Goal: Transaction & Acquisition: Purchase product/service

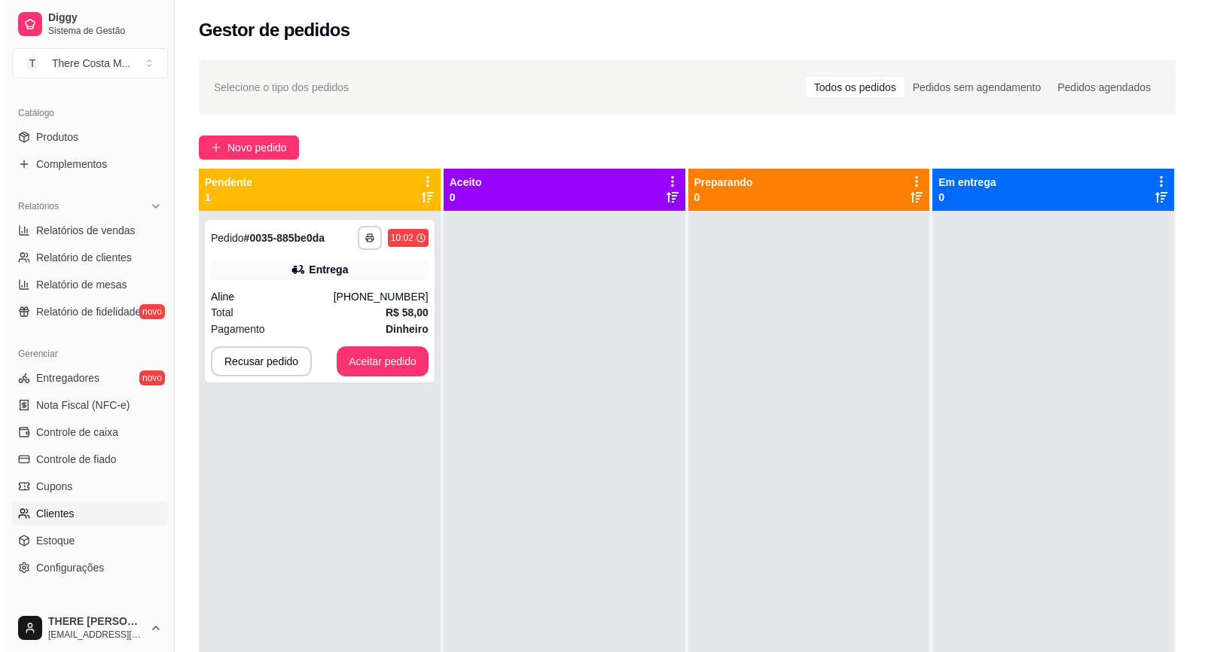
scroll to position [206, 0]
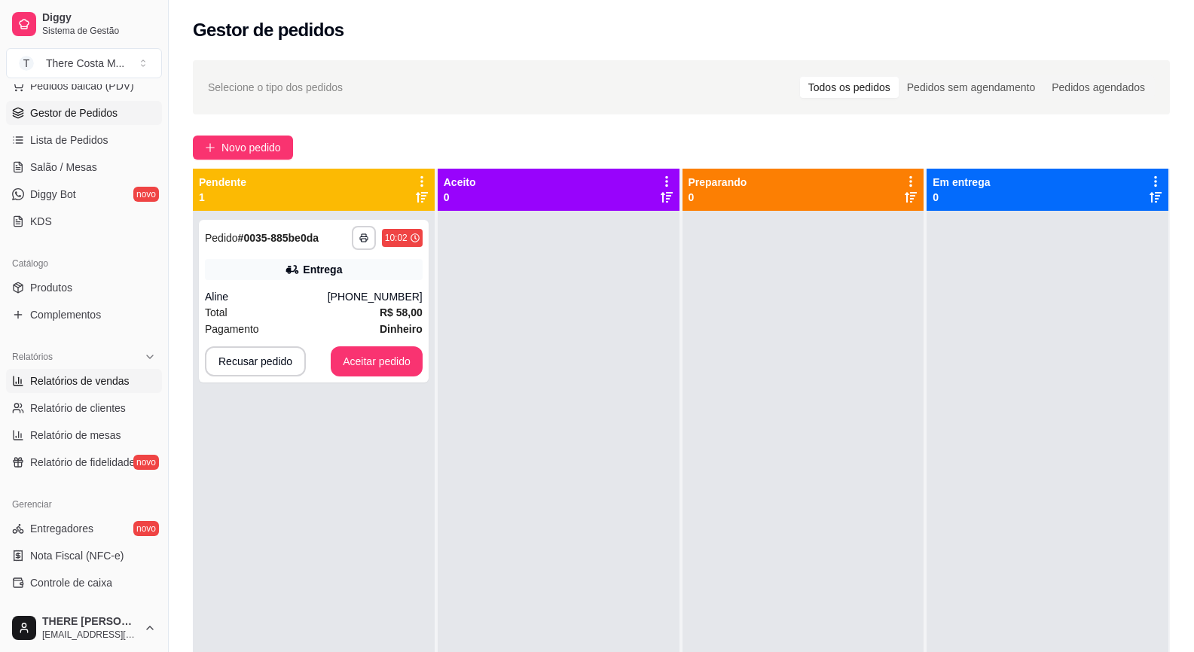
click at [96, 379] on span "Relatórios de vendas" at bounding box center [79, 381] width 99 height 15
select select "ALL"
select select "0"
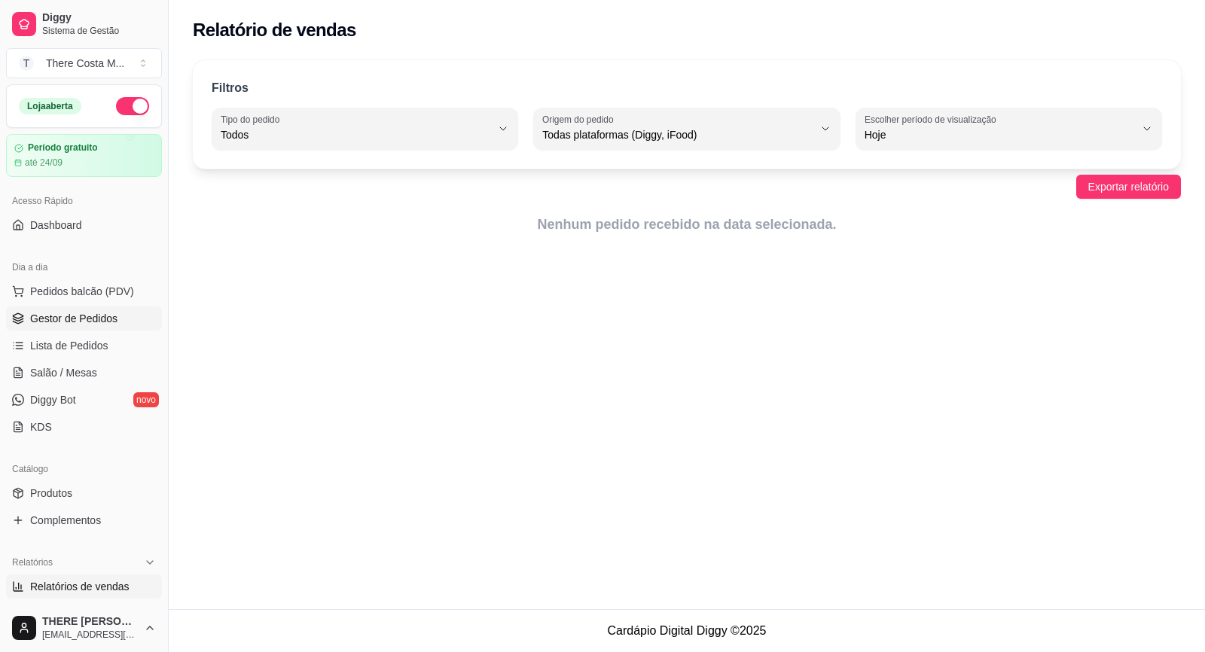
click at [78, 325] on span "Gestor de Pedidos" at bounding box center [73, 318] width 87 height 15
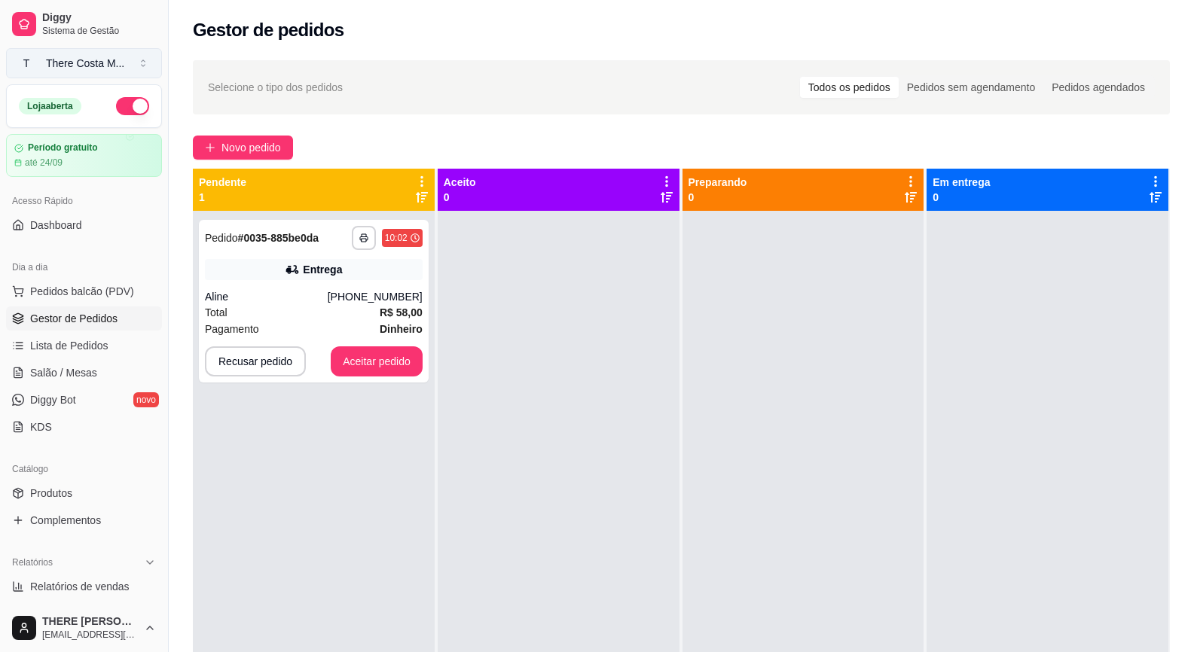
click at [129, 65] on button "T There Costa M ..." at bounding box center [84, 63] width 156 height 30
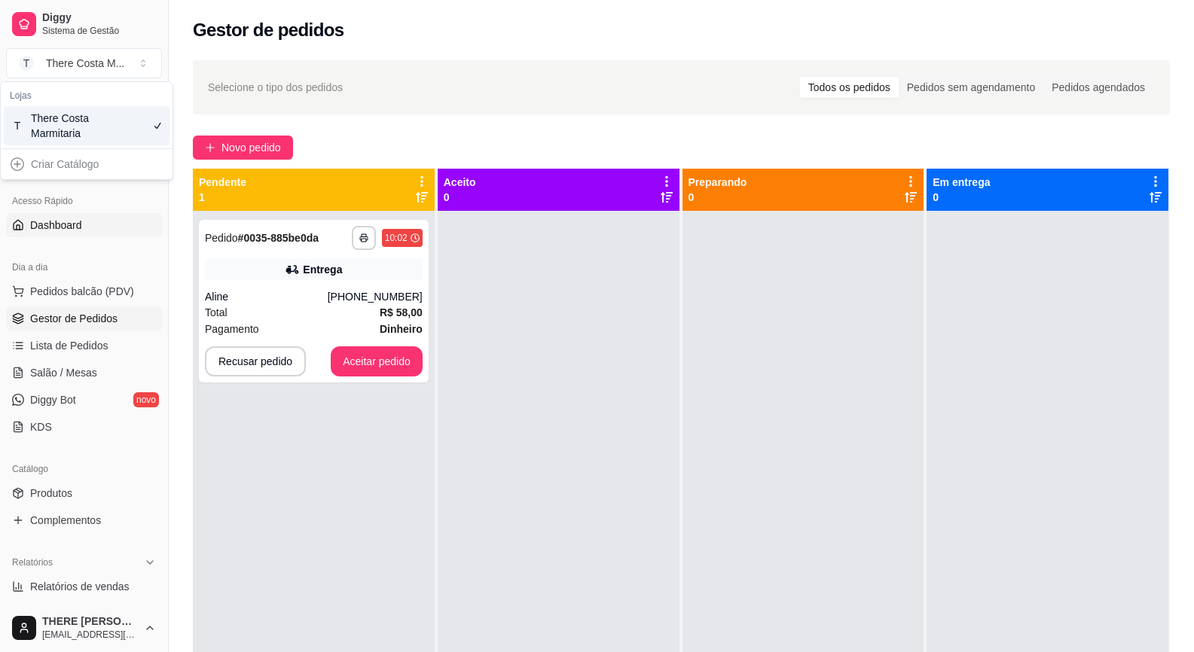
click at [90, 222] on link "Dashboard" at bounding box center [84, 225] width 156 height 24
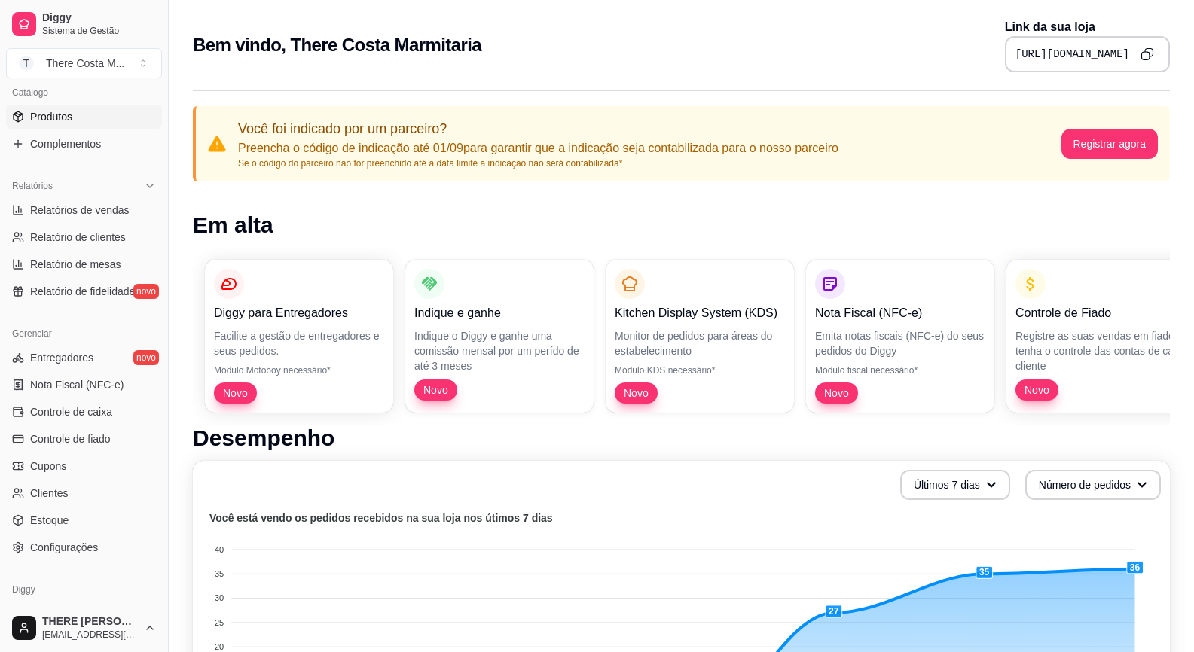
scroll to position [432, 0]
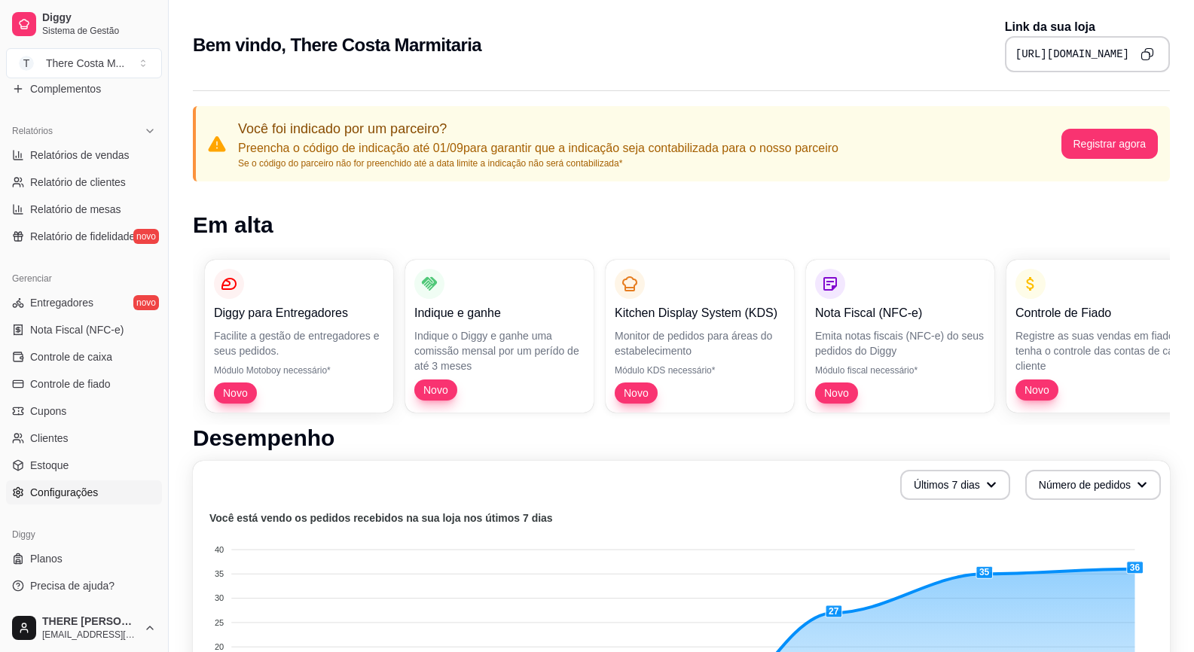
click at [83, 499] on span "Configurações" at bounding box center [64, 492] width 68 height 15
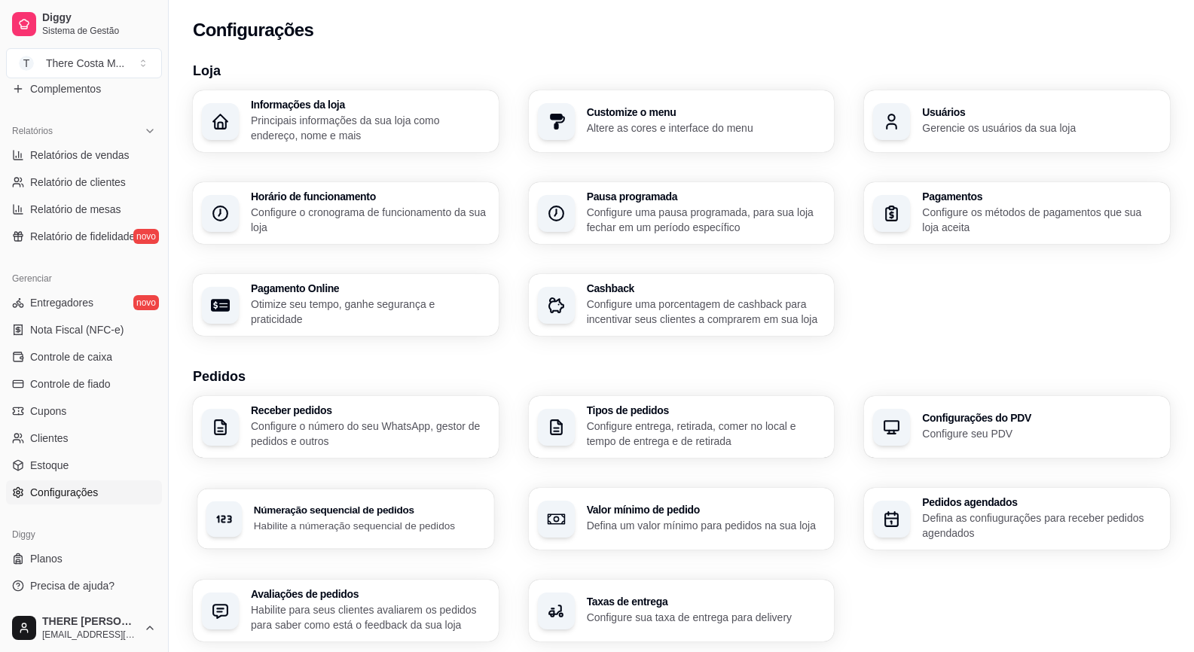
click at [310, 507] on h3 "Númeração sequencial de pedidos" at bounding box center [369, 510] width 231 height 11
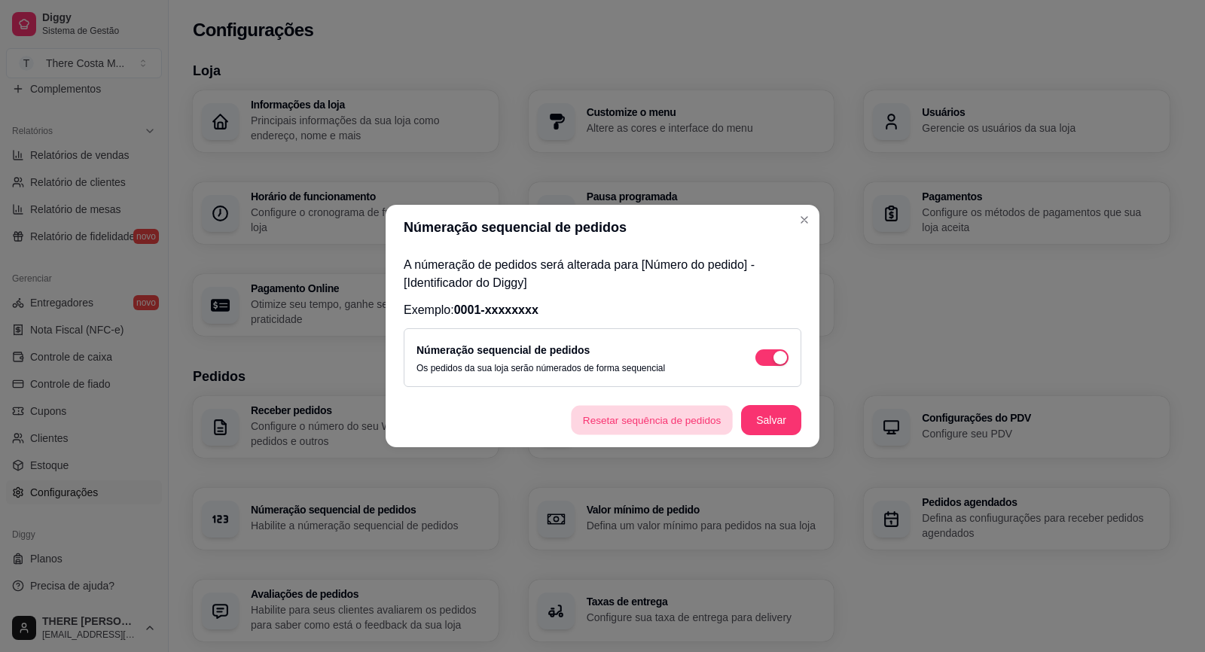
click at [680, 425] on button "Resetar sequência de pedidos" at bounding box center [652, 420] width 162 height 29
click at [773, 419] on button "Salvar" at bounding box center [771, 420] width 59 height 29
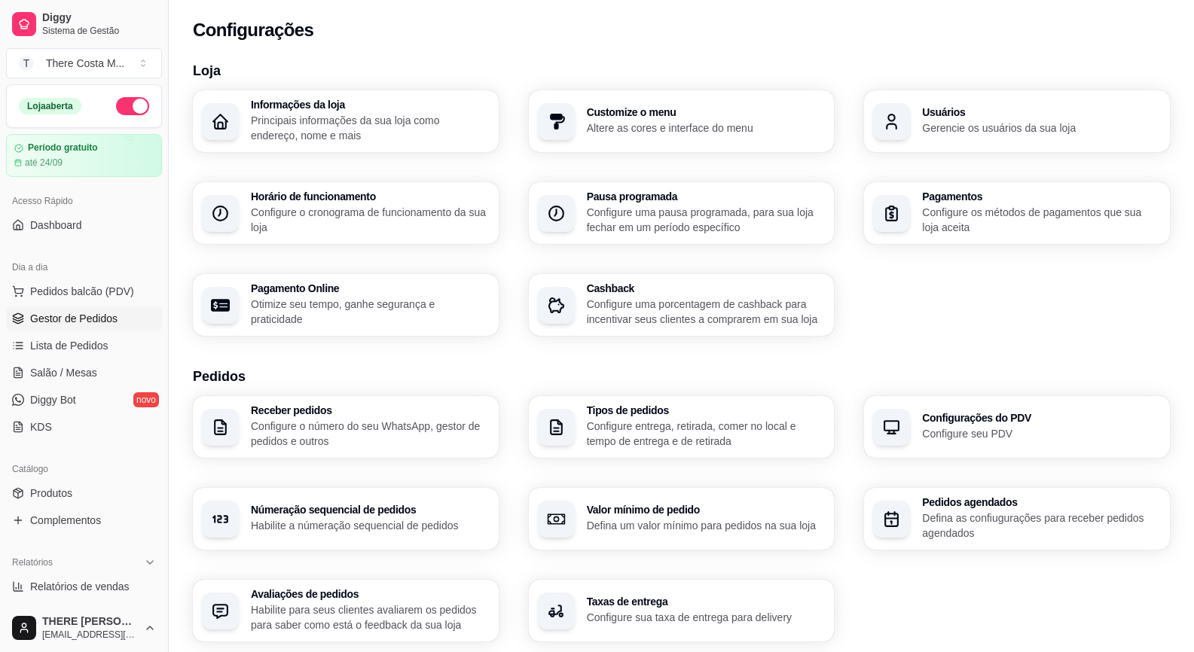
click at [90, 314] on span "Gestor de Pedidos" at bounding box center [73, 318] width 87 height 15
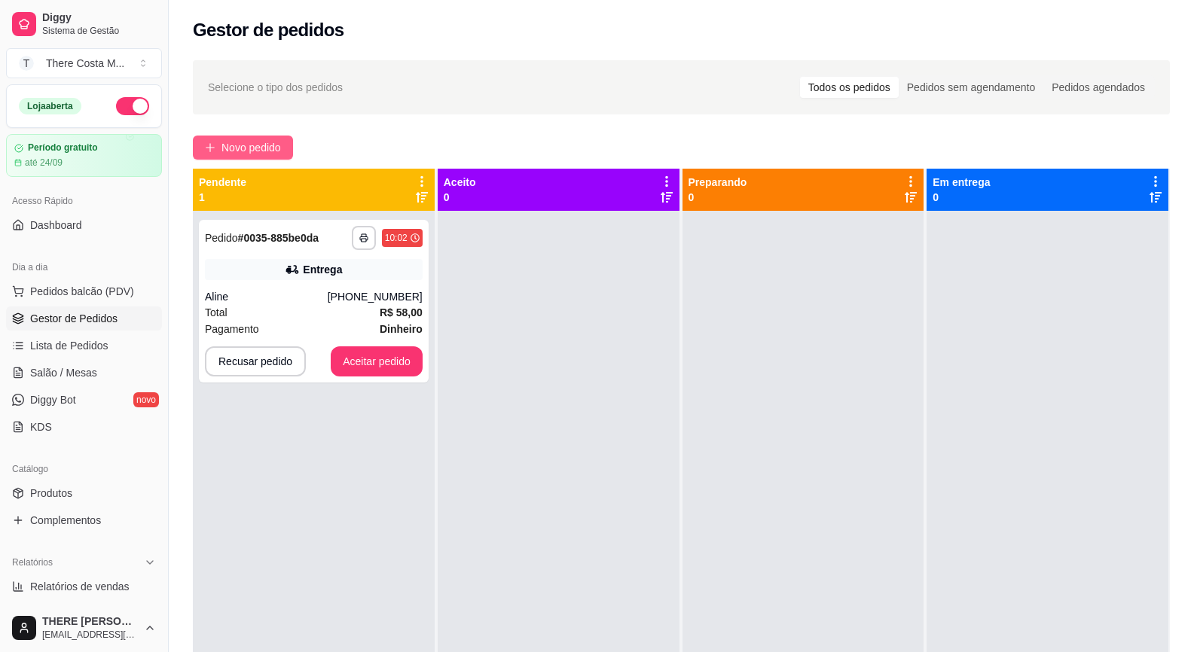
click at [242, 145] on span "Novo pedido" at bounding box center [250, 147] width 59 height 17
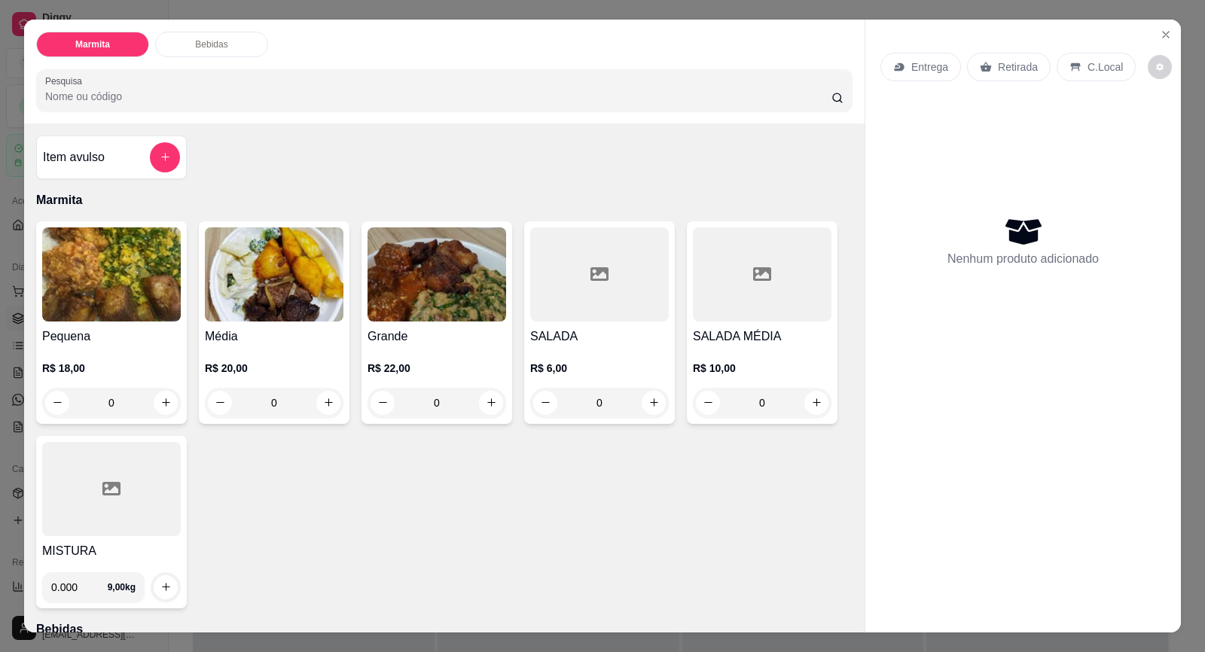
click at [898, 73] on div "Entrega" at bounding box center [920, 67] width 81 height 29
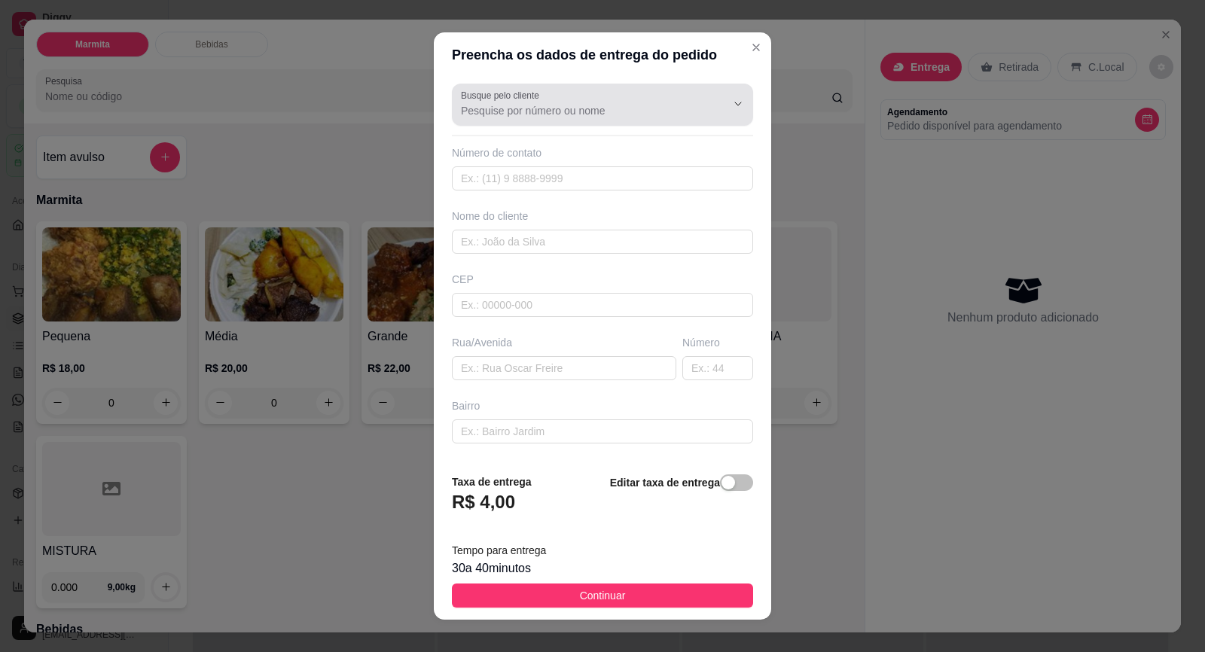
click at [560, 117] on input "Busque pelo cliente" at bounding box center [581, 110] width 241 height 15
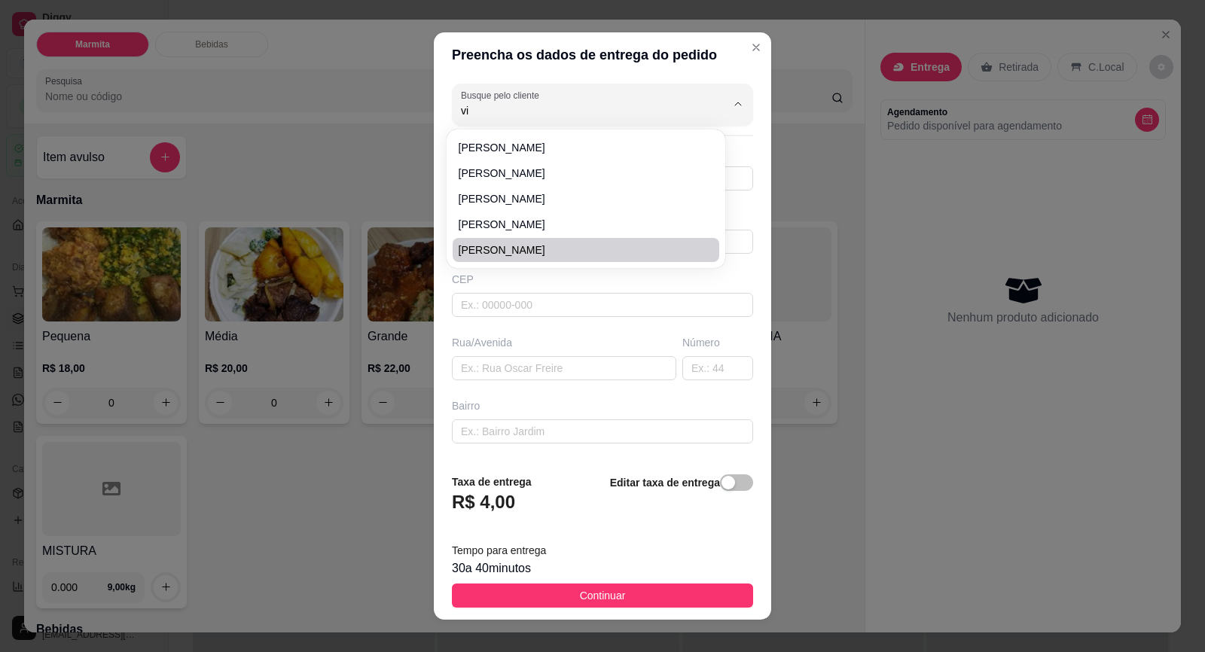
click at [471, 251] on span "[PERSON_NAME]" at bounding box center [578, 249] width 239 height 15
type input "[PERSON_NAME]"
type input "15996314552"
type input "[PERSON_NAME]"
type input "18440000"
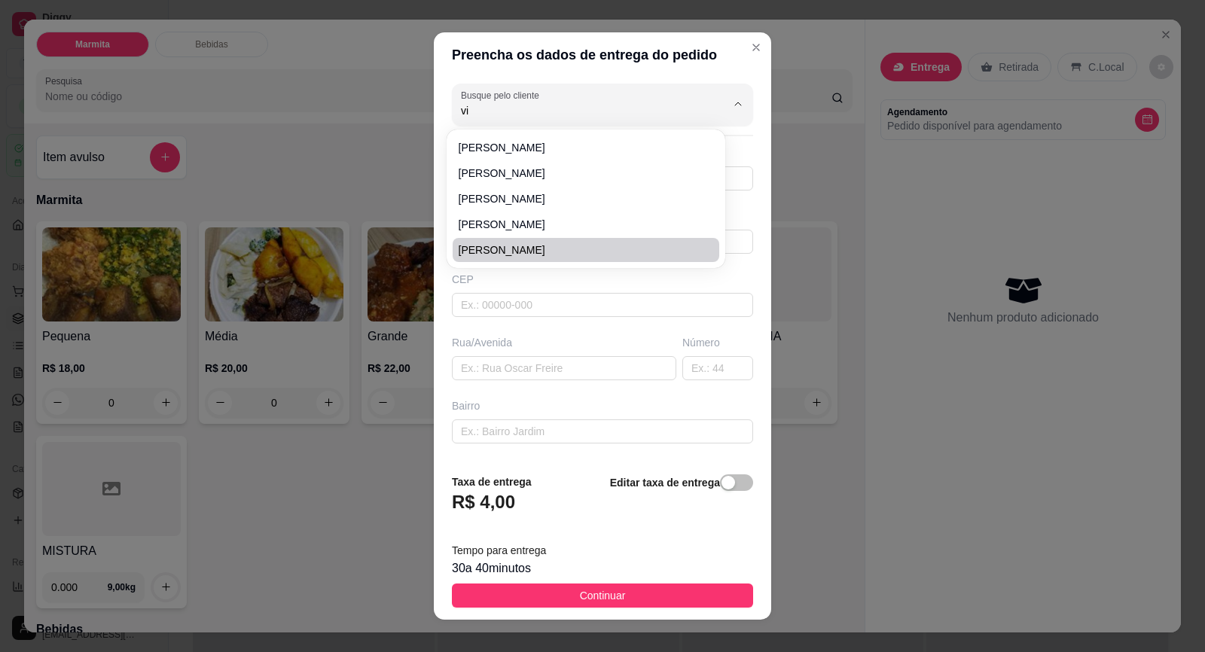
type input "[GEOGRAPHIC_DATA]"
type input "30"
type input "[PERSON_NAME]"
type input "Itaberá"
type input "CASA VERDE"
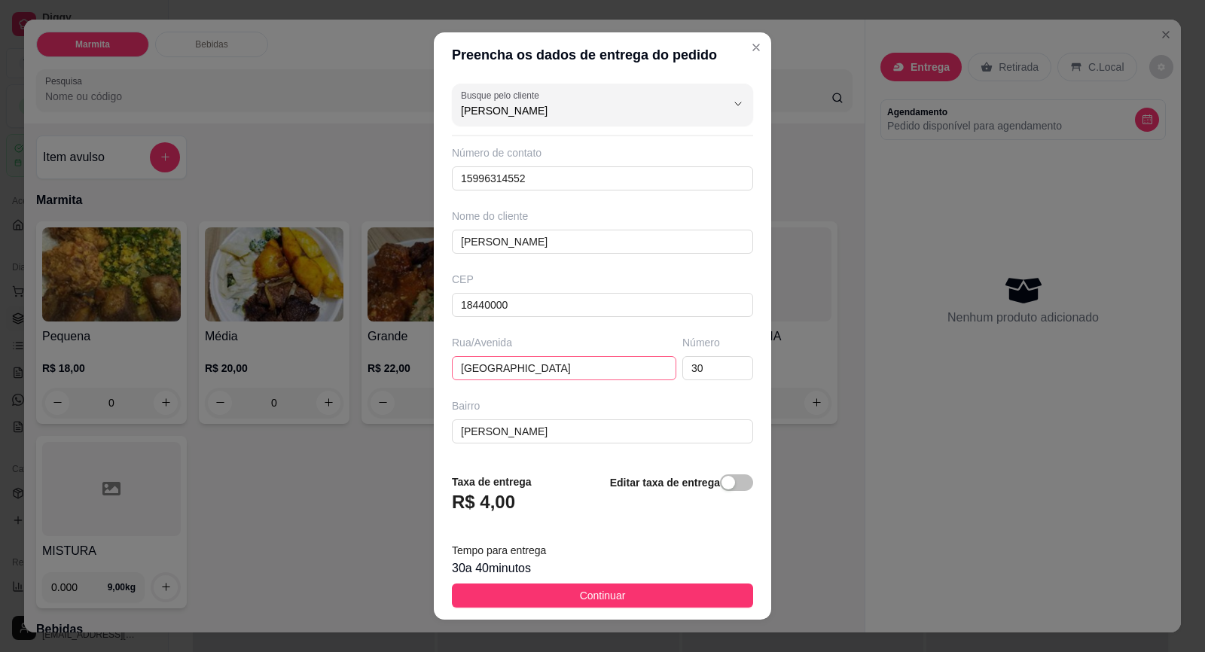
type input "[PERSON_NAME]"
click at [521, 361] on input "[GEOGRAPHIC_DATA]" at bounding box center [564, 368] width 224 height 24
click at [520, 361] on input "[GEOGRAPHIC_DATA]" at bounding box center [564, 368] width 224 height 24
type input "[GEOGRAPHIC_DATA]"
click at [642, 603] on button "Continuar" at bounding box center [602, 596] width 301 height 24
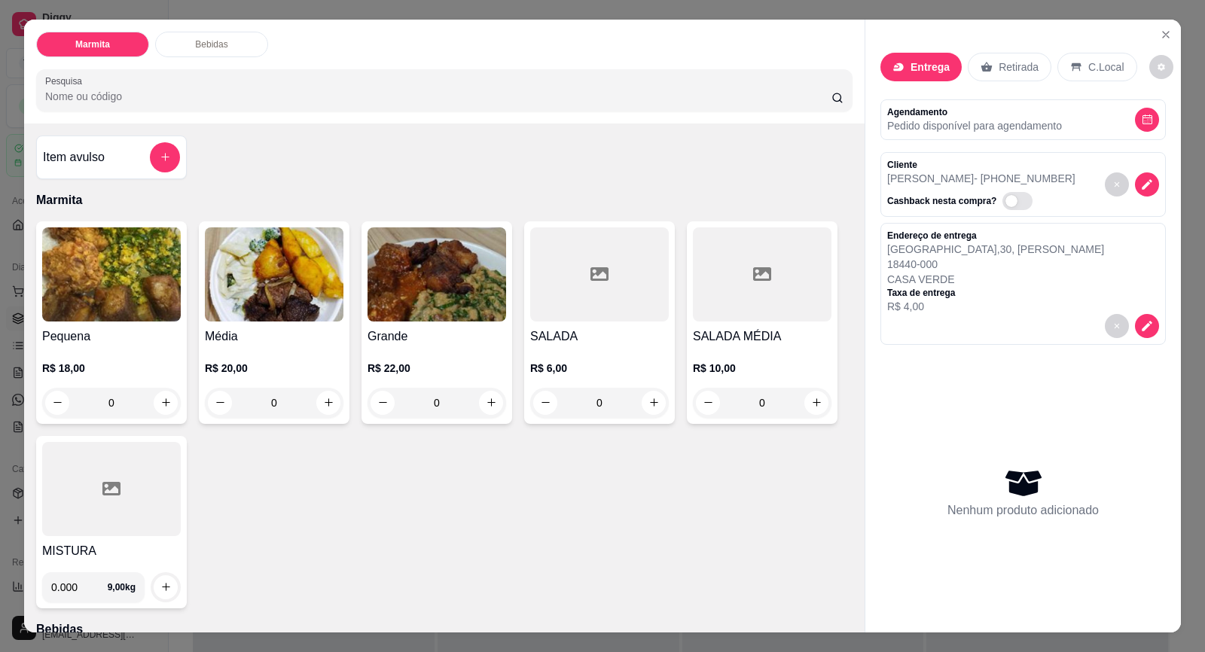
click at [447, 300] on img at bounding box center [437, 274] width 139 height 94
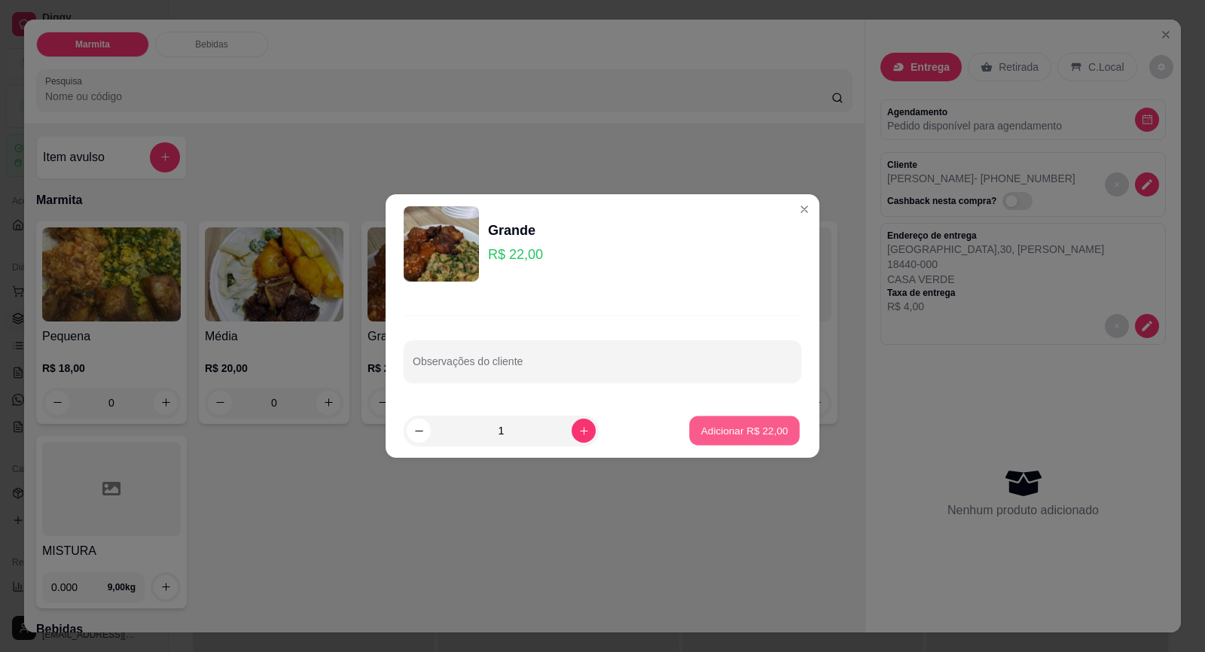
click at [741, 423] on p "Adicionar R$ 22,00" at bounding box center [744, 430] width 87 height 14
type input "1"
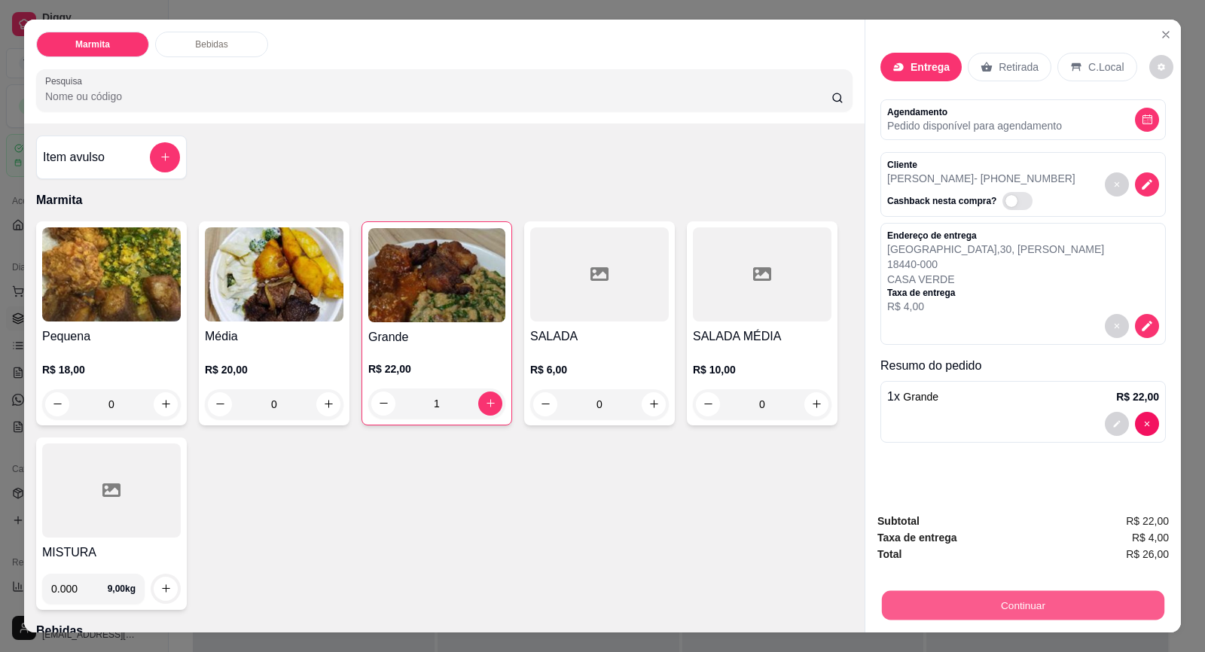
click at [1015, 602] on button "Continuar" at bounding box center [1023, 605] width 282 height 29
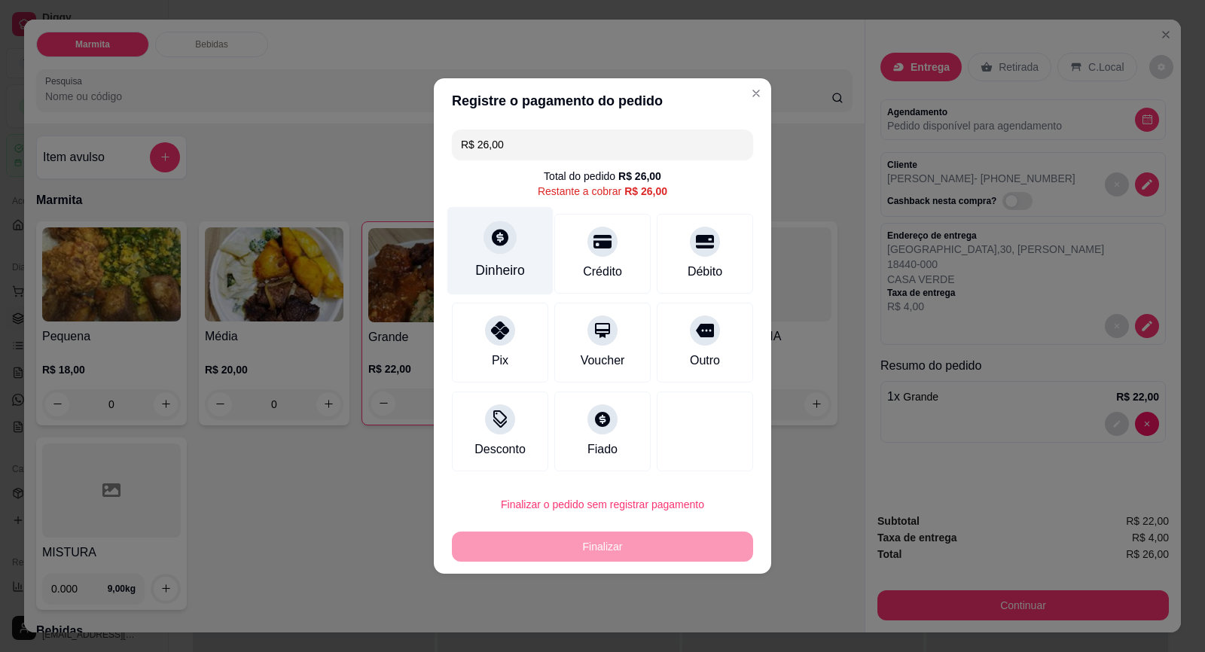
click at [513, 281] on div "Dinheiro" at bounding box center [500, 251] width 106 height 88
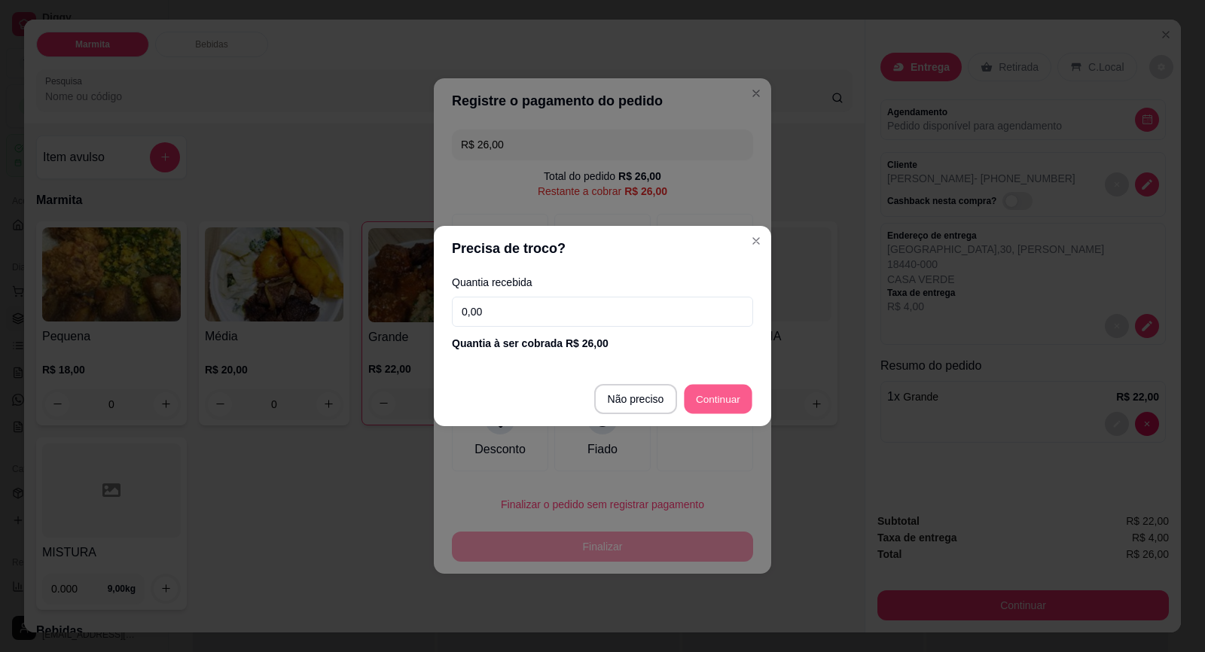
type input "R$ 0,00"
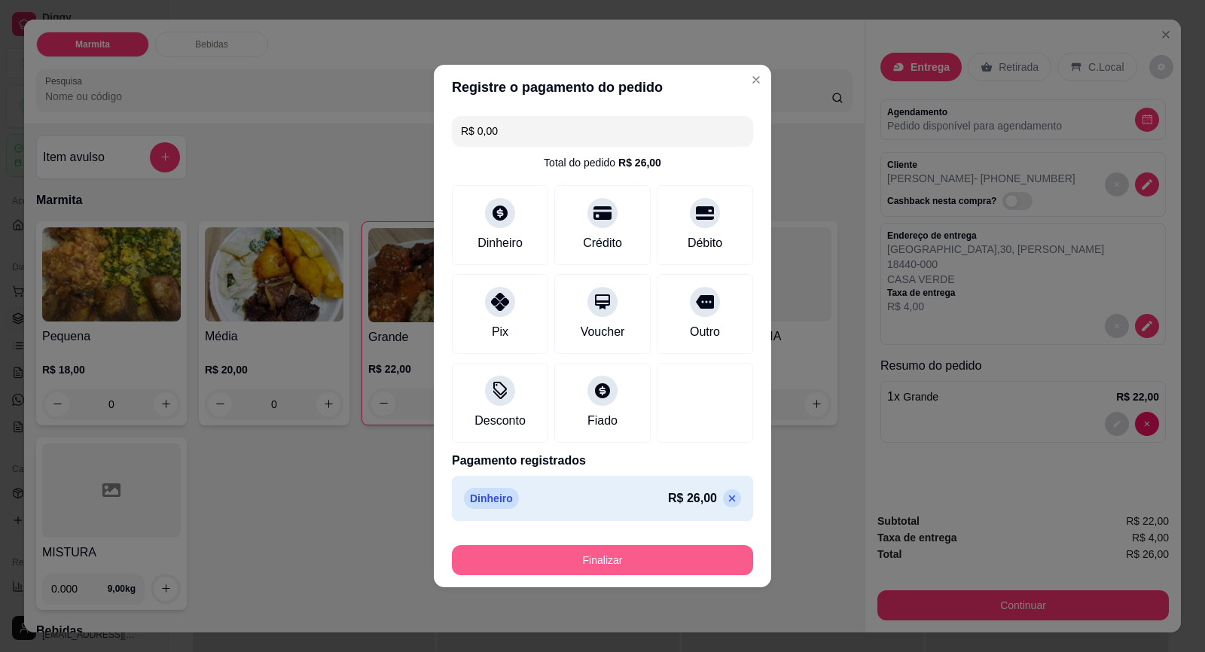
click at [683, 572] on button "Finalizar" at bounding box center [602, 560] width 301 height 30
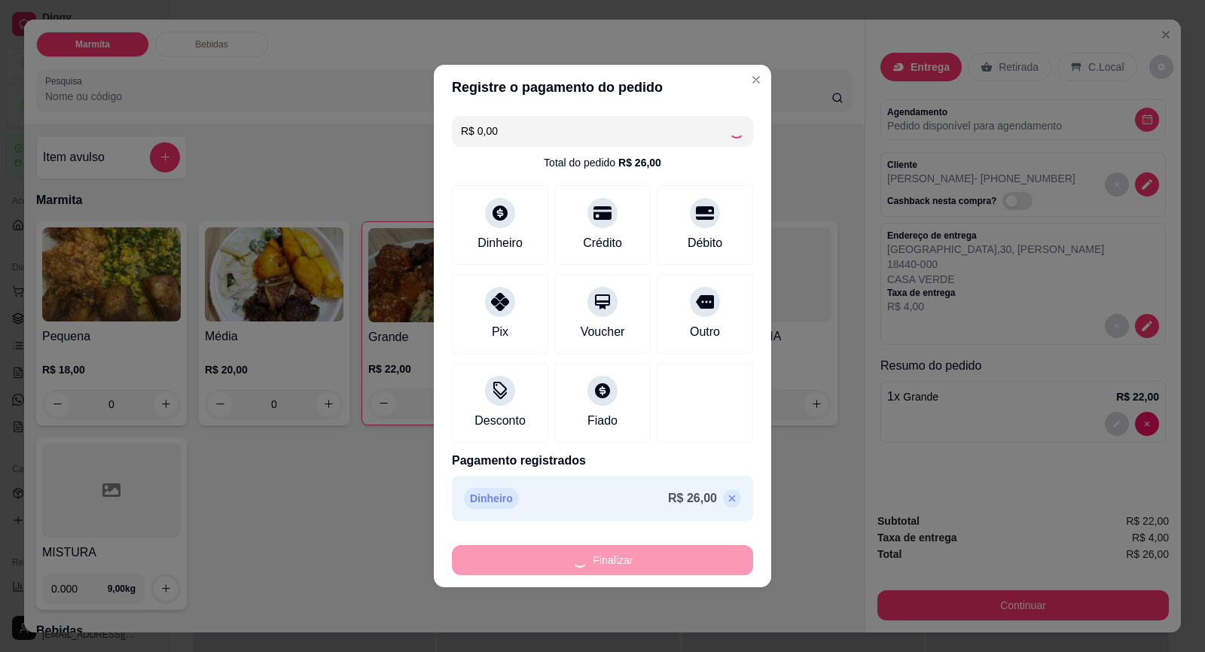
type input "0"
type input "-R$ 26,00"
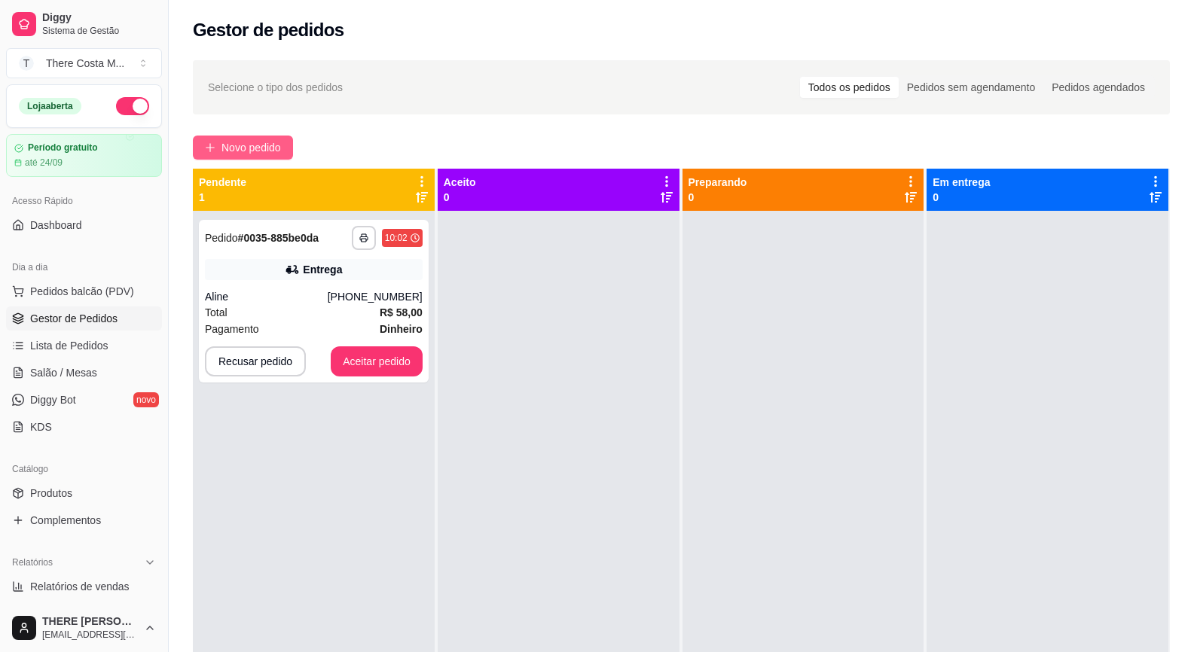
click at [246, 144] on span "Novo pedido" at bounding box center [250, 147] width 59 height 17
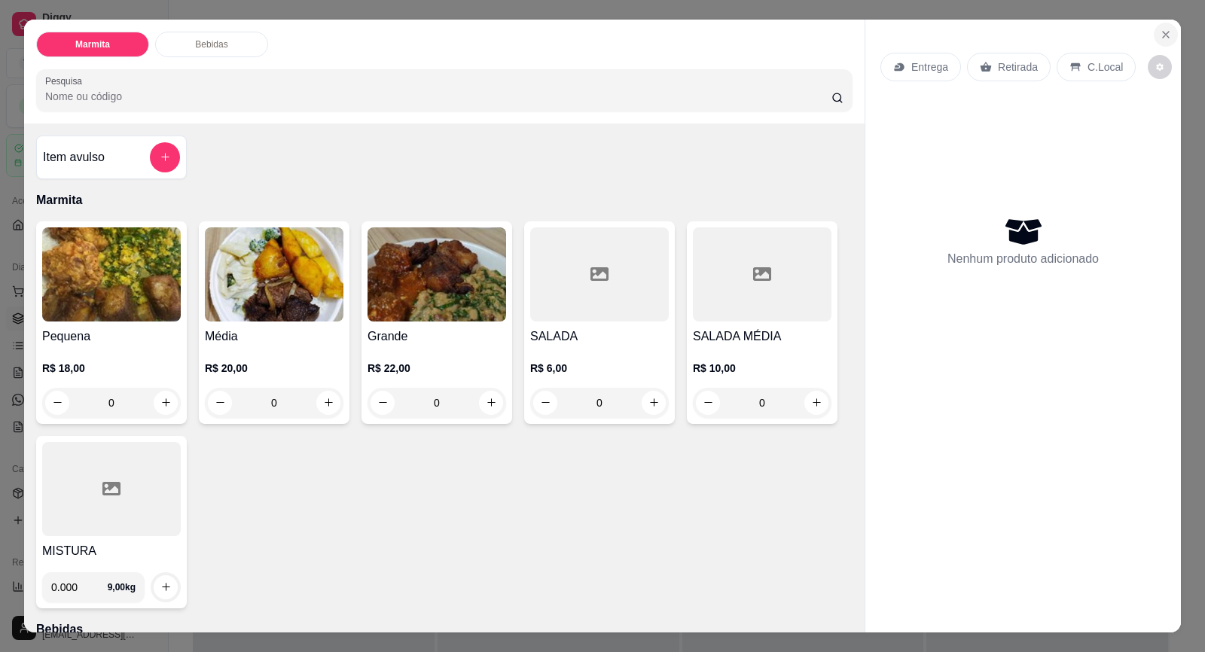
click at [1164, 36] on icon "Close" at bounding box center [1166, 35] width 12 height 12
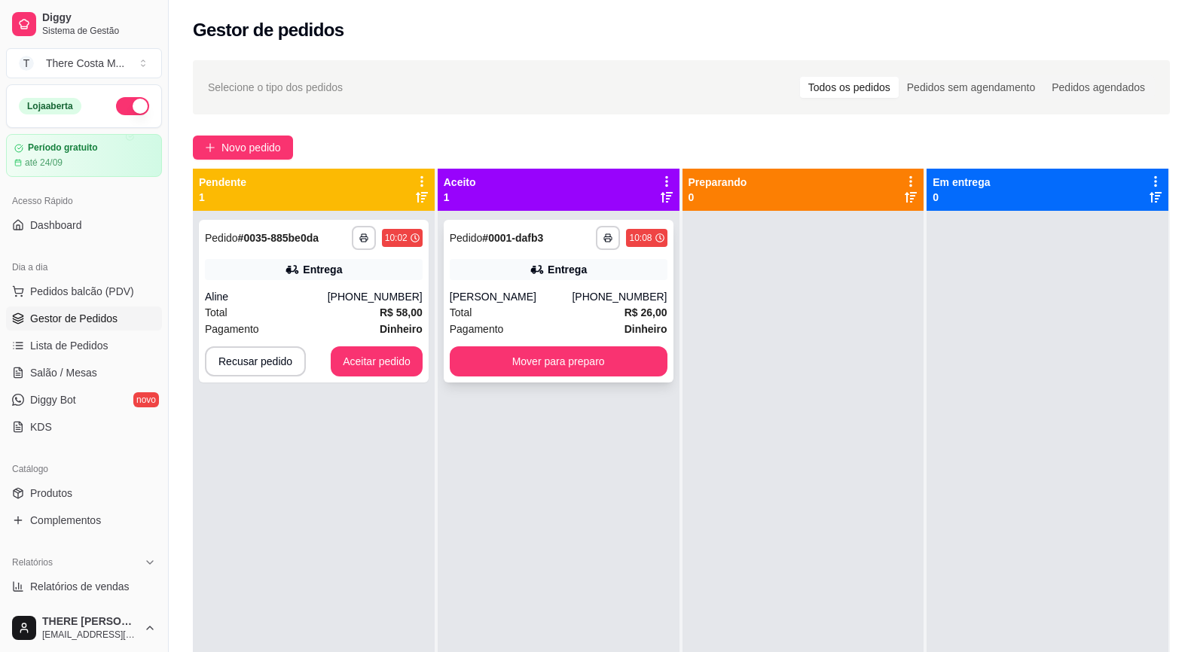
click at [583, 307] on div "Total R$ 26,00" at bounding box center [559, 312] width 218 height 17
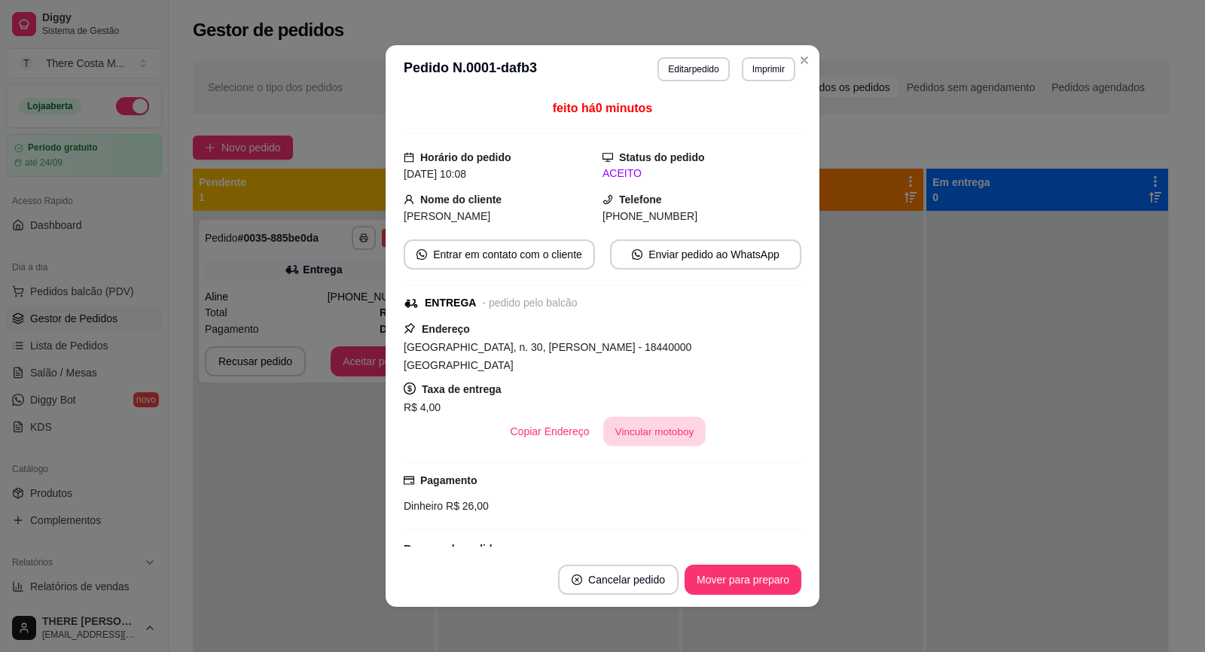
click at [637, 417] on button "Vincular motoboy" at bounding box center [654, 431] width 102 height 29
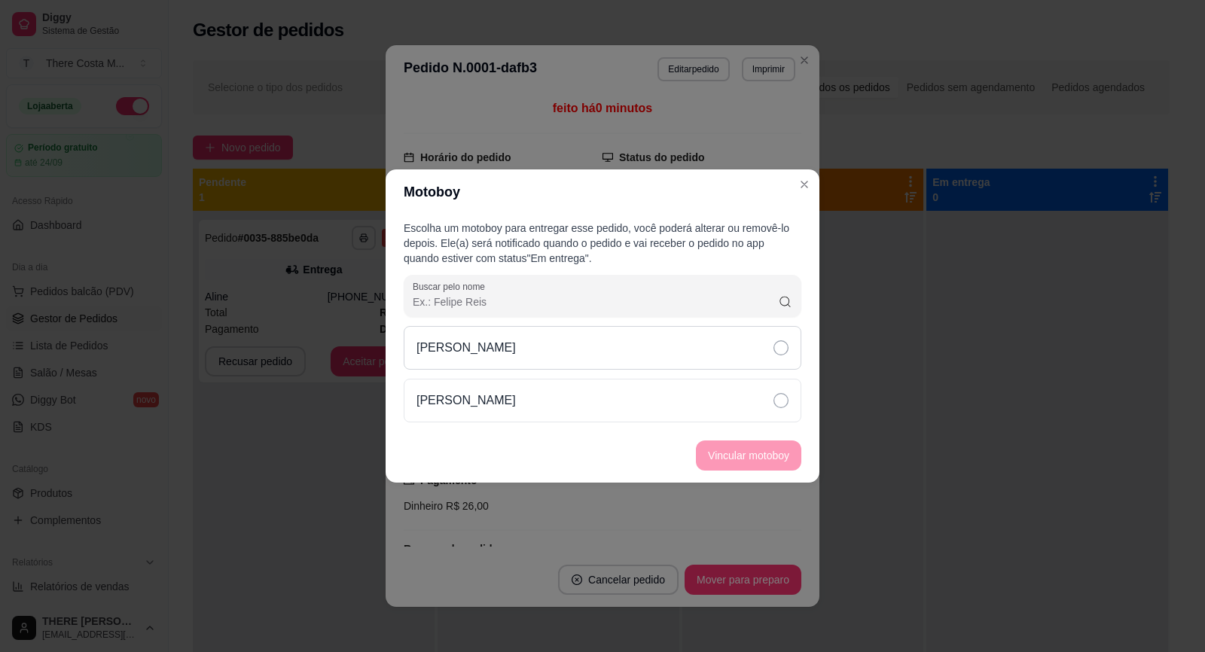
click at [780, 346] on icon at bounding box center [780, 347] width 15 height 15
click at [761, 455] on button "Vincular motoboy" at bounding box center [748, 455] width 102 height 29
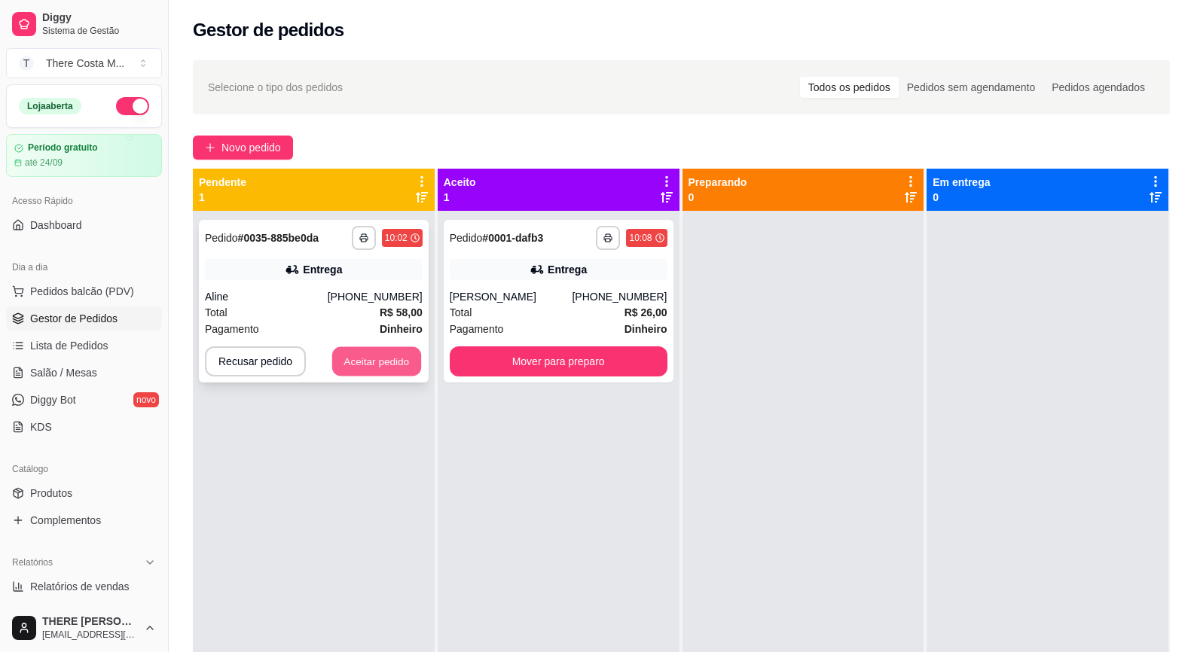
click at [383, 359] on button "Aceitar pedido" at bounding box center [376, 361] width 89 height 29
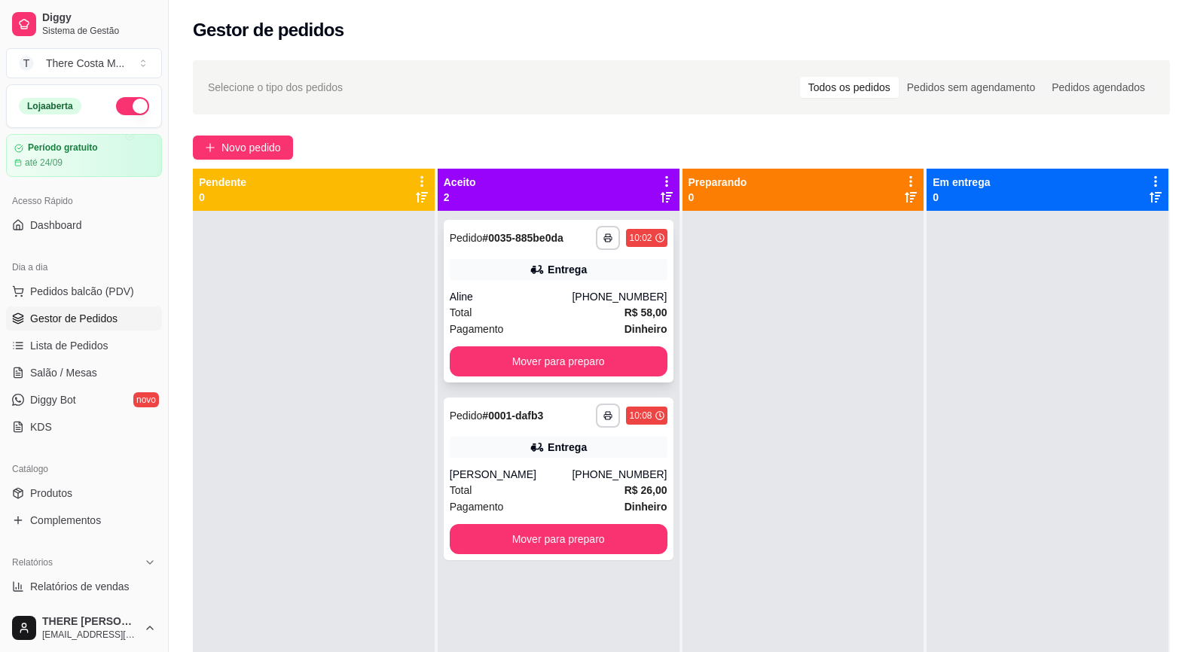
click at [508, 297] on div "Aline" at bounding box center [511, 296] width 123 height 15
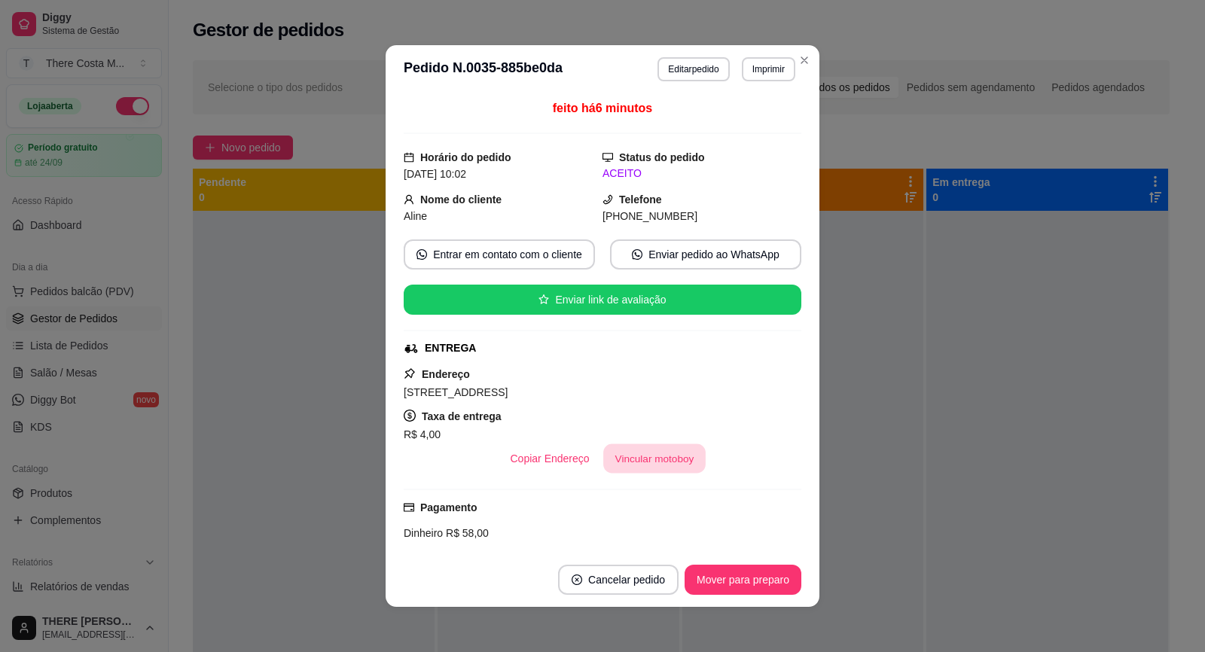
click at [642, 453] on button "Vincular motoboy" at bounding box center [654, 458] width 102 height 29
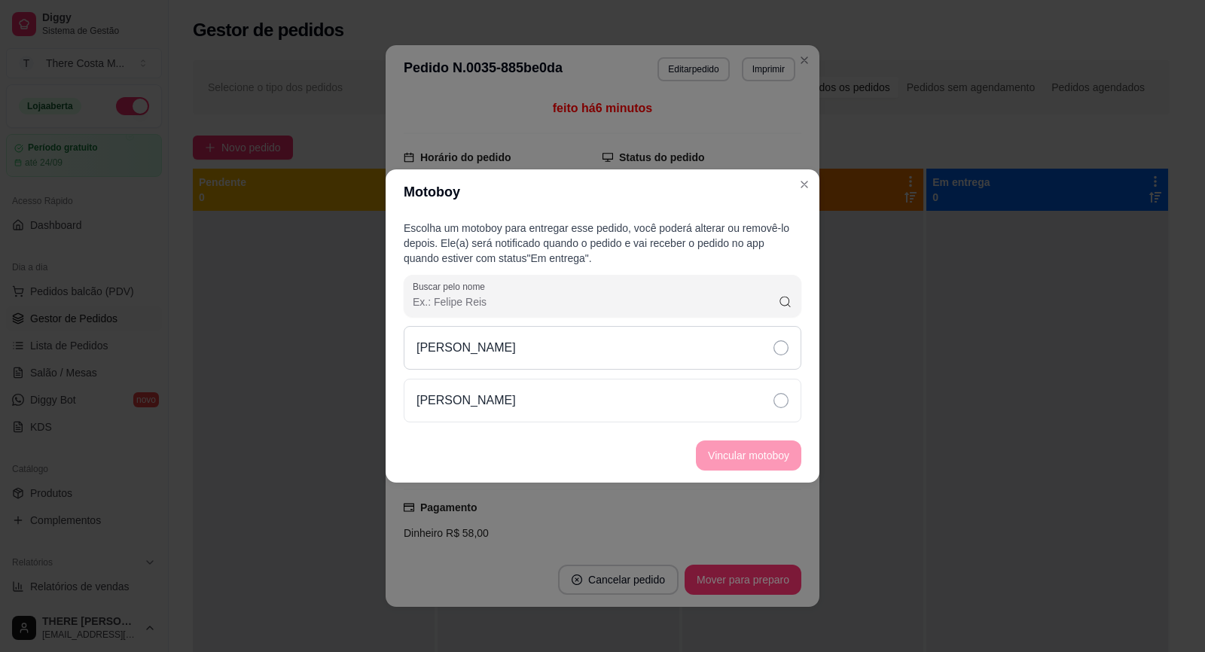
click at [683, 351] on div "[PERSON_NAME]" at bounding box center [603, 348] width 398 height 44
click at [770, 465] on button "Vincular motoboy" at bounding box center [748, 456] width 105 height 30
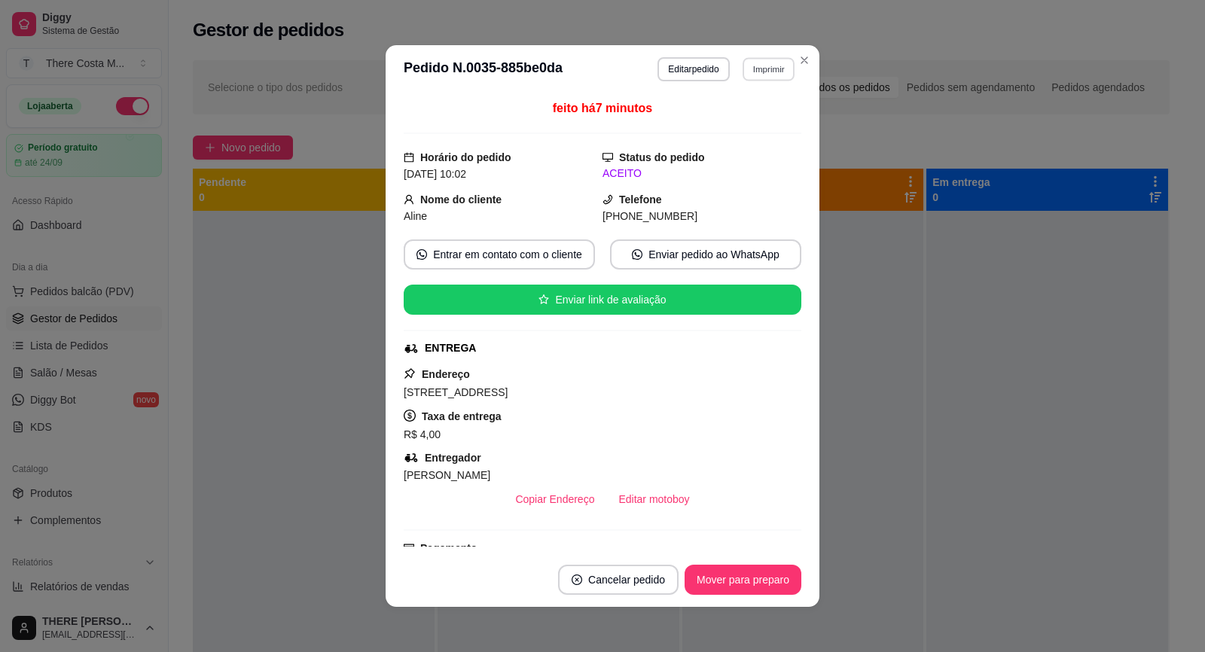
click at [756, 66] on button "Imprimir" at bounding box center [769, 68] width 52 height 23
click at [758, 119] on button "IMPRESSORA" at bounding box center [735, 121] width 105 height 23
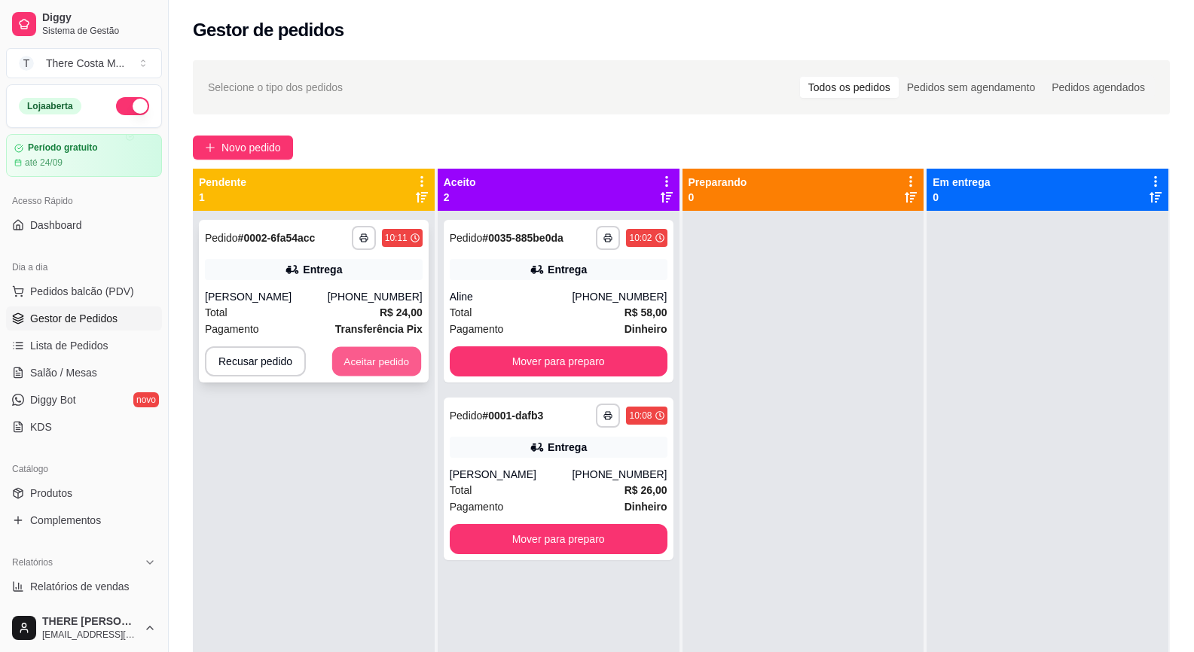
click at [349, 356] on button "Aceitar pedido" at bounding box center [376, 361] width 89 height 29
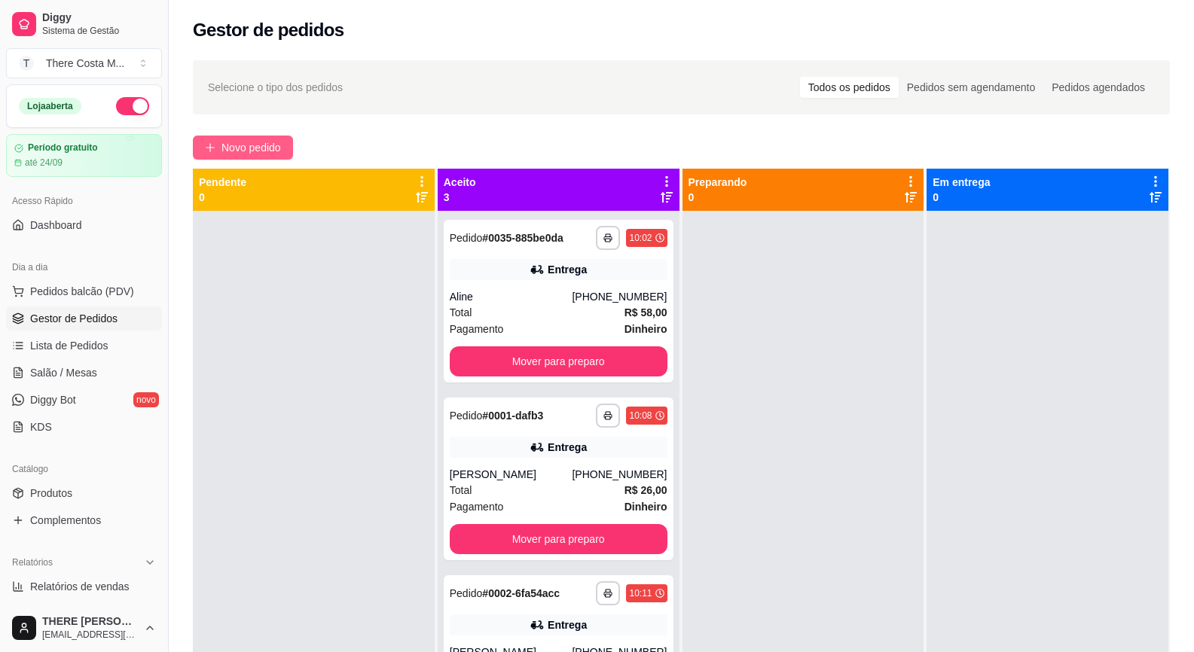
click at [239, 139] on span "Novo pedido" at bounding box center [250, 147] width 59 height 17
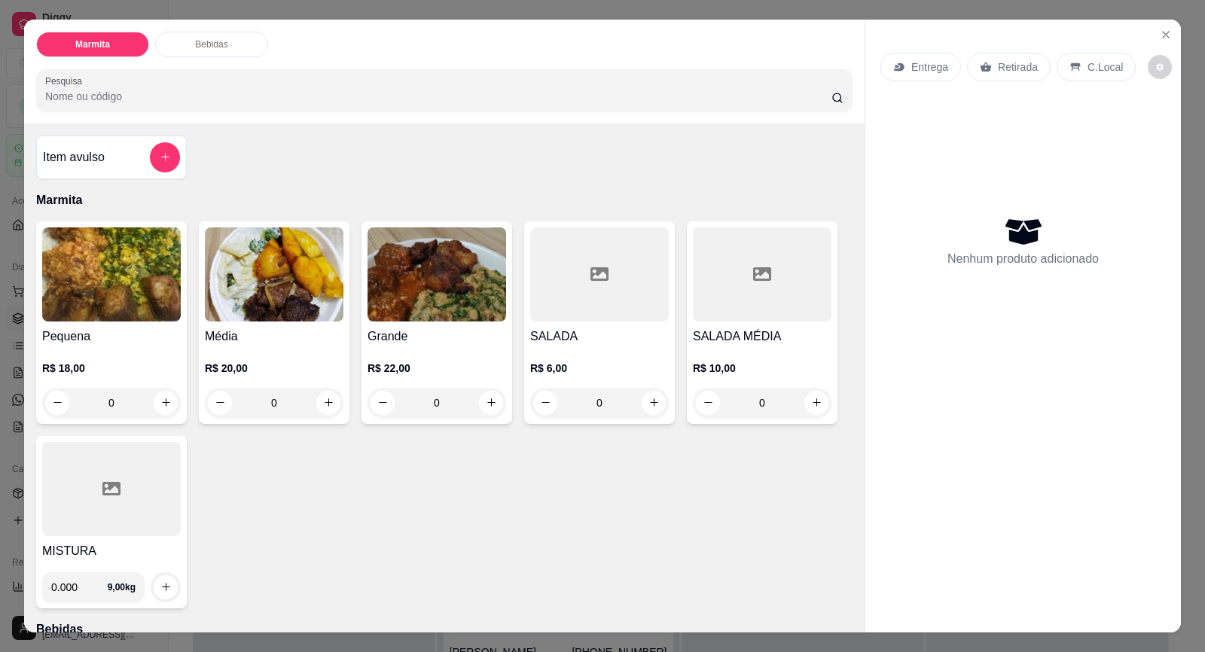
click at [915, 60] on p "Entrega" at bounding box center [929, 66] width 37 height 15
click at [1025, 56] on div "Retirada" at bounding box center [1009, 67] width 84 height 29
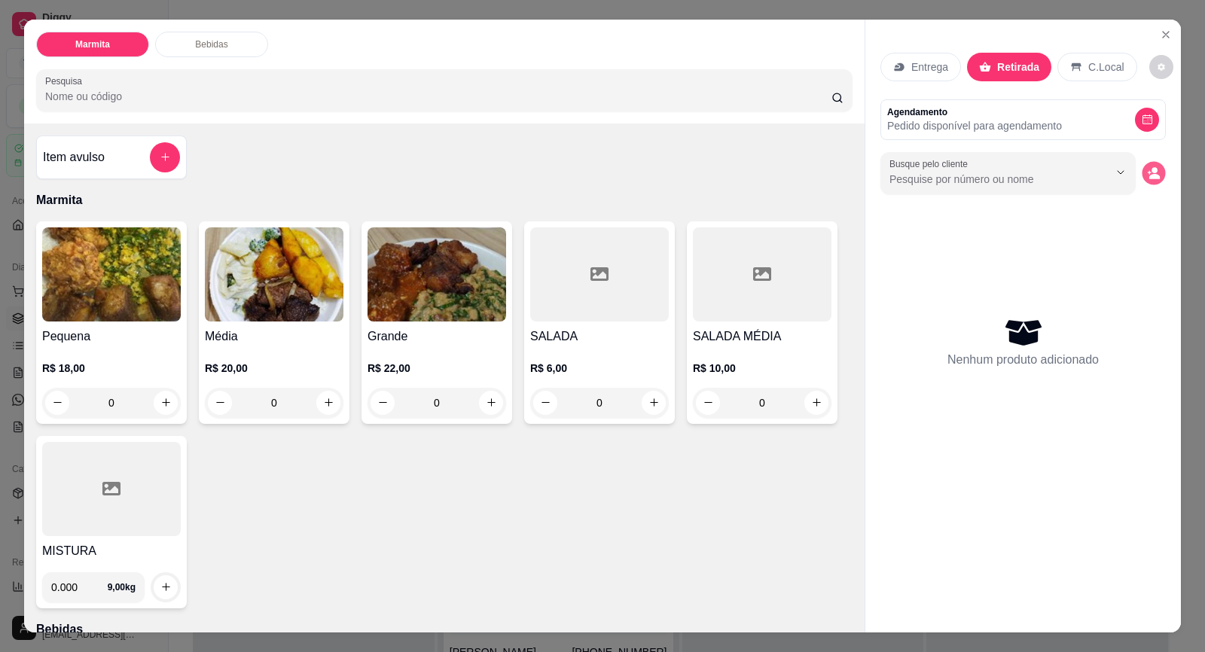
click at [1149, 175] on icon "decrease-product-quantity" at bounding box center [1154, 176] width 11 height 5
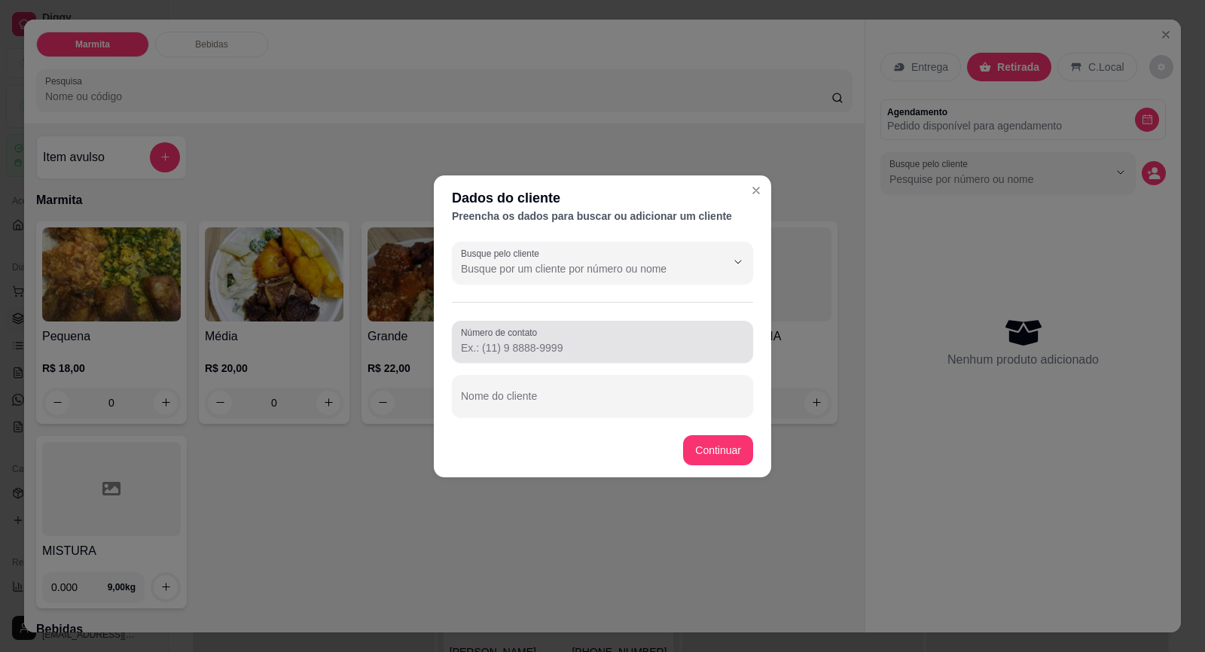
click at [551, 343] on input "Número de contato" at bounding box center [602, 347] width 283 height 15
paste input "[PHONE_NUMBER]"
type input "[PHONE_NUMBER]"
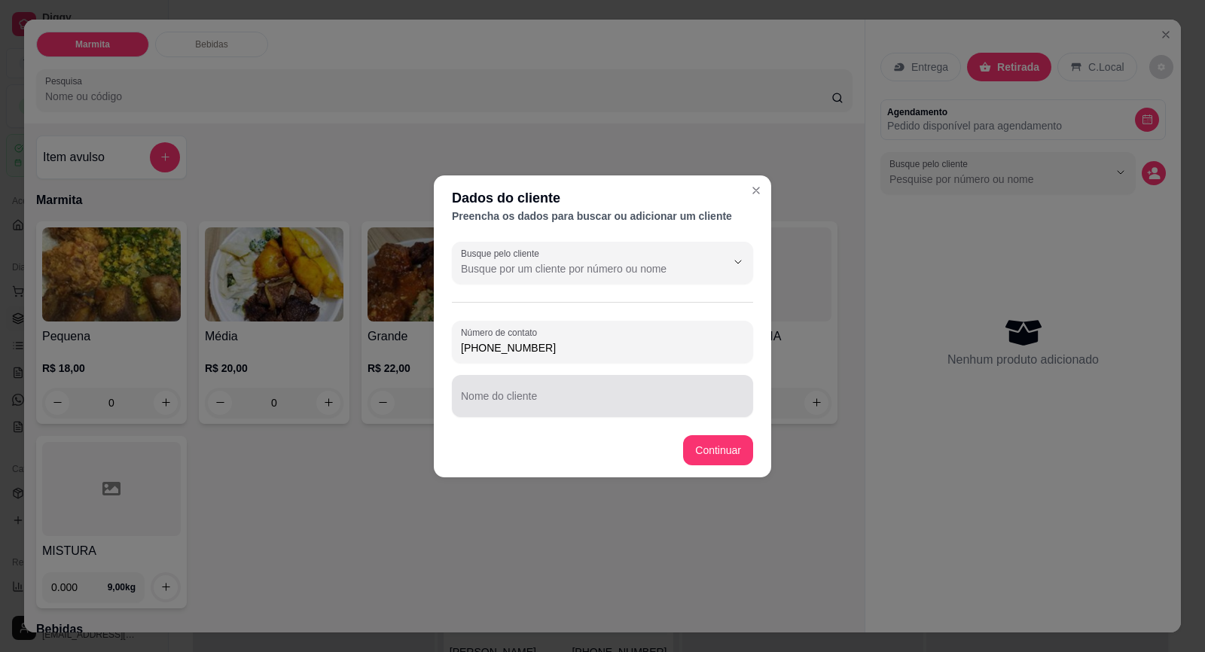
click at [580, 392] on div at bounding box center [602, 396] width 283 height 30
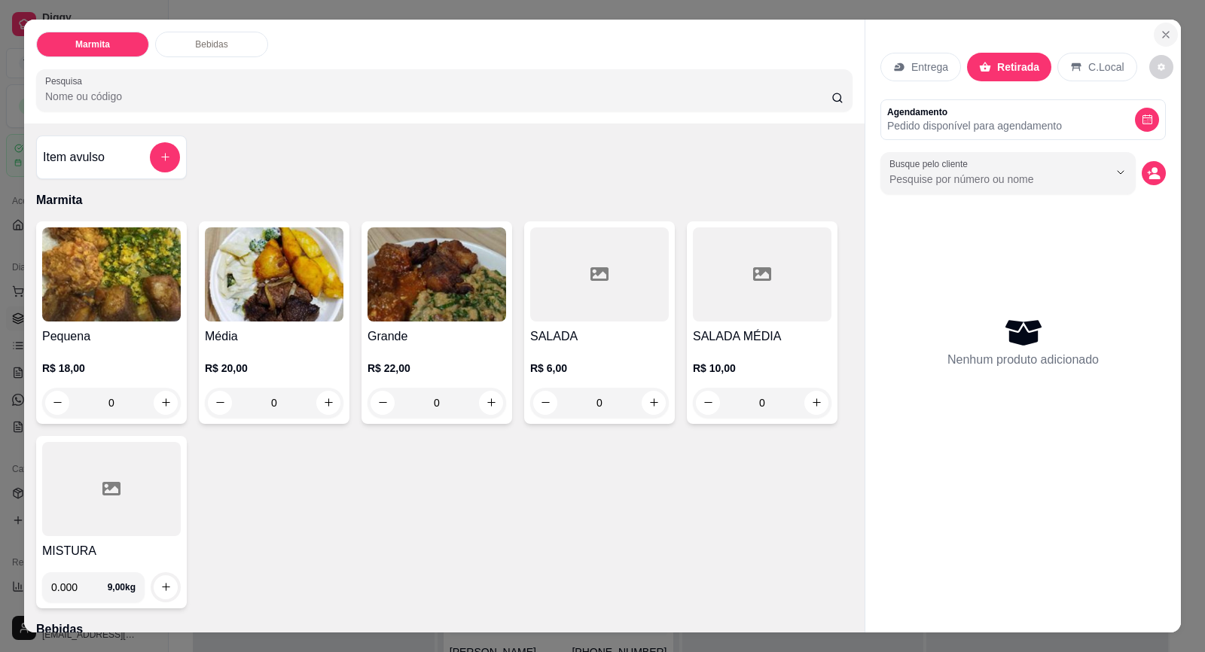
click at [1160, 38] on icon "Close" at bounding box center [1166, 35] width 12 height 12
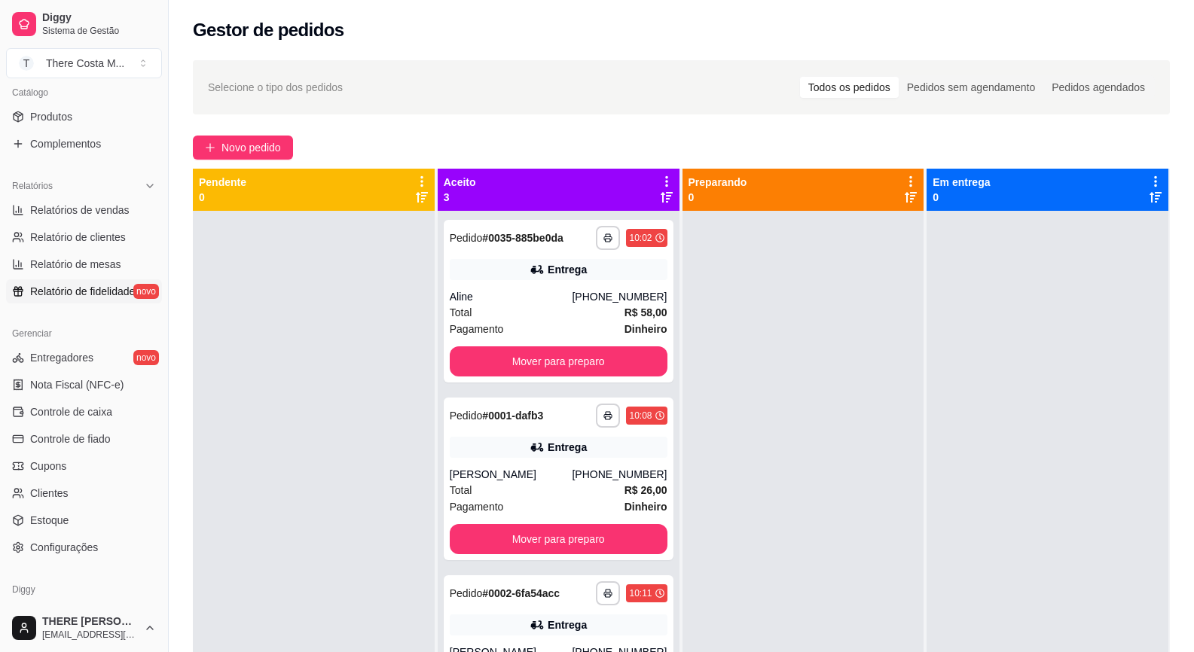
scroll to position [301, 0]
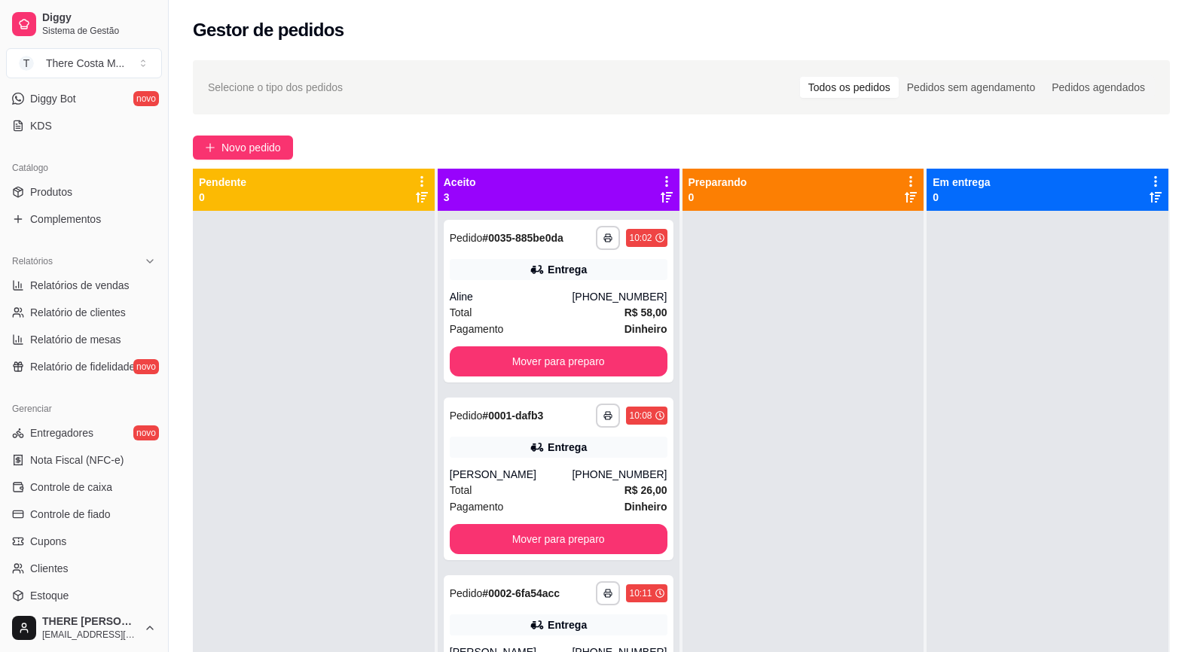
click at [41, 177] on div "Catálogo" at bounding box center [84, 168] width 156 height 24
drag, startPoint x: 40, startPoint y: 178, endPoint x: 37, endPoint y: 186, distance: 8.8
click at [37, 186] on span "Produtos" at bounding box center [51, 192] width 42 height 15
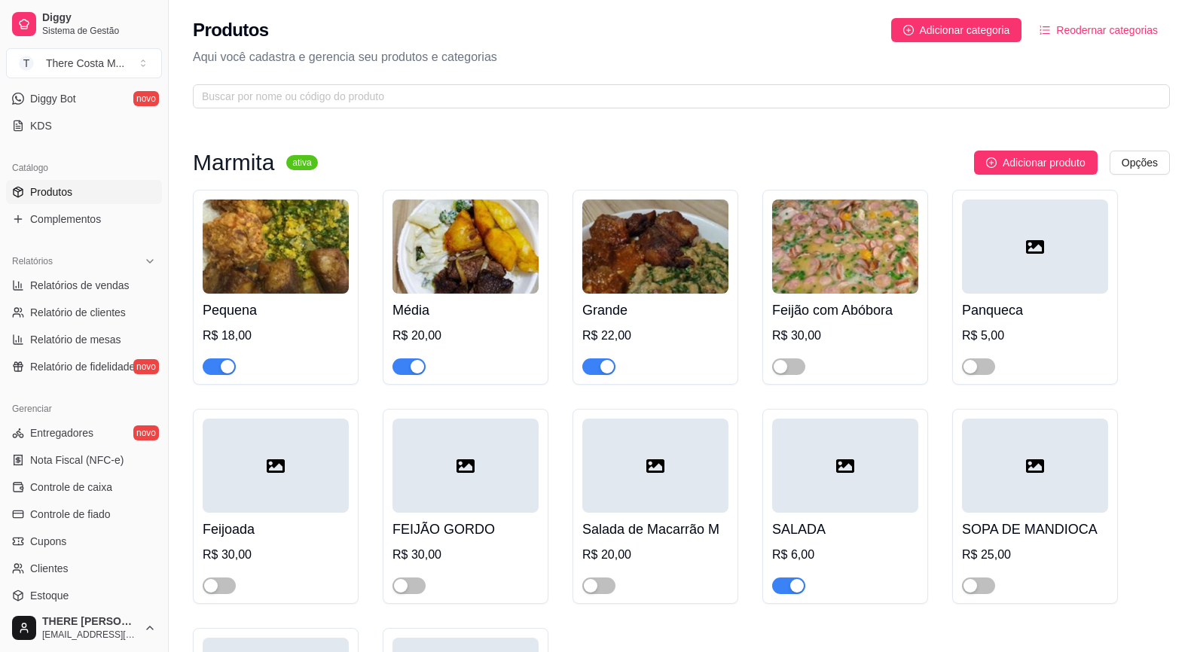
click at [276, 317] on h4 "Pequena" at bounding box center [276, 310] width 146 height 21
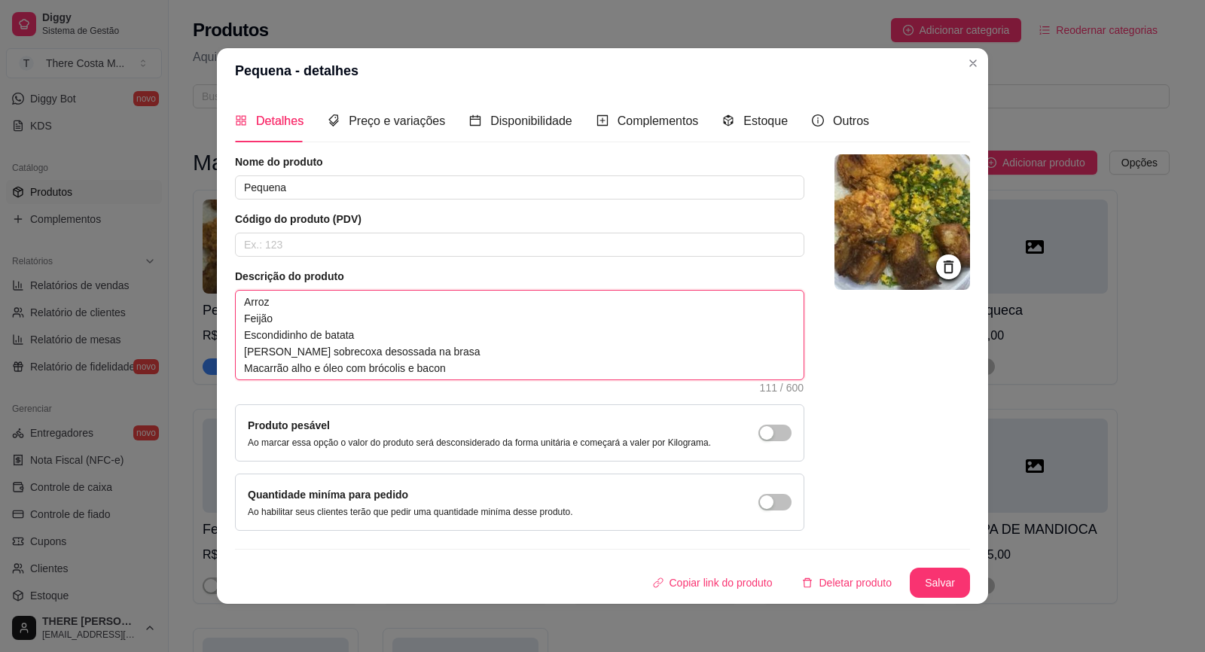
drag, startPoint x: 236, startPoint y: 337, endPoint x: 479, endPoint y: 365, distance: 244.9
click at [479, 365] on textarea "Arroz Feijão Escondidinho de batata [PERSON_NAME] sobrecoxa desossada na brasa …" at bounding box center [520, 335] width 568 height 89
type textarea "[PERSON_NAME]"
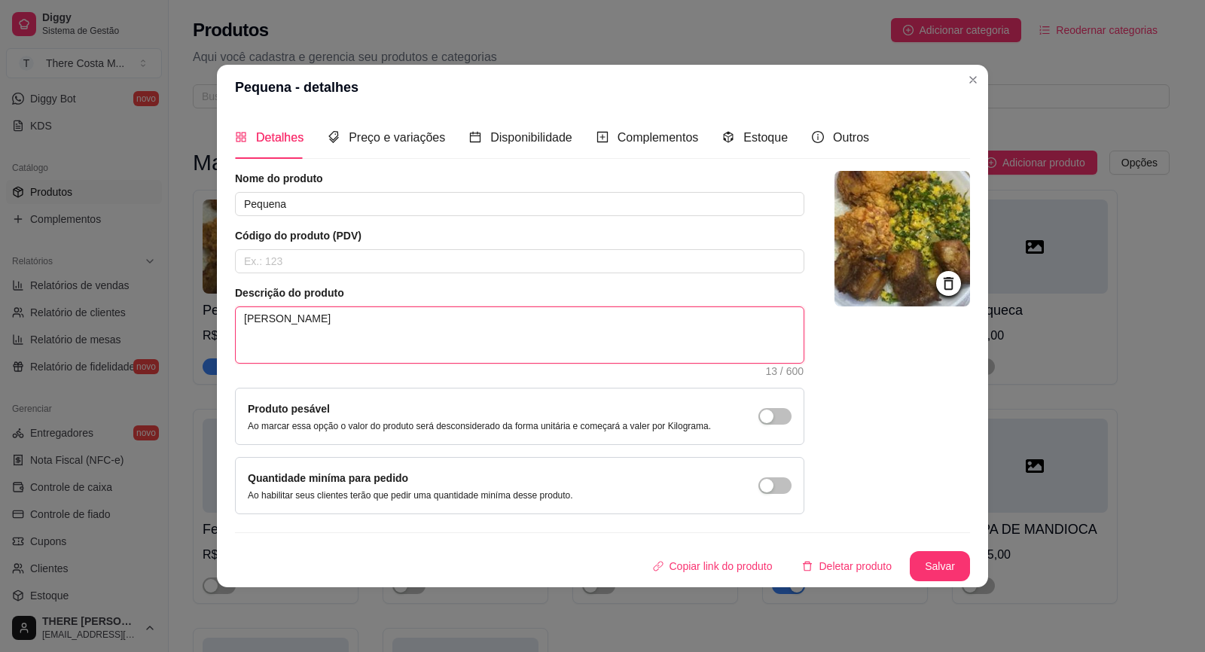
type textarea "[PERSON_NAME] B"
type textarea "[PERSON_NAME] Bi"
type textarea "[PERSON_NAME] Bif"
type textarea "[PERSON_NAME] Bife"
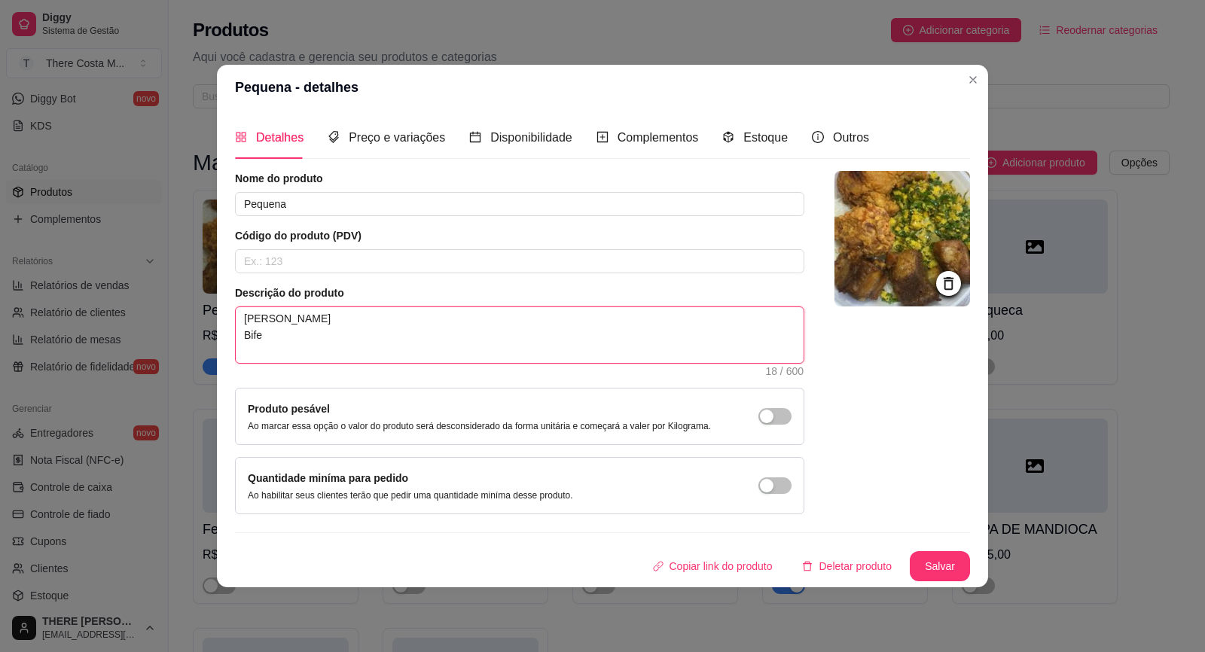
type textarea "[PERSON_NAME] Bife e"
type textarea "[PERSON_NAME] Bife em,"
type textarea "[PERSON_NAME] Bife em"
type textarea "[PERSON_NAME] Bife em t"
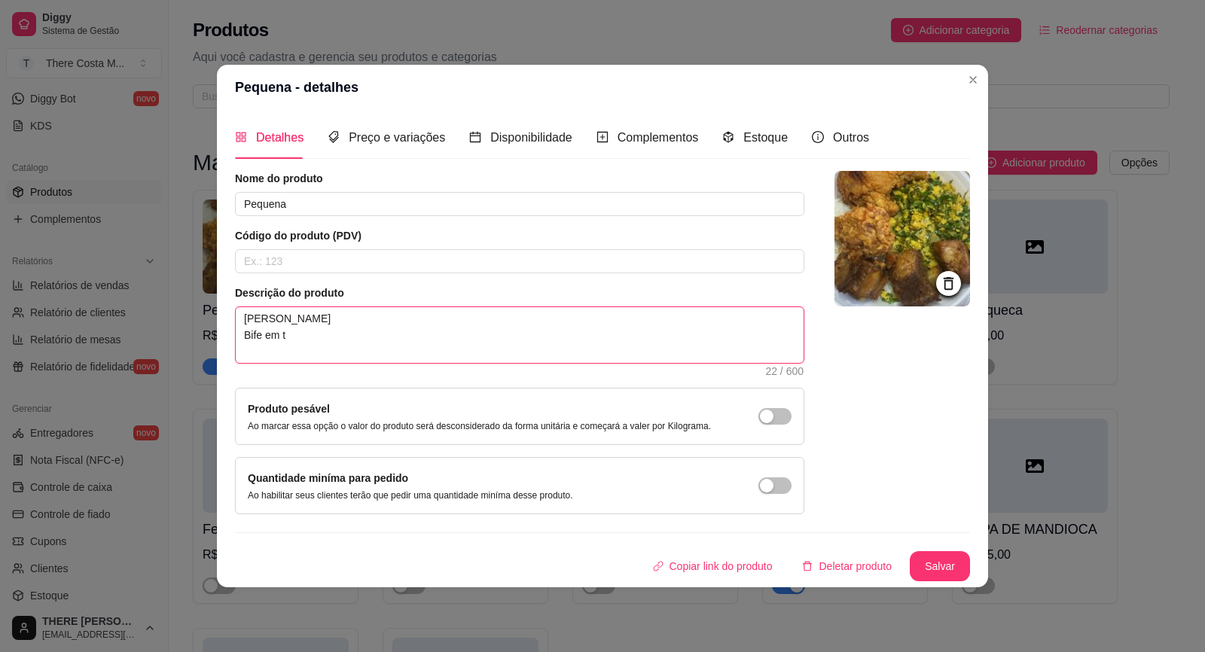
type textarea "[PERSON_NAME] Bife em ti"
type textarea "Arroz Feijão Bife em tir"
type textarea "[PERSON_NAME] Bife em tira"
type textarea "[PERSON_NAME] Bife em tiras"
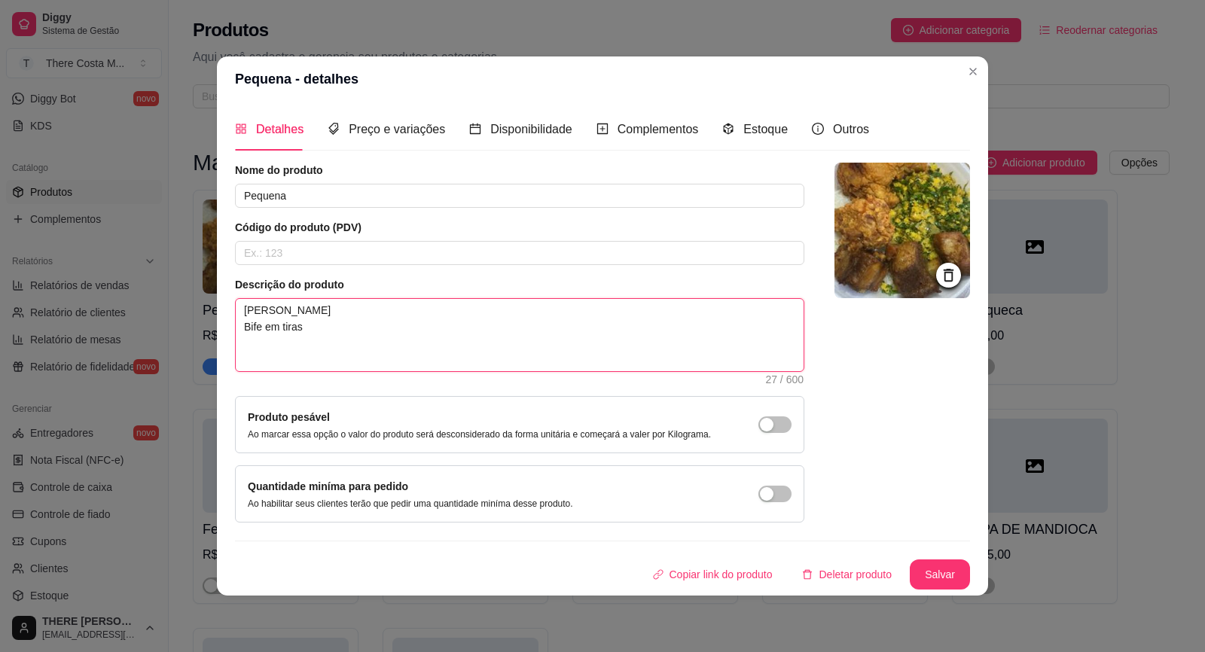
type textarea "[PERSON_NAME] Bife em tiras P"
type textarea "Arroz Feijão Bife em tiras Pa"
type textarea "Arroz Feijão Bife em tiras Par"
type textarea "[PERSON_NAME] Bife em tiras Parm"
type textarea "[PERSON_NAME] Bife em tiras Parme"
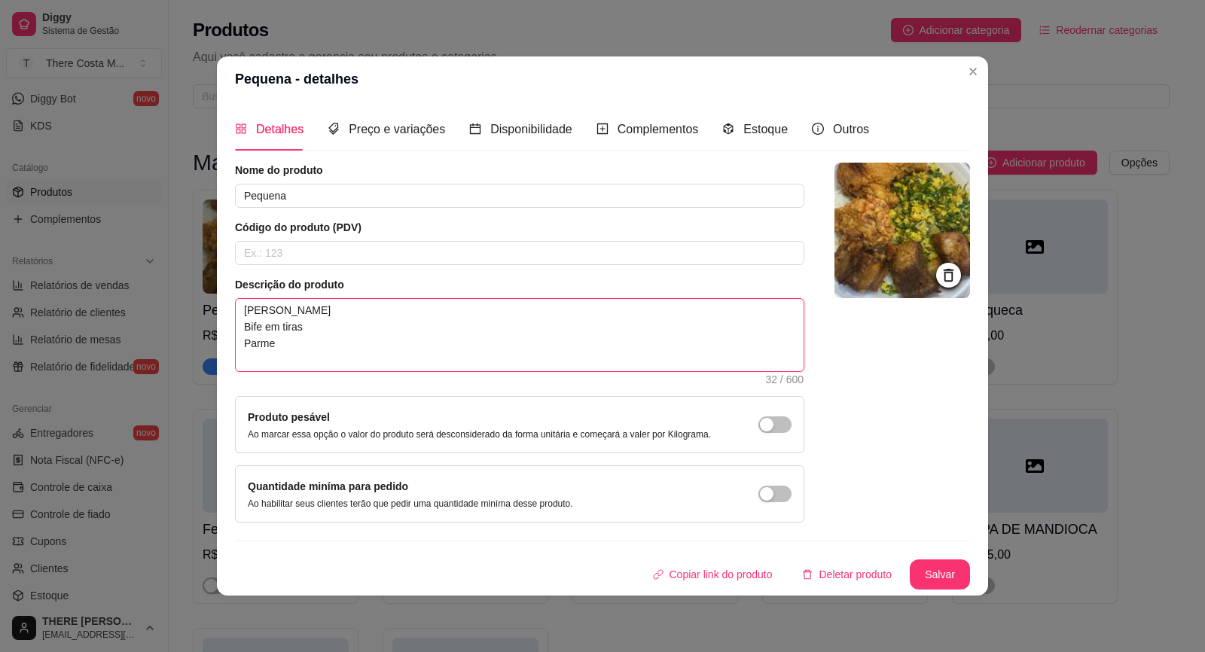
type textarea "[PERSON_NAME] Bife em tiras Parmeg"
type textarea "[PERSON_NAME] Bife em tiras Parmegi"
type textarea "[PERSON_NAME] Bife em tiras Parmegia"
type textarea "Arroz Feijão Bife em tiras Parmegian"
type textarea "[PERSON_NAME] Bife em tiras Parmegiana"
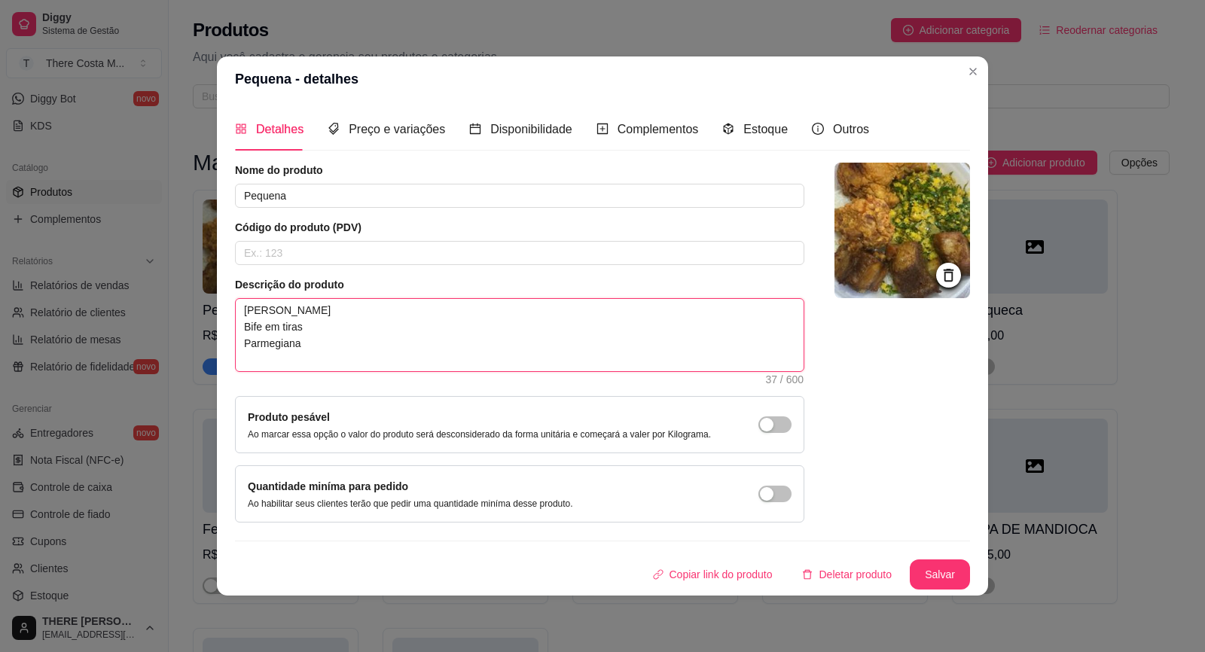
type textarea "[PERSON_NAME] Bife em tiras Parmegiana"
type textarea "[PERSON_NAME] Bife em tiras Parmegiana d"
type textarea "[PERSON_NAME] Bife em tiras Parmegiana de"
type textarea "[PERSON_NAME] Bife em tiras Parmegiana de f"
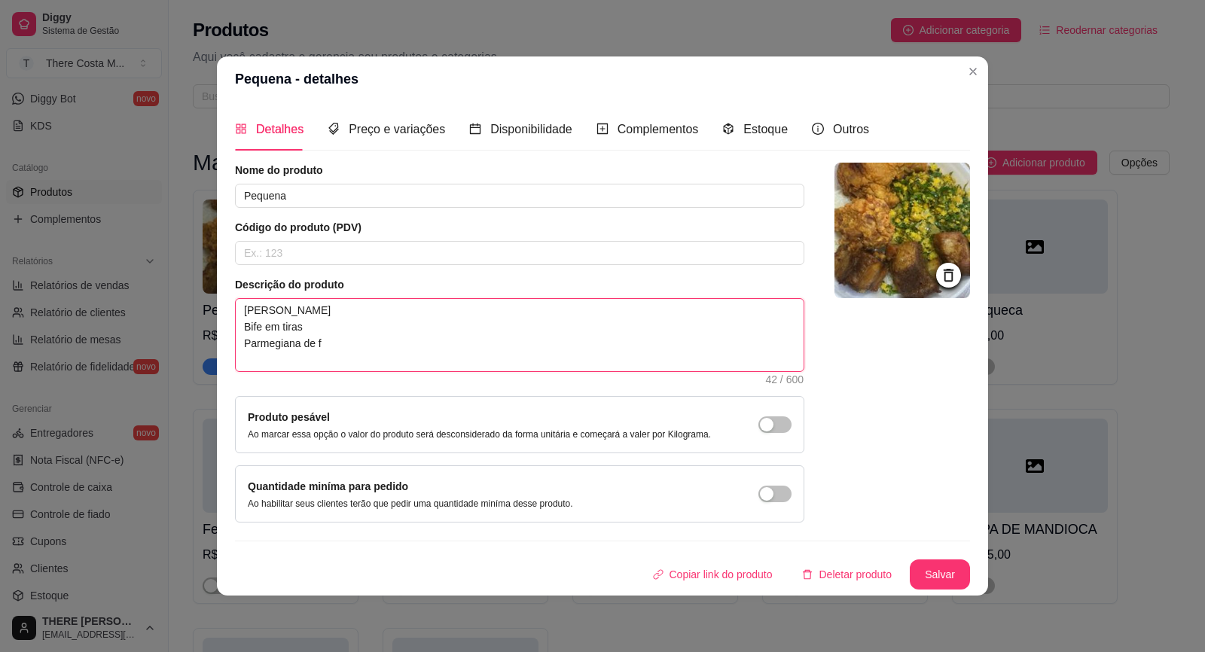
type textarea "[PERSON_NAME] Bife em tiras Parmegiana de fr"
type textarea "[PERSON_NAME] Bife em tiras Parmegiana de fra"
type textarea "[PERSON_NAME] Bife em tiras Parmegiana de fran"
type textarea "[PERSON_NAME] Bife em tiras Parmegiana de frang"
type textarea "[PERSON_NAME] Bife em tiras Parmegiana de frango"
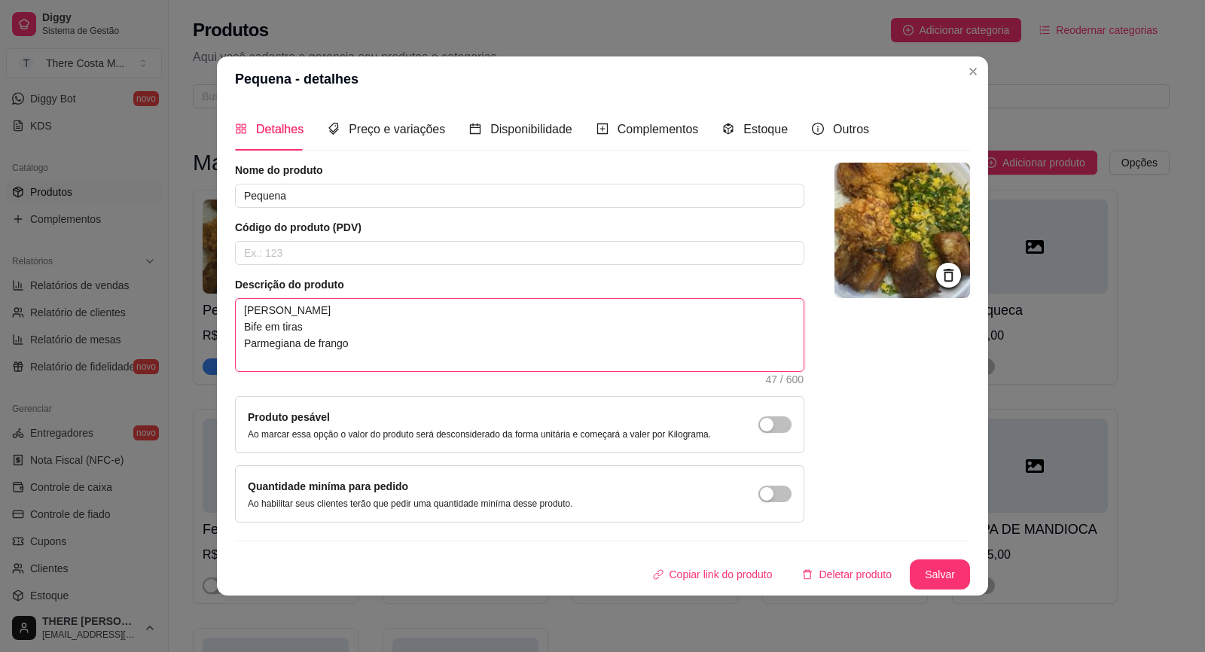
type textarea "[PERSON_NAME] Bife em tiras Parmegiana de frango"
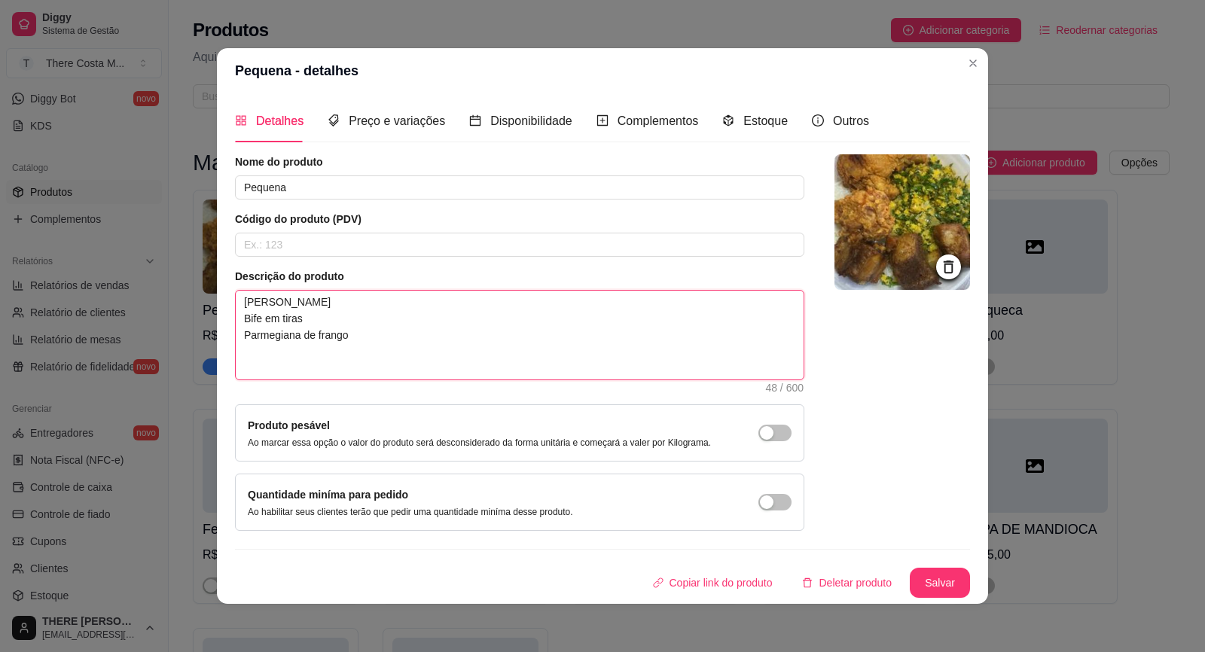
type textarea "[PERSON_NAME] Bife em tiras Parmegiana de [PERSON_NAME]"
type textarea "[PERSON_NAME] Bife em tiras Parmegiana de frango Re"
type textarea "[PERSON_NAME] Bife em tiras Parmegiana de frango Ref"
type textarea "[PERSON_NAME] Bife em tiras Parmegiana de [PERSON_NAME]"
type textarea "[PERSON_NAME] Bife em tiras Parmegiana de frango Refog"
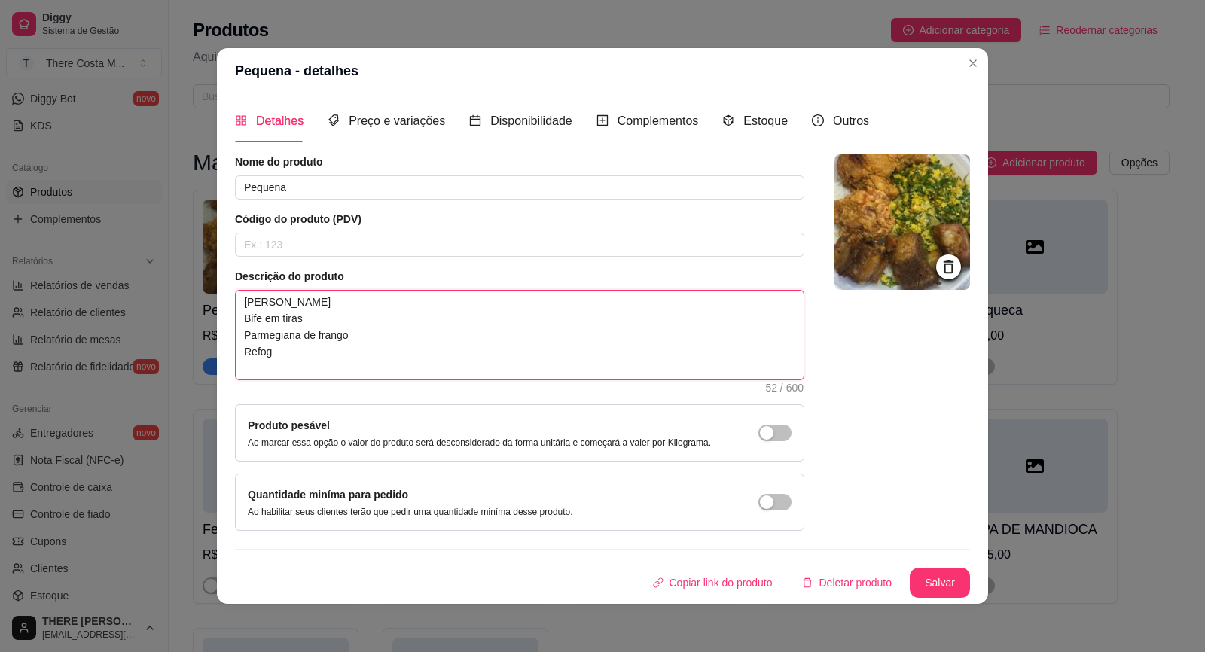
type textarea "[PERSON_NAME] Bife em tiras Parmegiana de [PERSON_NAME]"
type textarea "[PERSON_NAME] Bife em tiras Parmegiana de frango Refogado"
type textarea "[PERSON_NAME] Bife em tiras Parmegiana de frango Refogado d"
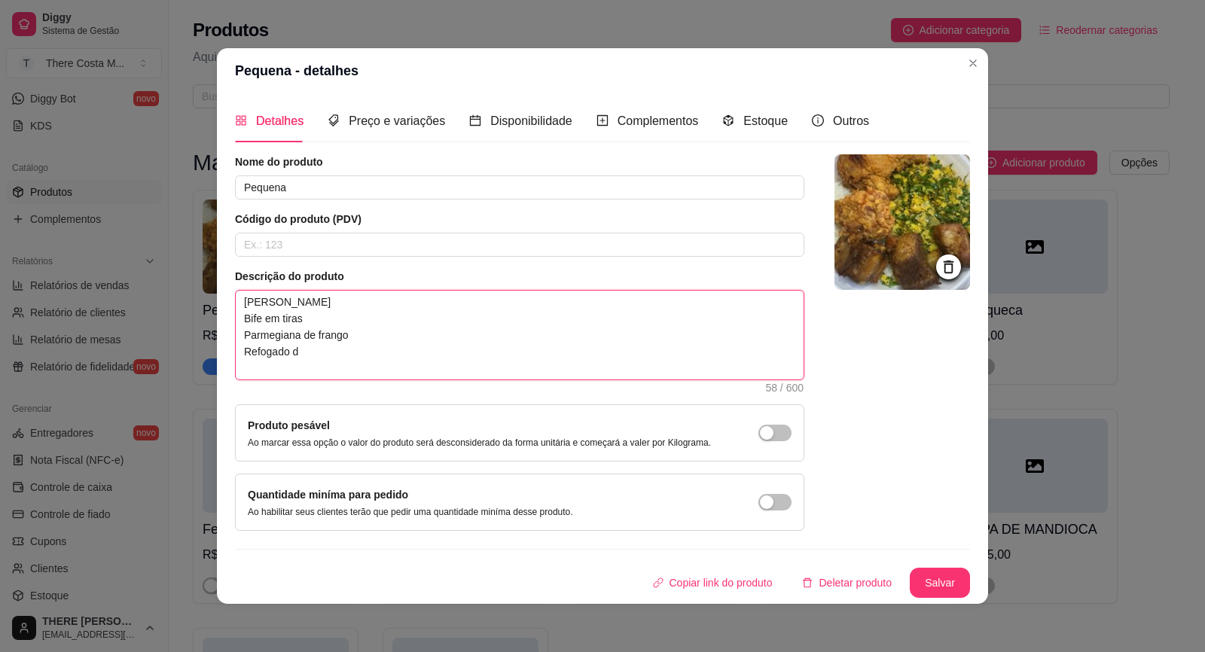
type textarea "[PERSON_NAME] Bife em tiras Parmegiana de frango Refogado de"
type textarea "[PERSON_NAME] Bife em tiras Parmegiana de frango Refogado de b"
type textarea "[PERSON_NAME] Bife em tiras Parmegiana de frango Refogado de br"
type textarea "[PERSON_NAME] Bife em tiras Parmegiana de frango Refogado de bro"
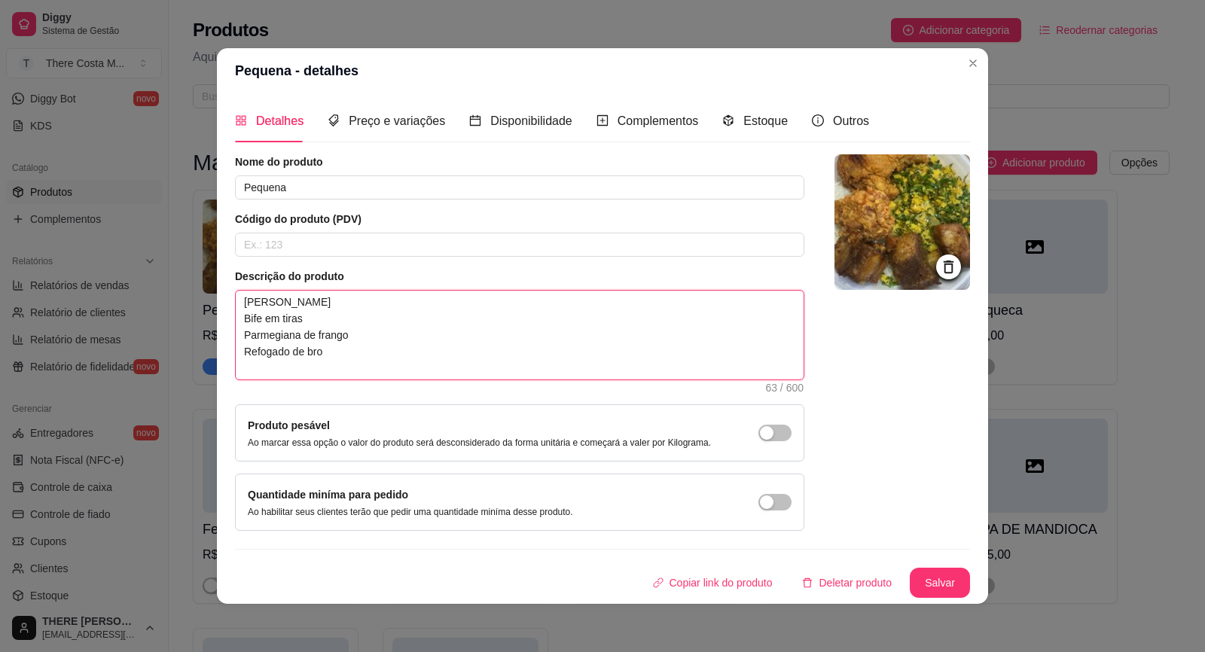
type textarea "[PERSON_NAME] Bife em tiras Parmegiana de frango Refogado de br"
type textarea "[PERSON_NAME] Bife em tiras Parmegiana de frango Refogado de bró"
type textarea "[PERSON_NAME] Bife em tiras Parmegiana de frango Refogado de bróc"
type textarea "[PERSON_NAME] Bife em tiras Parmegiana de frango Refogado de bróco"
type textarea "[PERSON_NAME] Bife em tiras Parmegiana de frango Refogado de brócol"
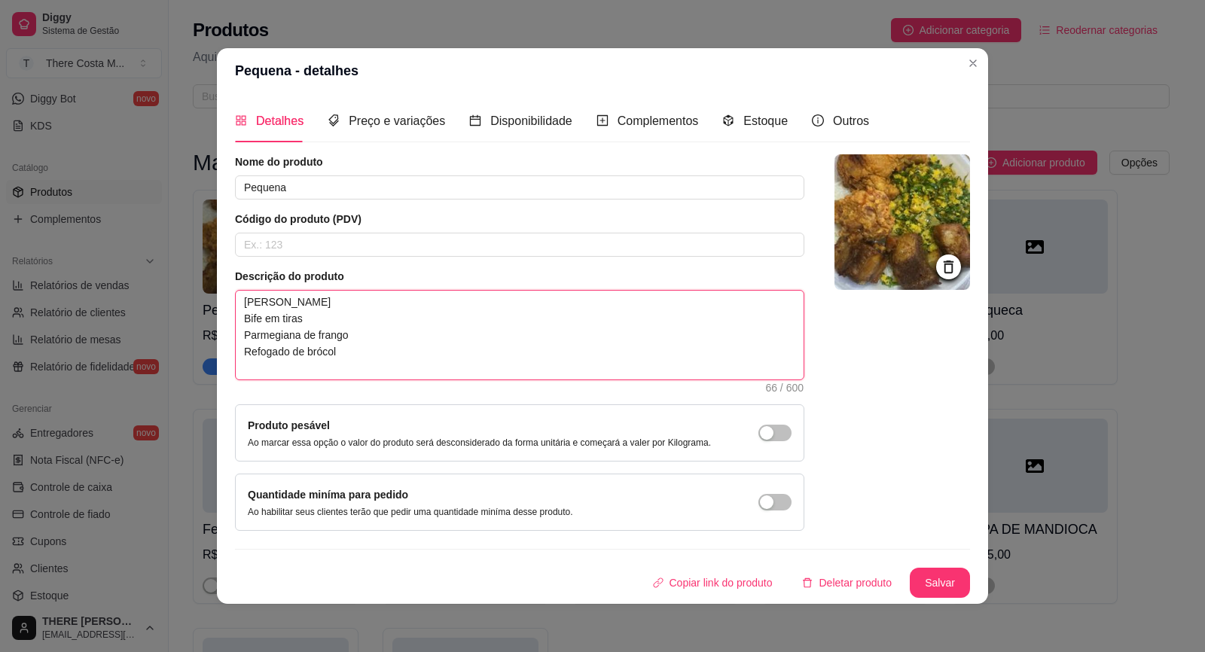
type textarea "[PERSON_NAME] Bife em tiras Parmegiana de frango Refogado de brócoli"
type textarea "[PERSON_NAME] Bife em tiras Parmegiana de frango Refogado de brócolis"
type textarea "[PERSON_NAME] Bife em tiras Parmegiana de frango Refogado de brócolis e"
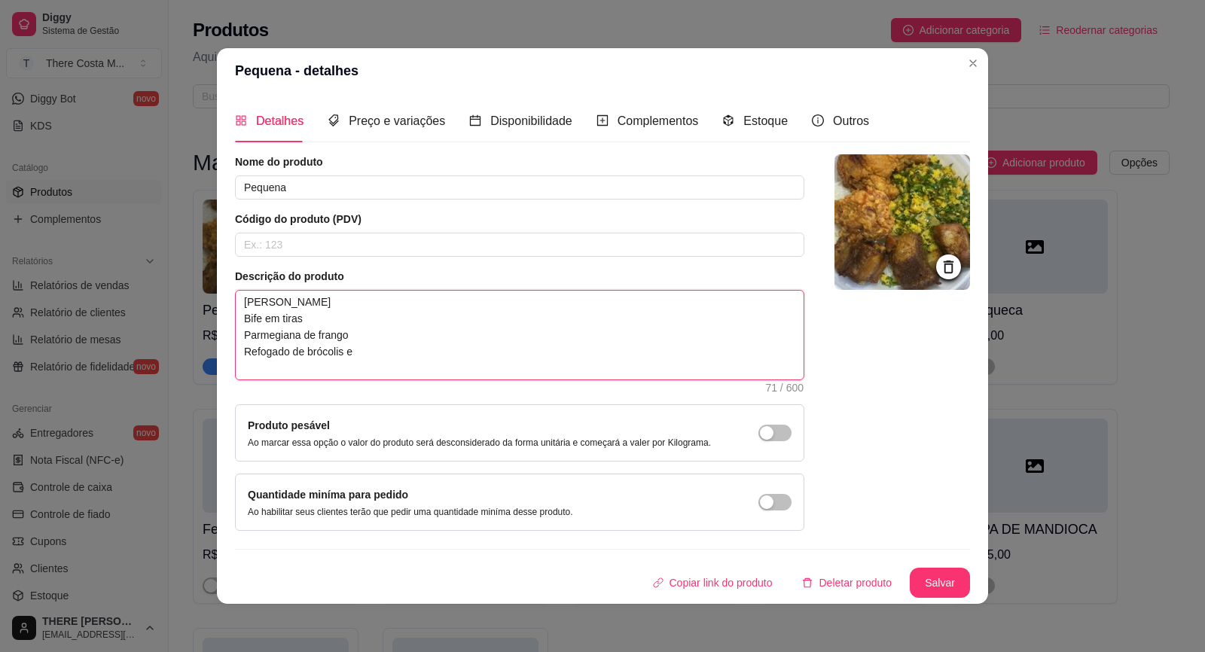
type textarea "[PERSON_NAME] Bife em tiras Parmegiana de frango Refogado de brócolis e c"
type textarea "[PERSON_NAME] Bife em tiras Parmegiana de frango Refogado de brócolis e ce"
type textarea "[PERSON_NAME] Bife em tiras Parmegiana de frango Refogado de brócolis e cen"
type textarea "[PERSON_NAME] Bife em tiras Parmegiana de frango Refogado de brócolis e ceno"
type textarea "[PERSON_NAME] Bife em tiras Parmegiana de frango Refogado de brócolis e cenou"
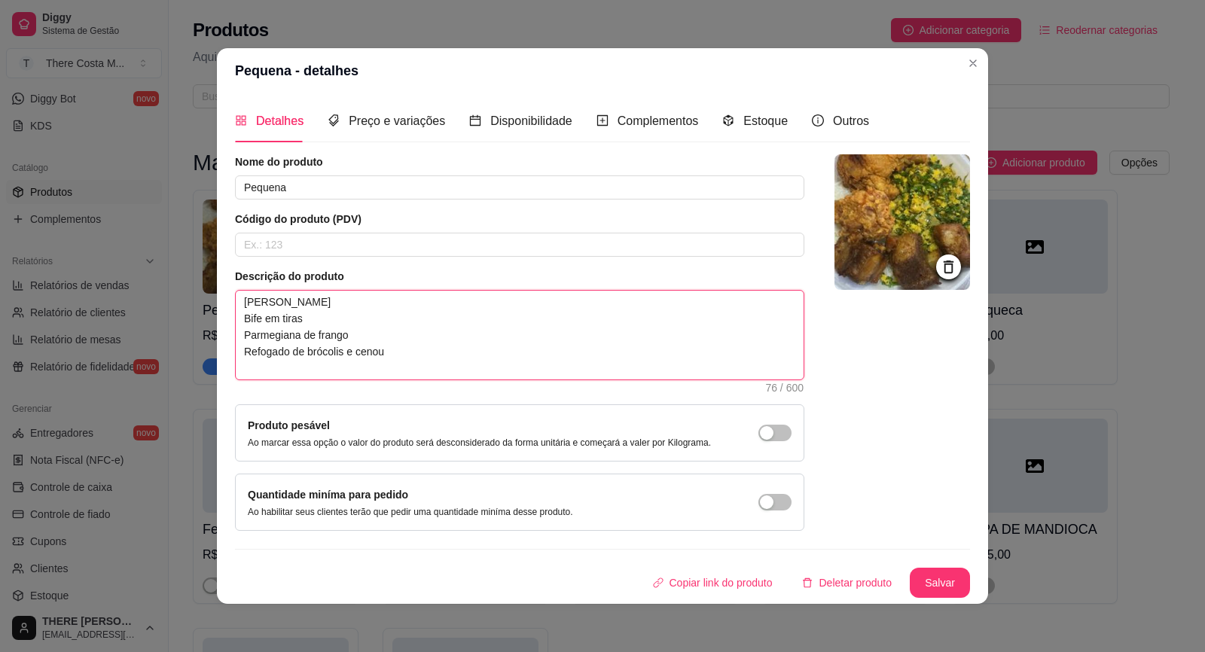
type textarea "[PERSON_NAME] Bife em tiras Parmegiana de frango Refogado de brócolis e cenour"
type textarea "[PERSON_NAME] Bife em tiras Parmegiana de frango Refogado de brócolis e cenoura"
drag, startPoint x: 229, startPoint y: 331, endPoint x: 276, endPoint y: 336, distance: 47.7
click at [276, 336] on div "Detalhes Preço e variações Disponibilidade Complementos Estoque Outros Nome do …" at bounding box center [602, 348] width 771 height 511
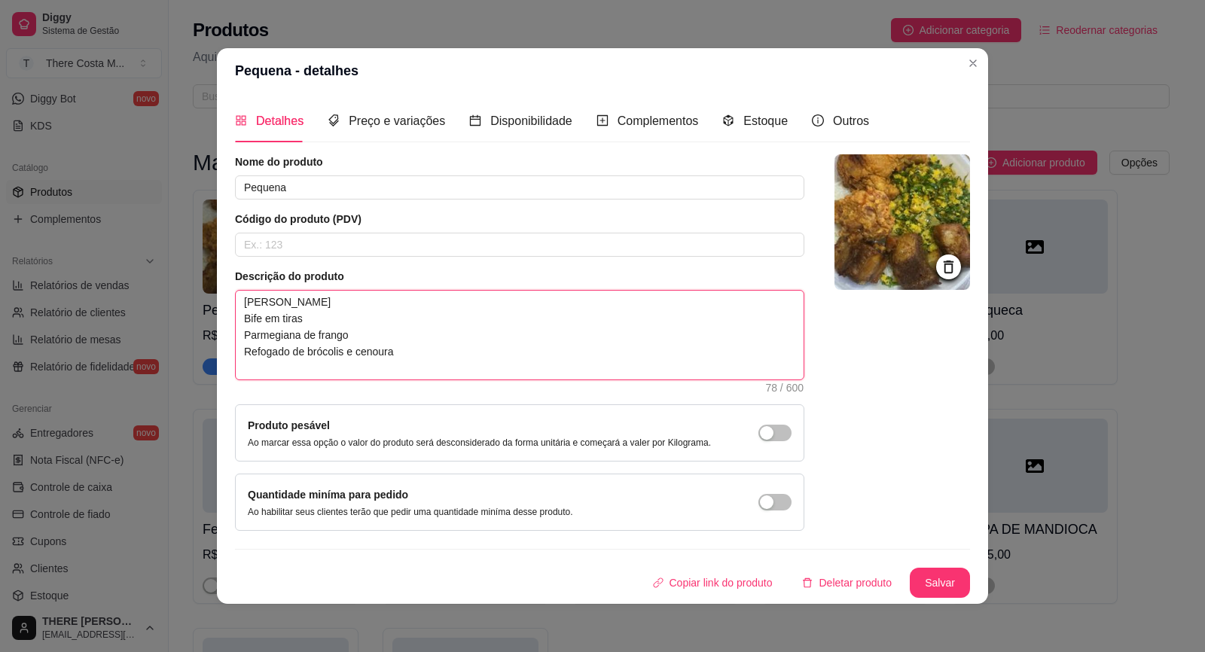
drag, startPoint x: 242, startPoint y: 331, endPoint x: 393, endPoint y: 371, distance: 156.4
click at [393, 371] on textarea "[PERSON_NAME] Bife em tiras Parmegiana de frango Refogado de brócolis e cenoura" at bounding box center [520, 335] width 568 height 89
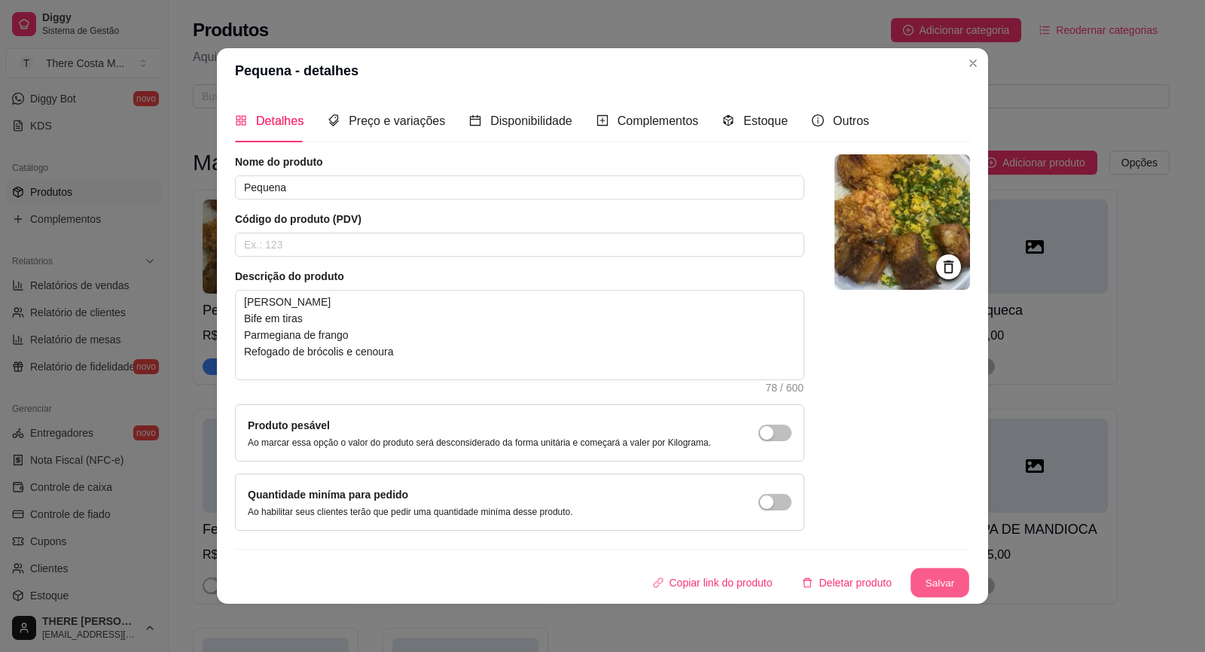
click at [938, 575] on button "Salvar" at bounding box center [940, 583] width 59 height 29
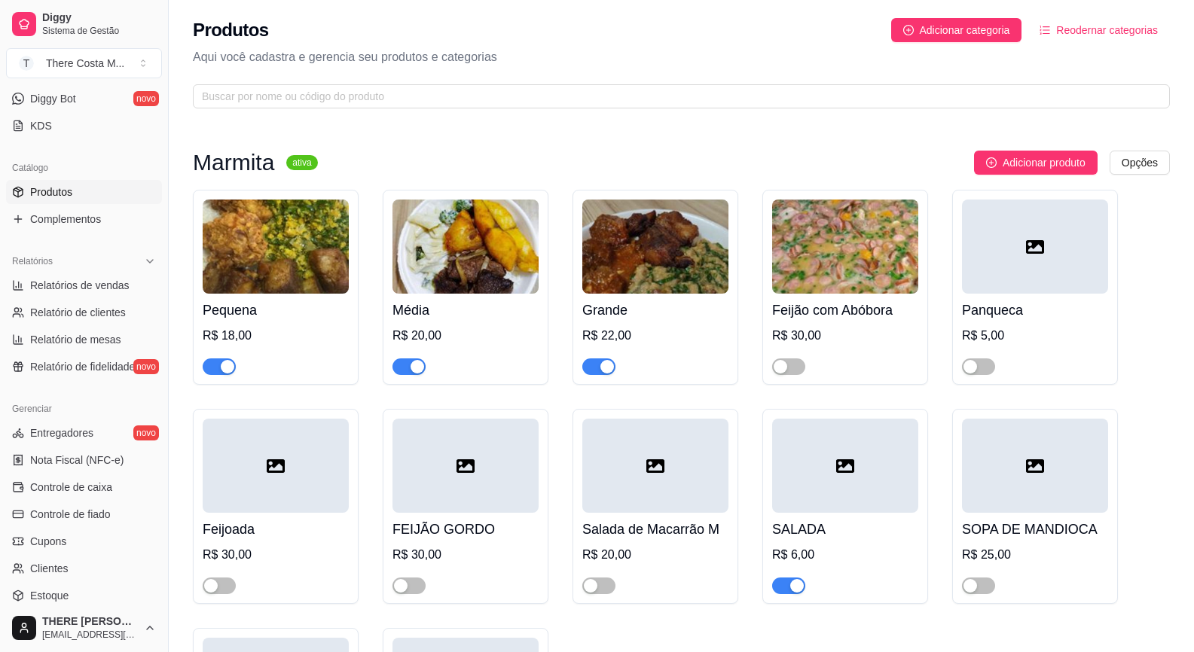
click at [522, 253] on img at bounding box center [465, 247] width 146 height 94
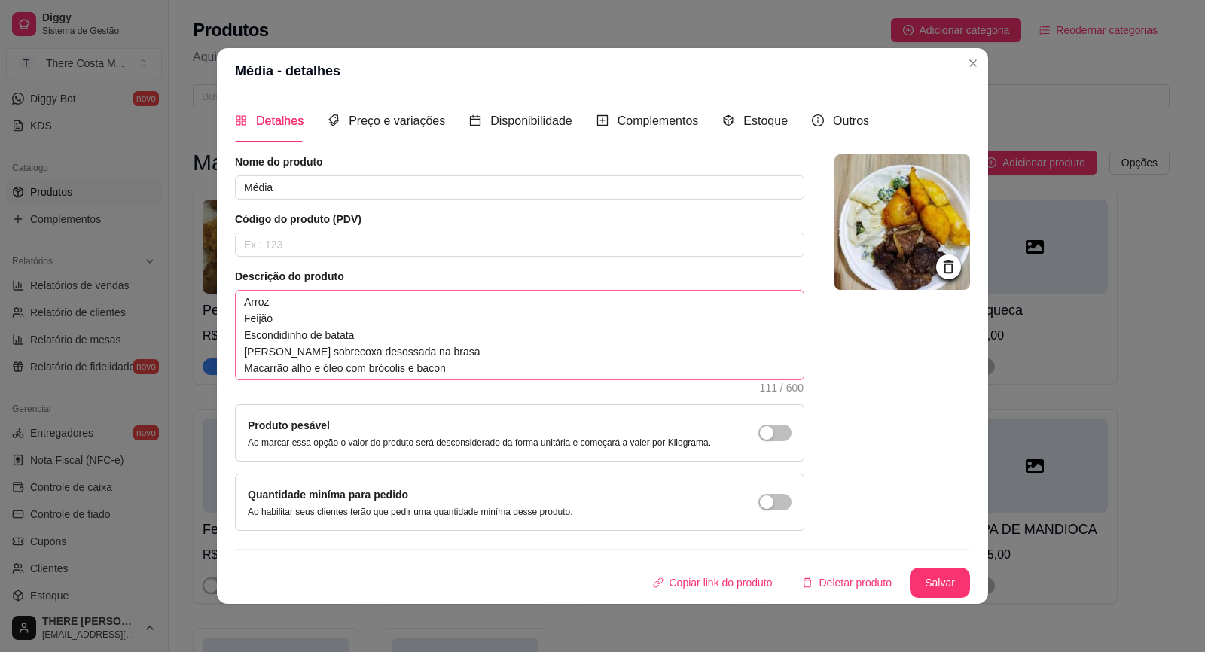
drag, startPoint x: 235, startPoint y: 327, endPoint x: 355, endPoint y: 356, distance: 124.0
click at [355, 356] on div "Detalhes Preço e variações Disponibilidade Complementos Estoque Outros Nome do …" at bounding box center [602, 348] width 771 height 511
drag, startPoint x: 242, startPoint y: 332, endPoint x: 445, endPoint y: 400, distance: 214.3
click at [445, 400] on div "Nome do produto Média Código do produto (PDV) Descrição do produto Arroz Feijão…" at bounding box center [519, 342] width 569 height 377
type textarea "[PERSON_NAME]"
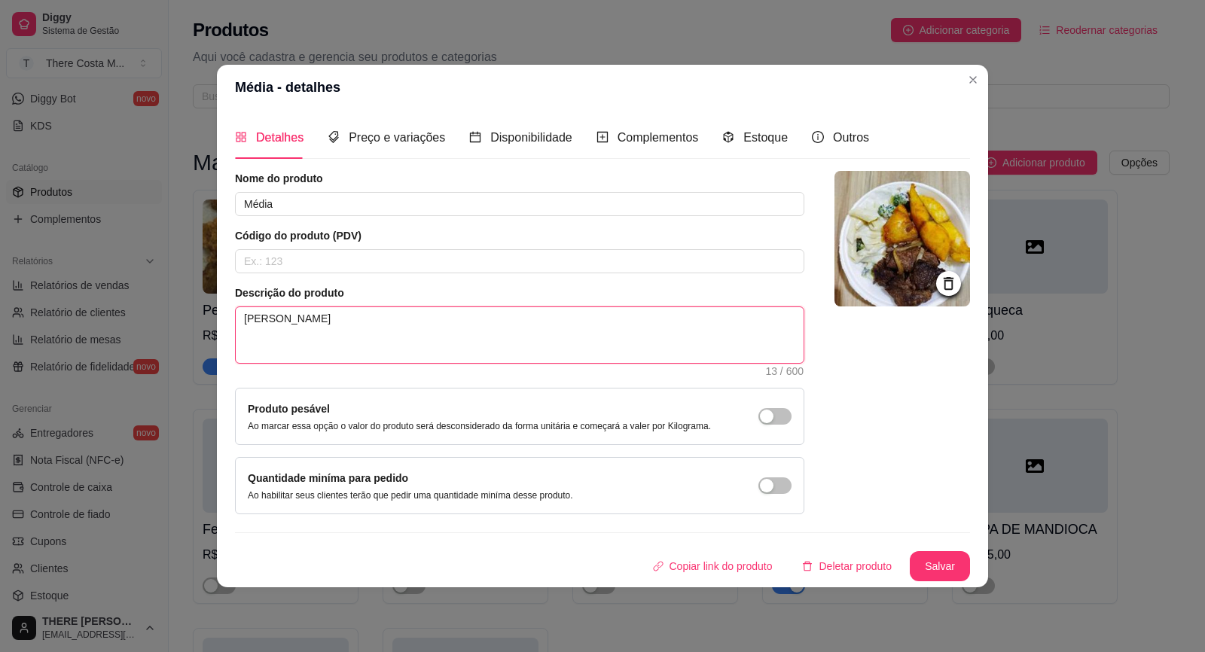
paste textarea "Bife em tiras Parmegiana de frango Refogado de [GEOGRAPHIC_DATA] e cenoura"
type textarea "[PERSON_NAME] Bife em tiras Parmegiana de frango Refogado de brócolis e cenoura"
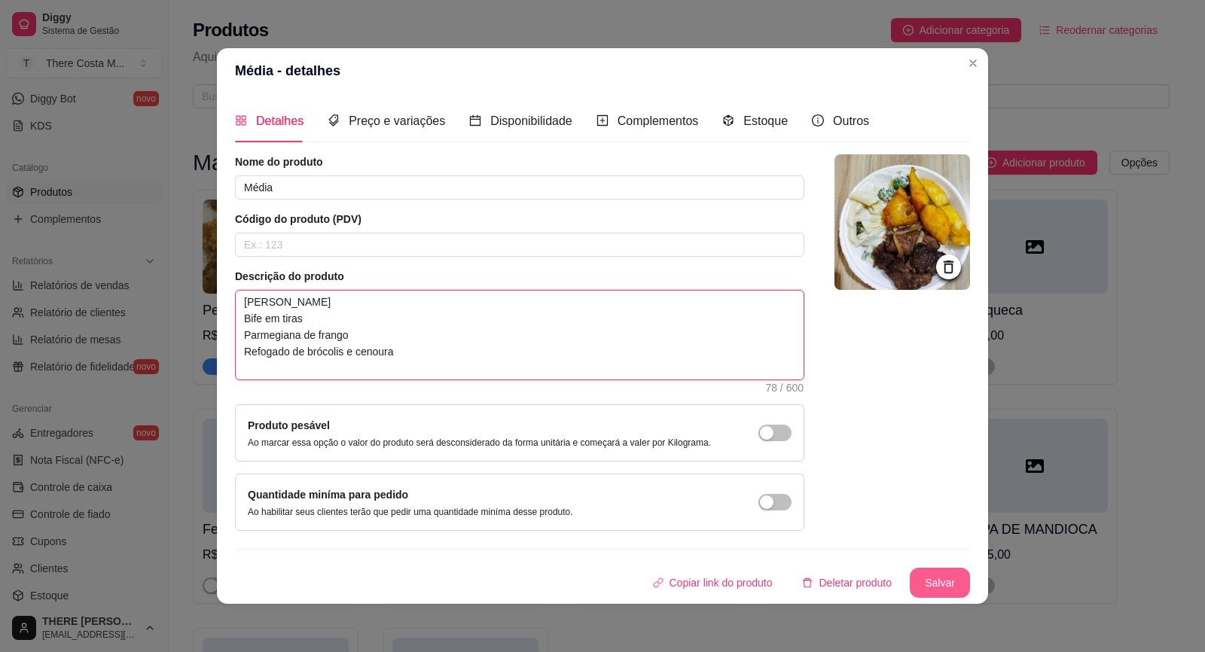
type textarea "[PERSON_NAME] Bife em tiras Parmegiana de frango Refogado de brócolis e cenoura"
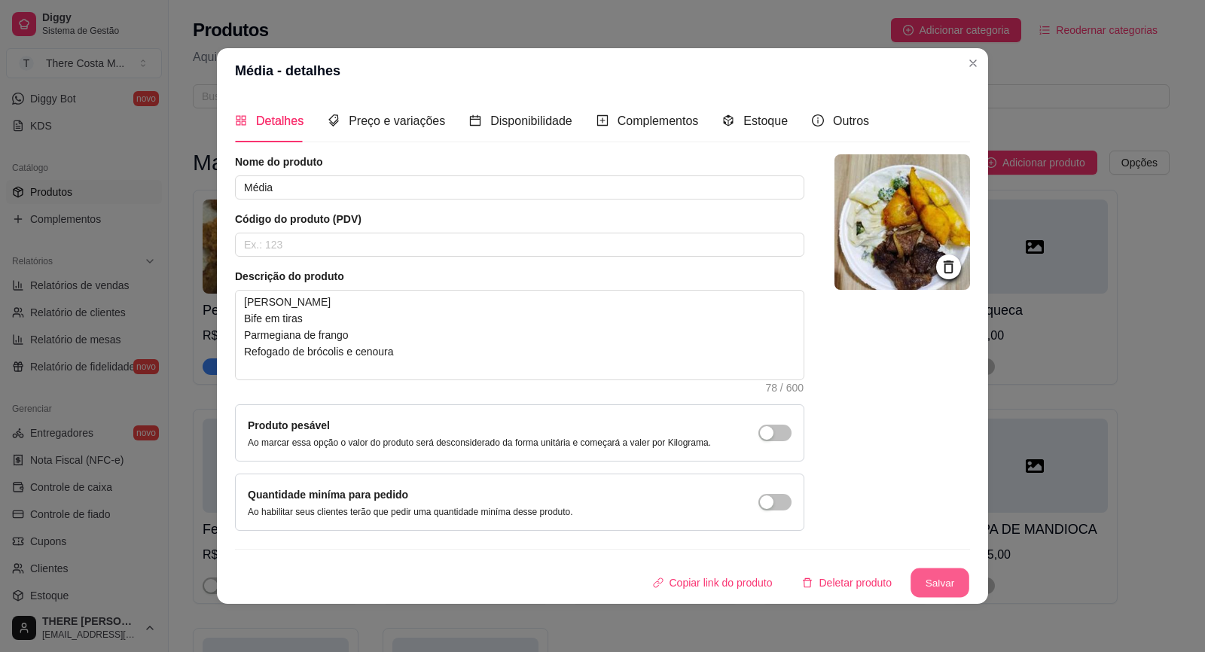
click at [944, 581] on button "Salvar" at bounding box center [940, 583] width 59 height 29
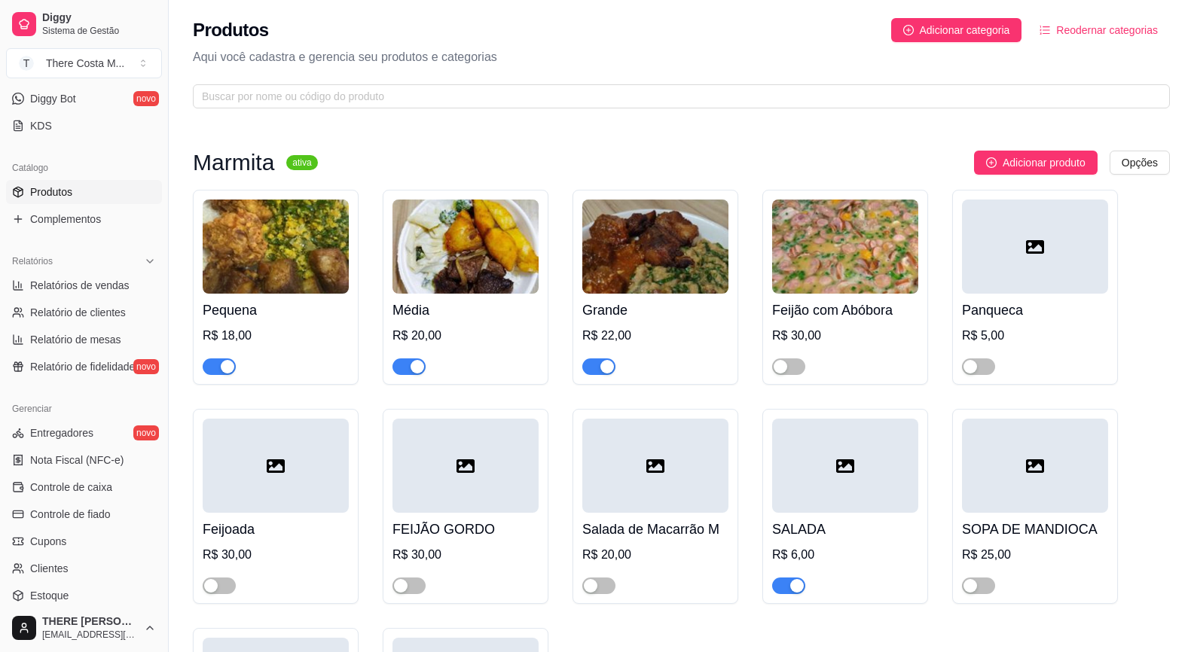
click at [663, 276] on img at bounding box center [655, 247] width 146 height 94
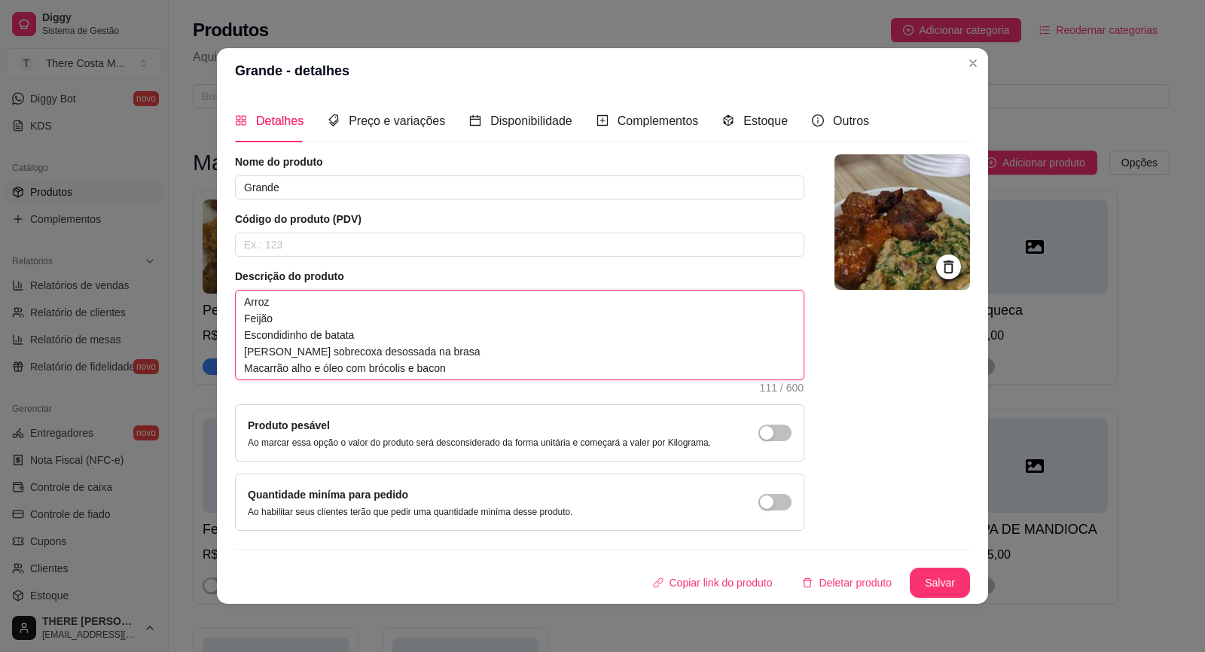
drag, startPoint x: 242, startPoint y: 334, endPoint x: 466, endPoint y: 380, distance: 229.1
click at [466, 380] on textarea "Arroz Feijão Escondidinho de batata [PERSON_NAME] sobrecoxa desossada na brasa …" at bounding box center [520, 335] width 568 height 89
type textarea "[PERSON_NAME]"
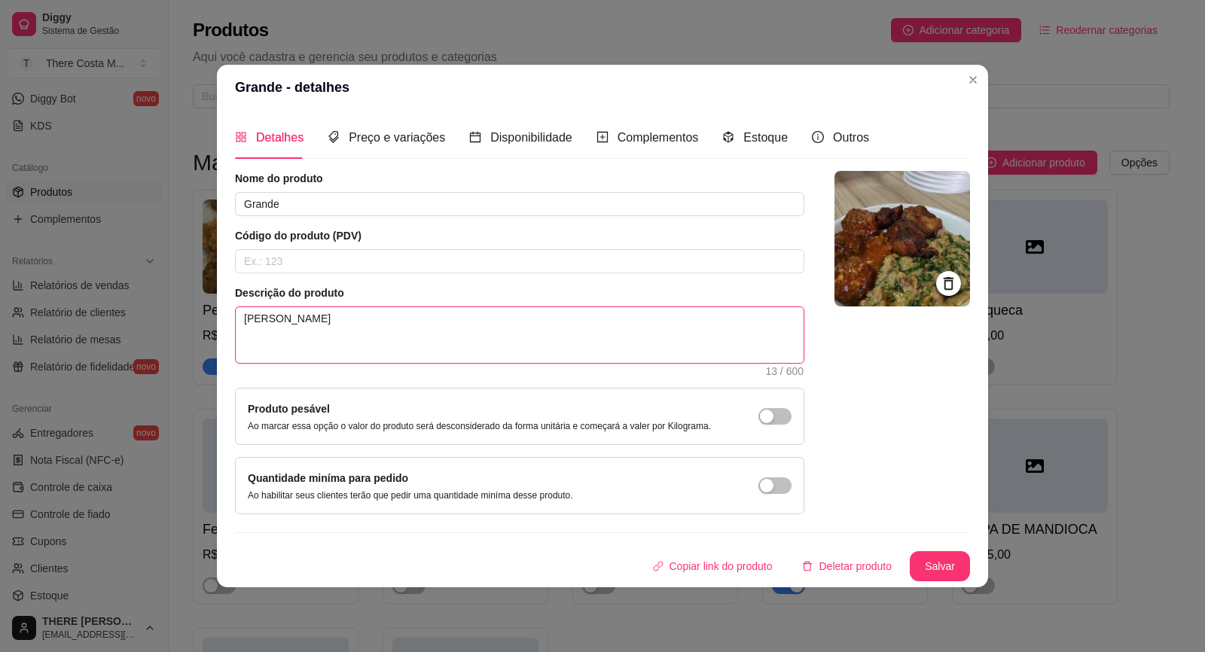
paste textarea "Bife em tiras Parmegiana de frango Refogado de [GEOGRAPHIC_DATA] e cenoura"
type textarea "[PERSON_NAME] Bife em tiras Parmegiana de frango Refogado de brócolis e cenoura"
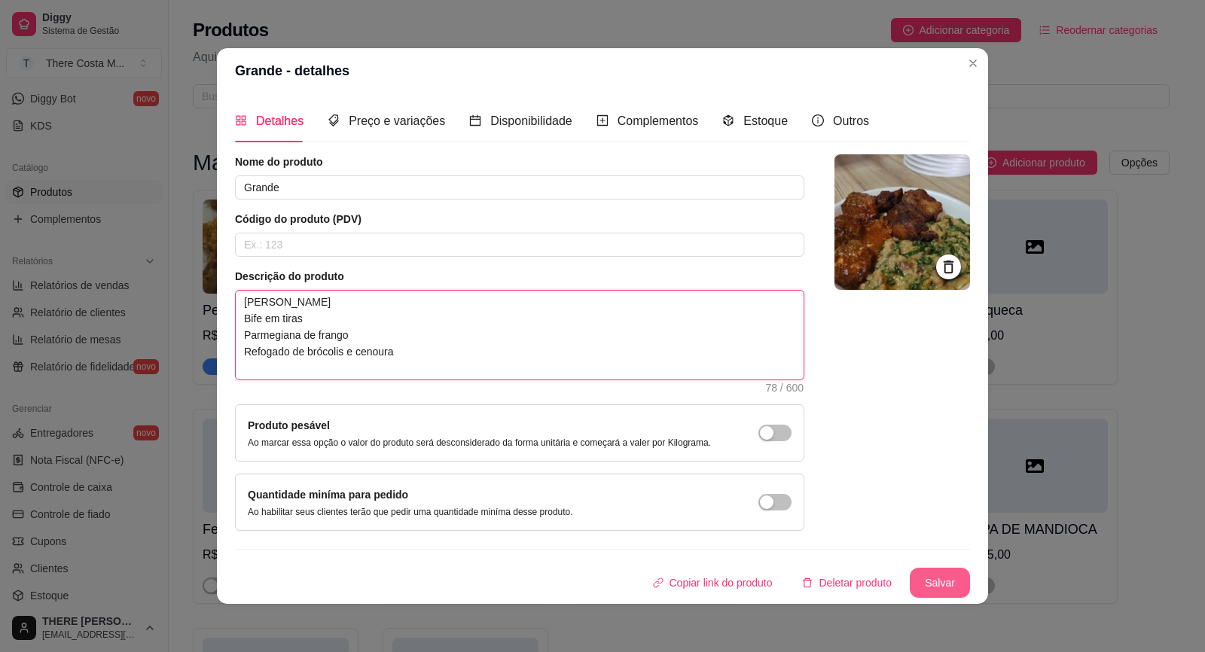
type textarea "[PERSON_NAME] Bife em tiras Parmegiana de frango Refogado de brócolis e cenoura"
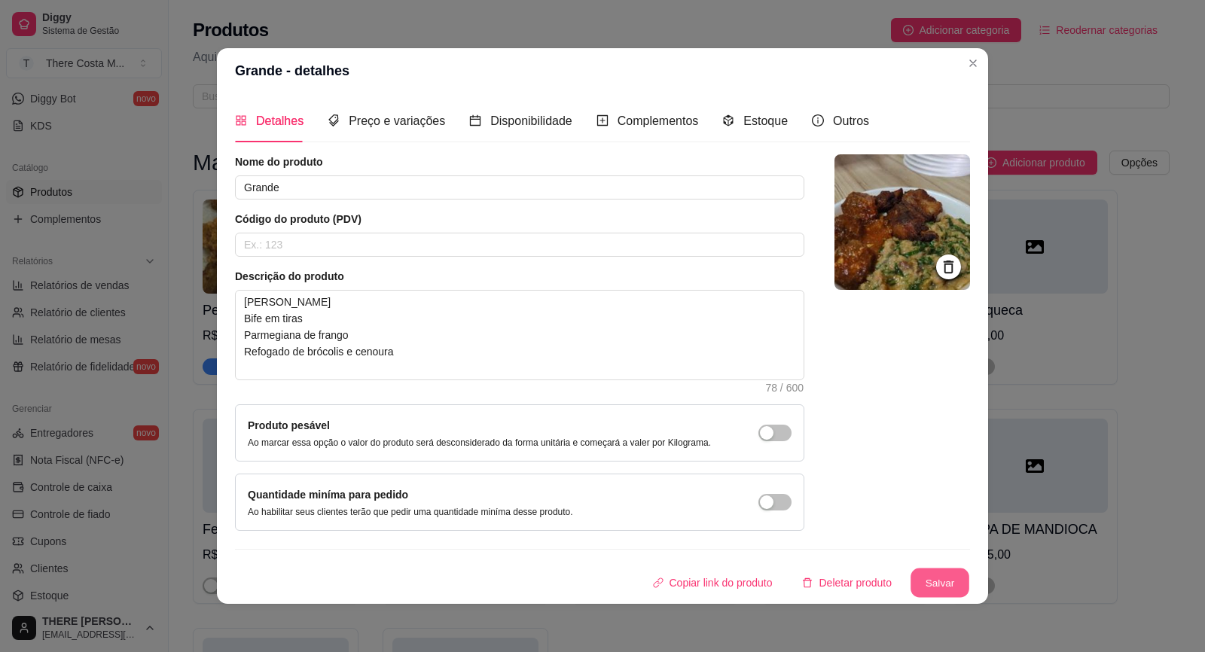
click at [965, 573] on button "Salvar" at bounding box center [940, 583] width 59 height 29
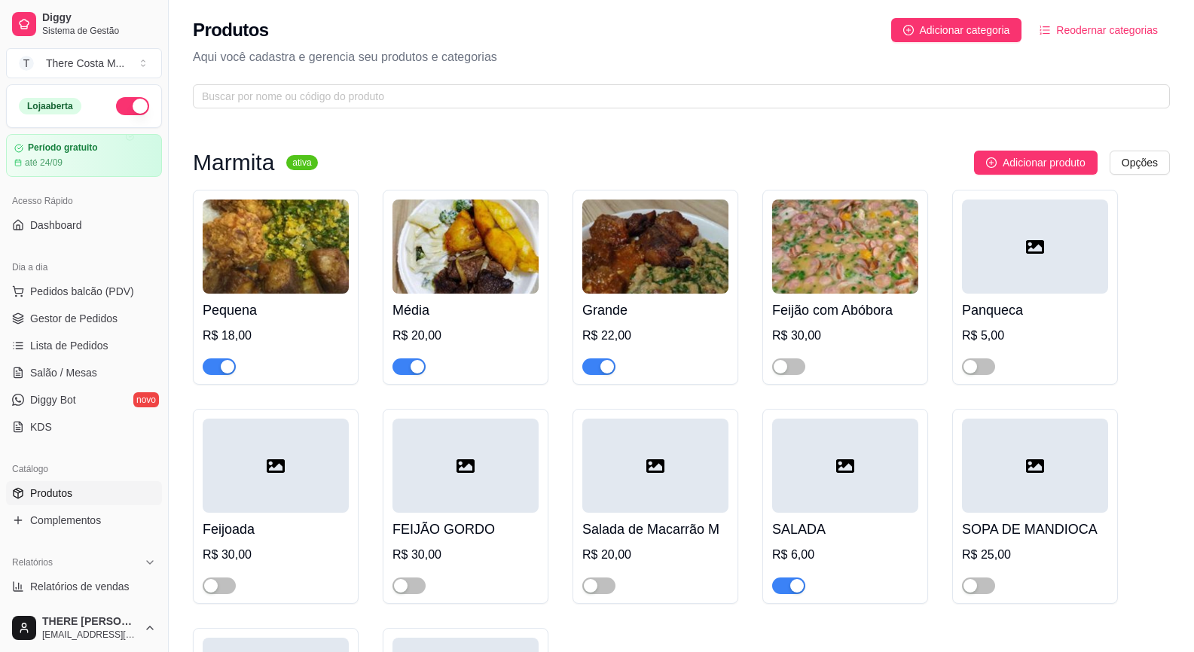
click at [81, 305] on ul "Pedidos balcão (PDV) Gestor de Pedidos Lista de Pedidos Salão / Mesas Diggy Bot…" at bounding box center [84, 359] width 156 height 160
click at [82, 318] on span "Gestor de Pedidos" at bounding box center [73, 318] width 87 height 15
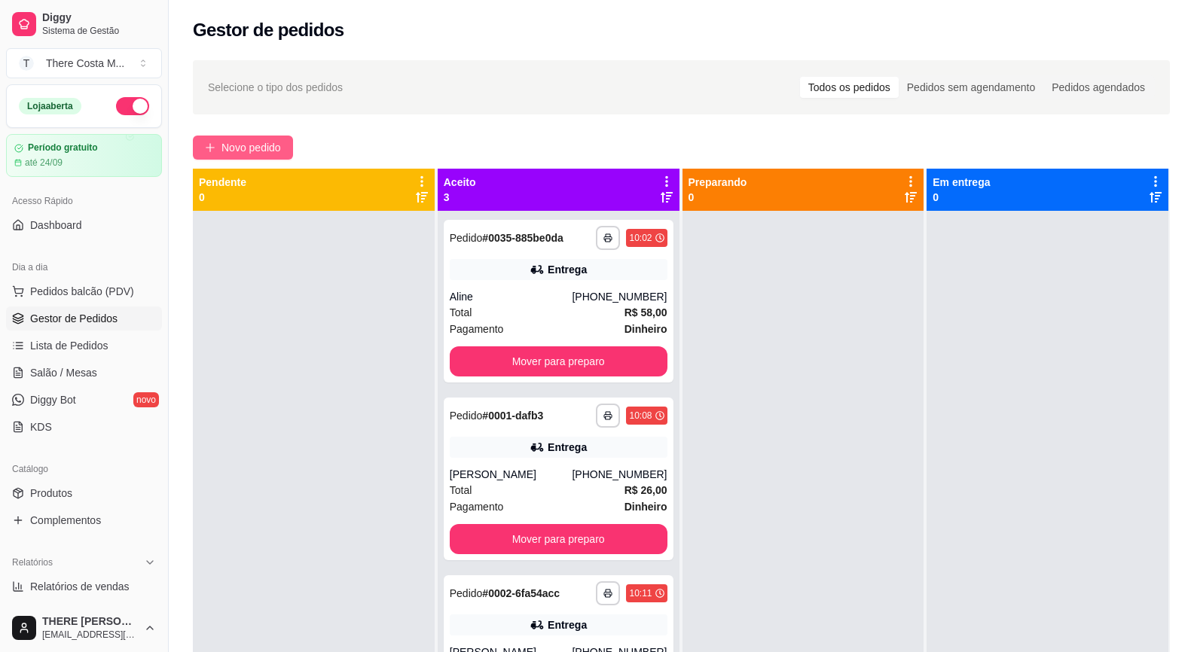
click at [254, 145] on span "Novo pedido" at bounding box center [250, 147] width 59 height 17
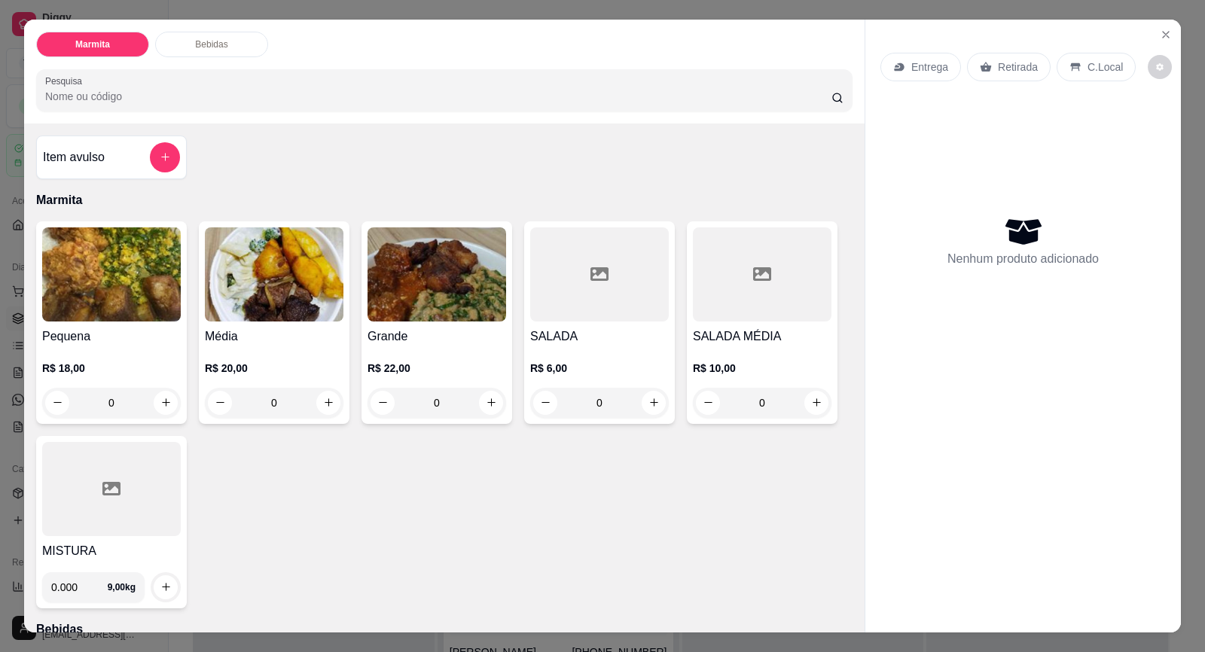
click at [1011, 67] on p "Retirada" at bounding box center [1018, 66] width 40 height 15
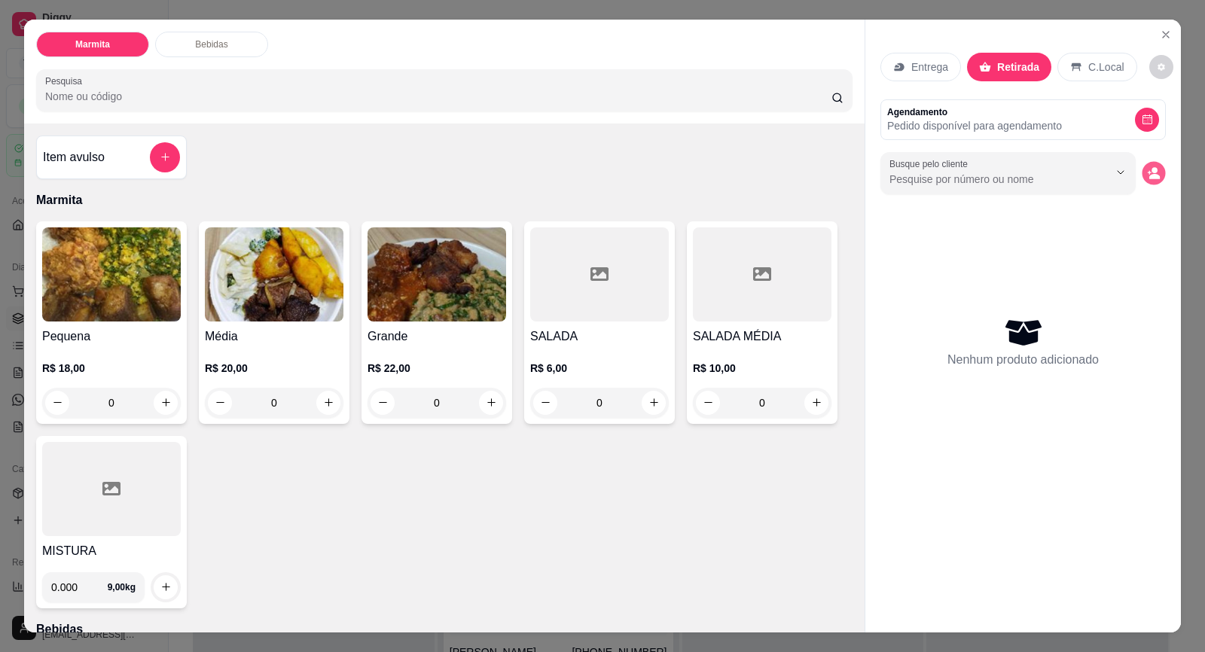
click at [1151, 175] on icon "decrease-product-quantity" at bounding box center [1154, 176] width 11 height 5
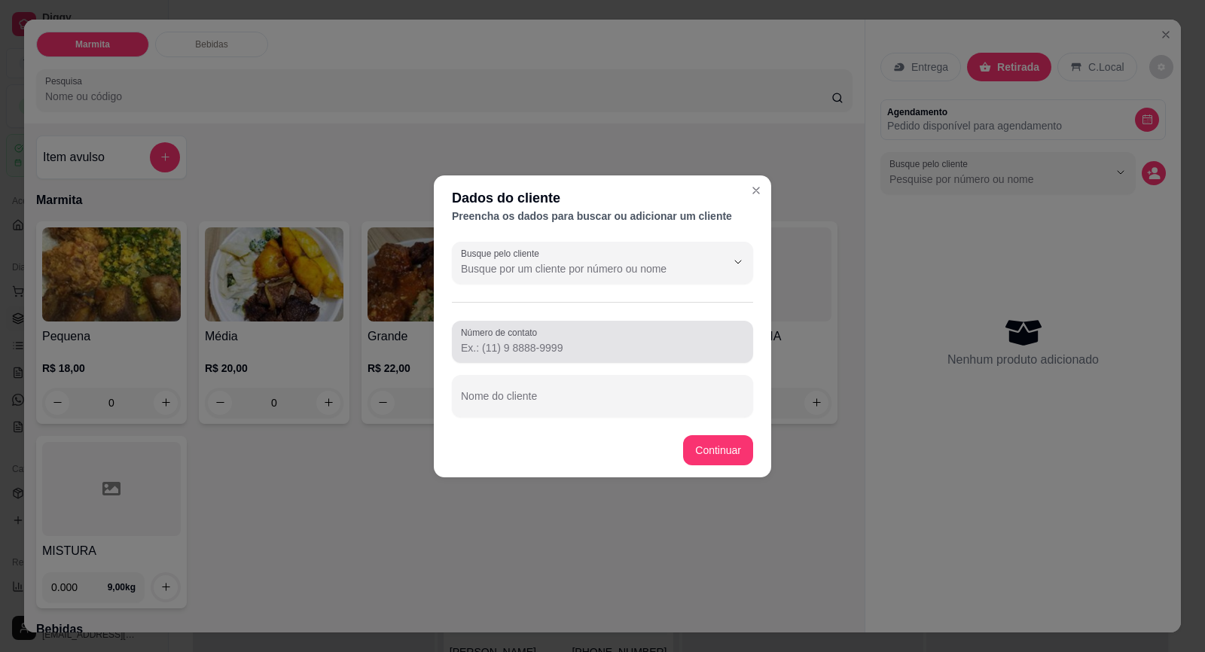
click at [502, 350] on input "Número de contato" at bounding box center [602, 347] width 283 height 15
paste input "[PHONE_NUMBER]"
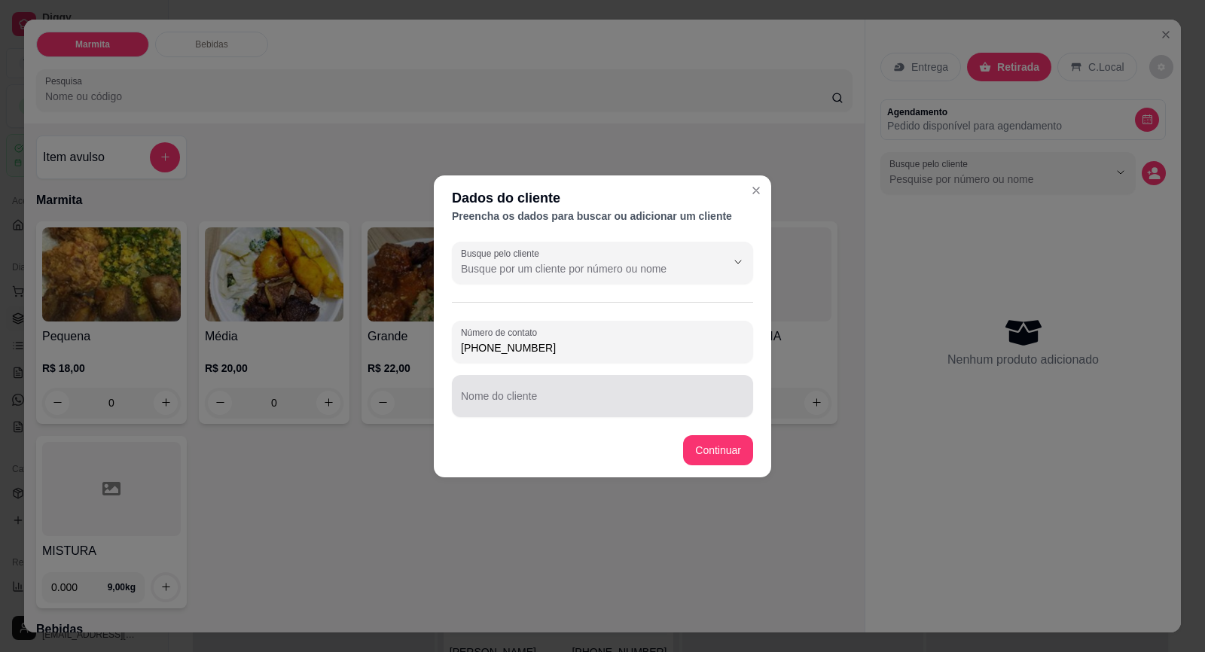
type input "[PHONE_NUMBER]"
click at [529, 395] on input "Nome do cliente" at bounding box center [602, 402] width 283 height 15
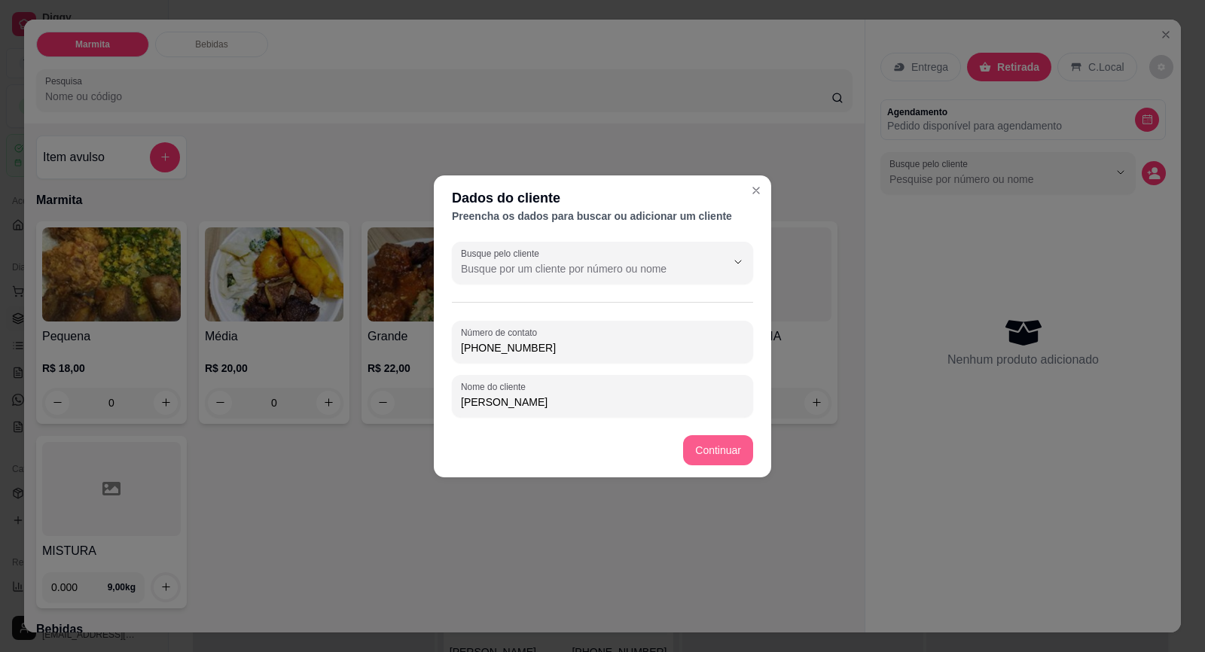
type input "[PERSON_NAME]"
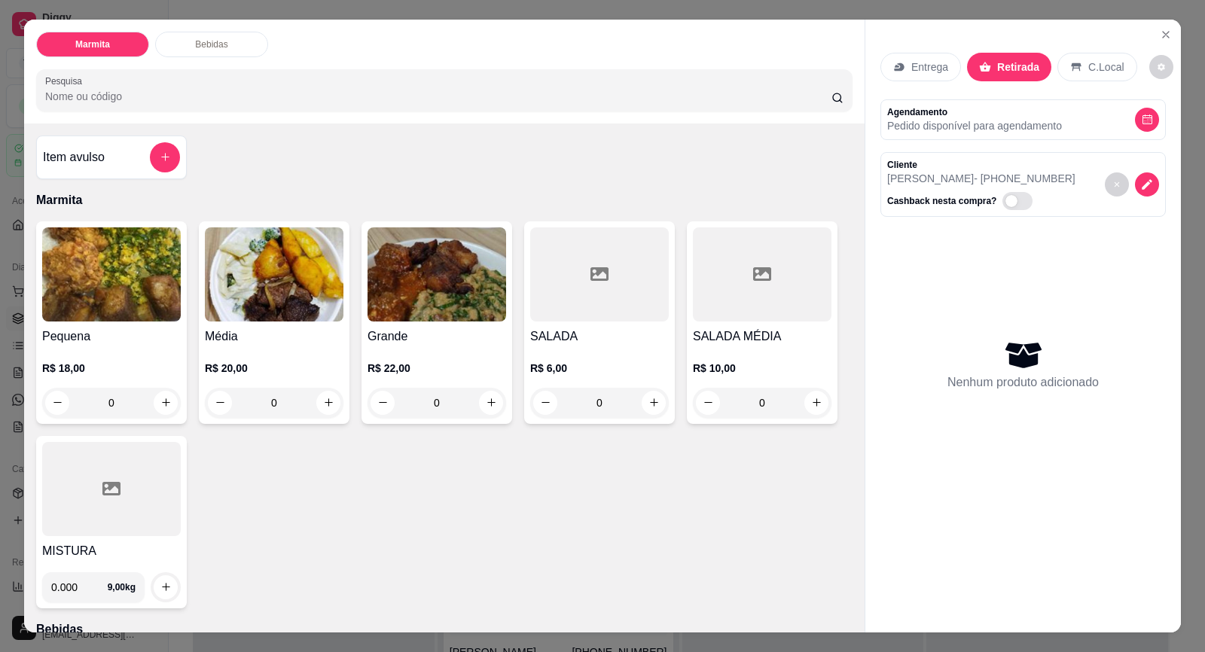
click at [114, 318] on img at bounding box center [111, 274] width 139 height 94
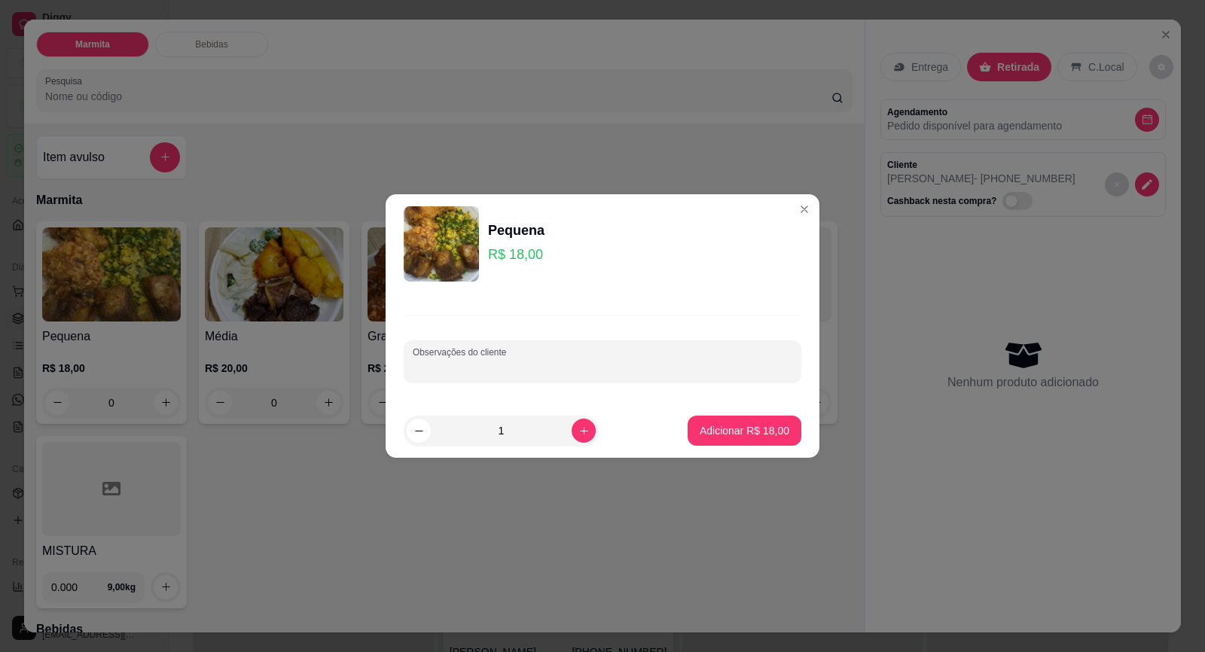
click at [508, 373] on input "Observações do cliente" at bounding box center [603, 367] width 380 height 15
paste input "[PERSON_NAME] (não precisa feijão) Brócolis e Cenoura. [GEOGRAPHIC_DATA]"
click at [536, 366] on input "[PERSON_NAME] (não precisa feijão) Brócolis e Cenoura. [GEOGRAPHIC_DATA]" at bounding box center [603, 367] width 380 height 15
click at [539, 368] on input "[PERSON_NAME] (não precisa feijão) Brócolis e Cenoura. [GEOGRAPHIC_DATA]" at bounding box center [603, 367] width 380 height 15
click at [636, 371] on input "[PERSON_NAME] (não precisa feijão) Brócolis e Cenoura. [GEOGRAPHIC_DATA]" at bounding box center [603, 367] width 380 height 15
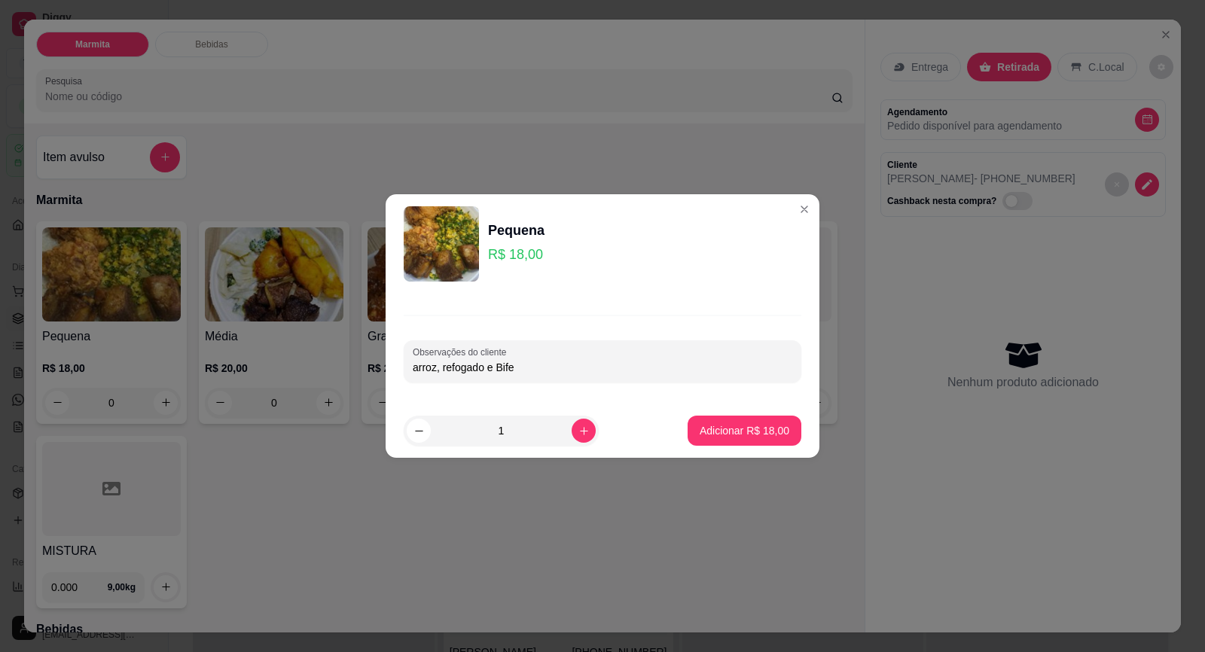
click at [502, 365] on input "arroz, refogado e Bife" at bounding box center [603, 367] width 380 height 15
type input "arroz, refogado e bife"
click at [710, 432] on p "Adicionar R$ 18,00" at bounding box center [745, 430] width 90 height 15
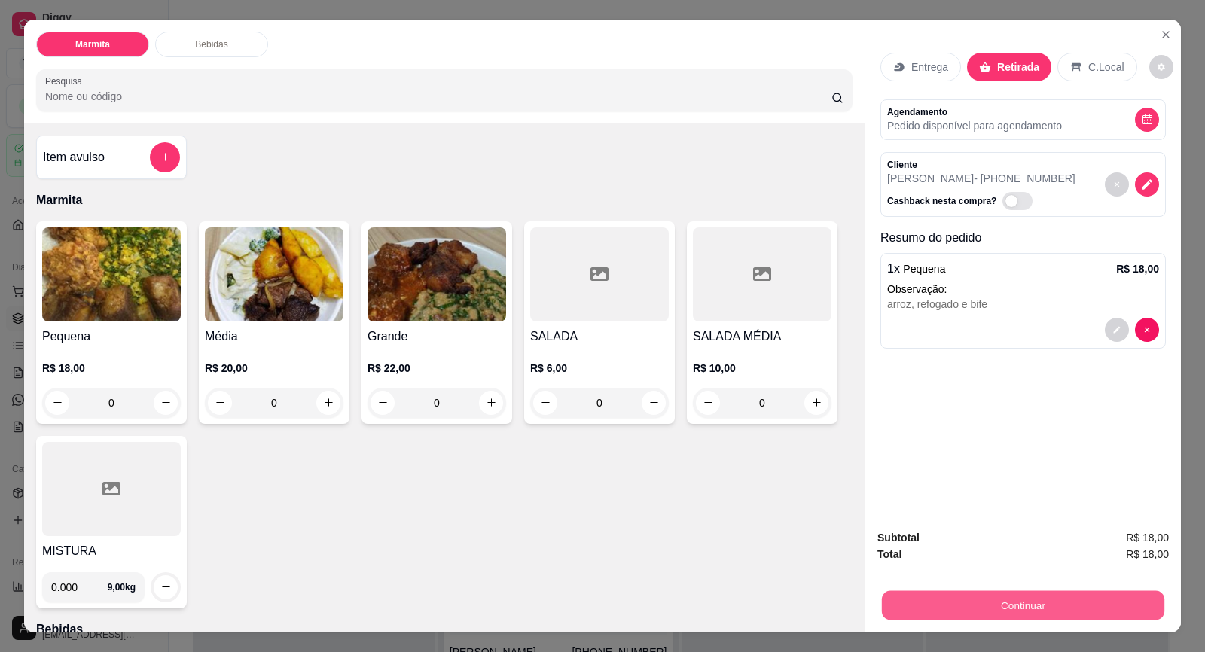
click at [1076, 602] on button "Continuar" at bounding box center [1023, 605] width 282 height 29
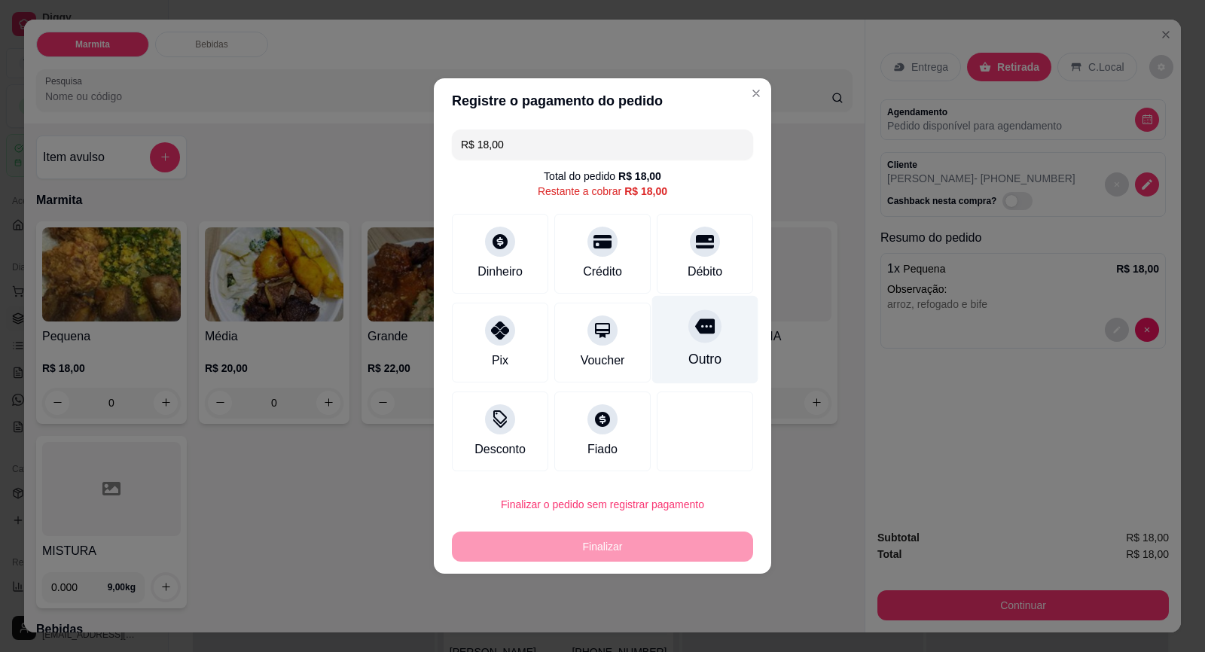
click at [676, 274] on div "Débito" at bounding box center [705, 254] width 96 height 80
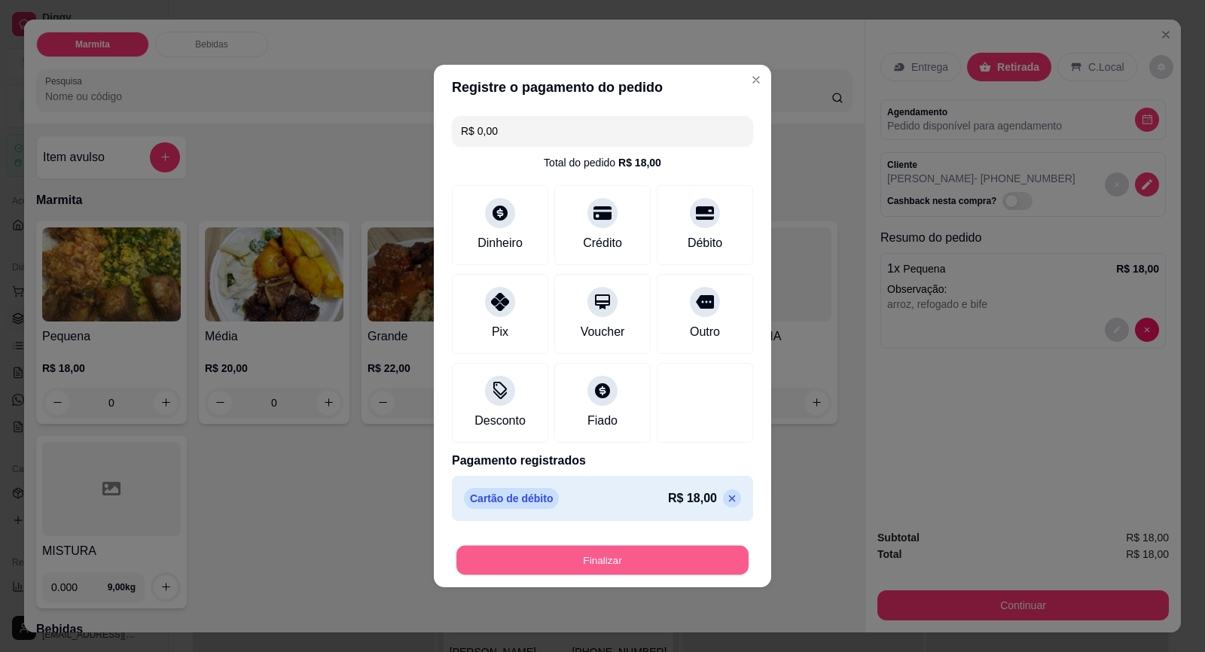
click at [685, 551] on button "Finalizar" at bounding box center [602, 560] width 292 height 29
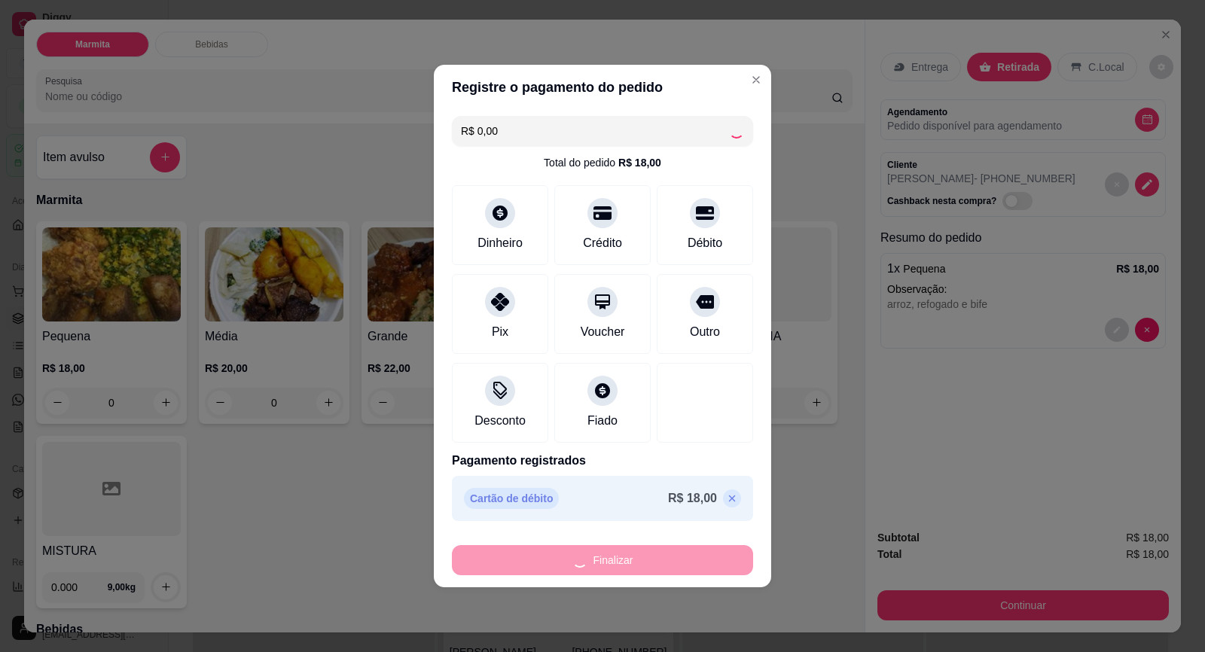
type input "-R$ 18,00"
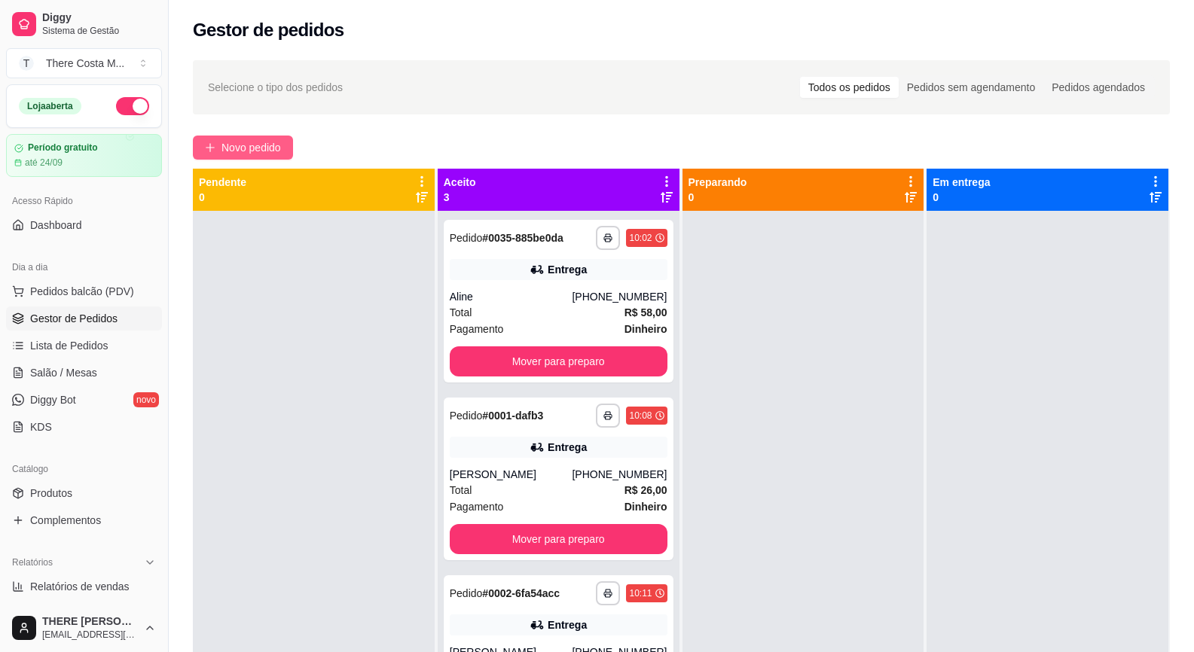
click at [280, 148] on span "Novo pedido" at bounding box center [250, 147] width 59 height 17
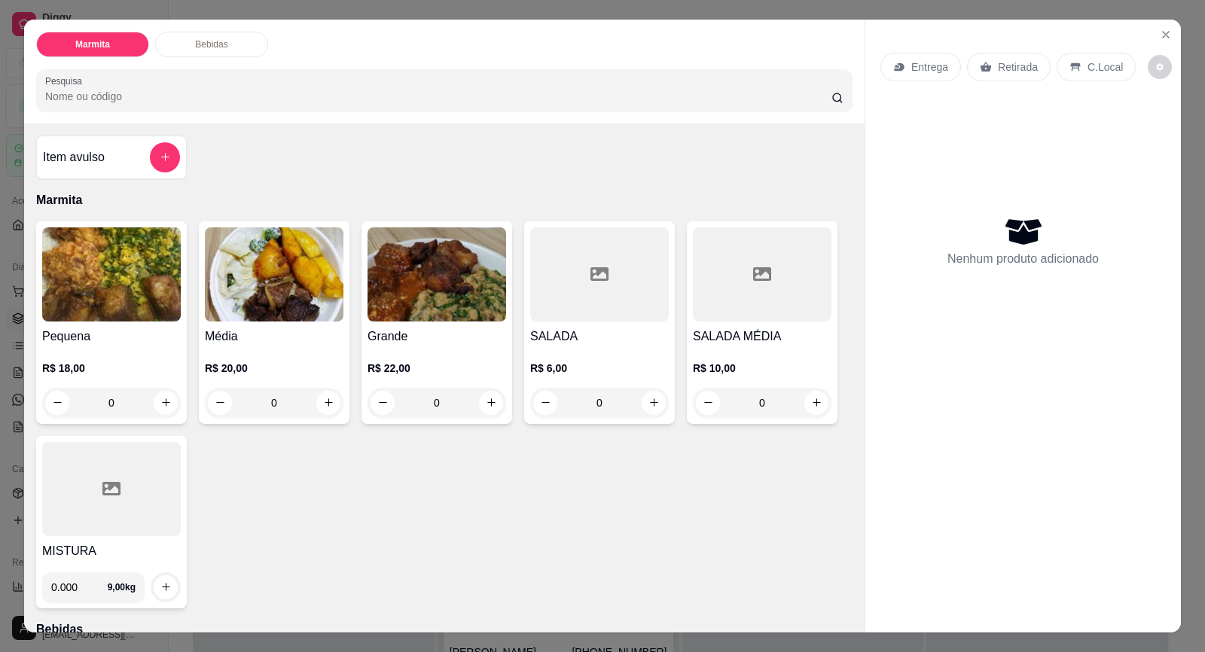
click at [902, 68] on div "Entrega" at bounding box center [920, 67] width 81 height 29
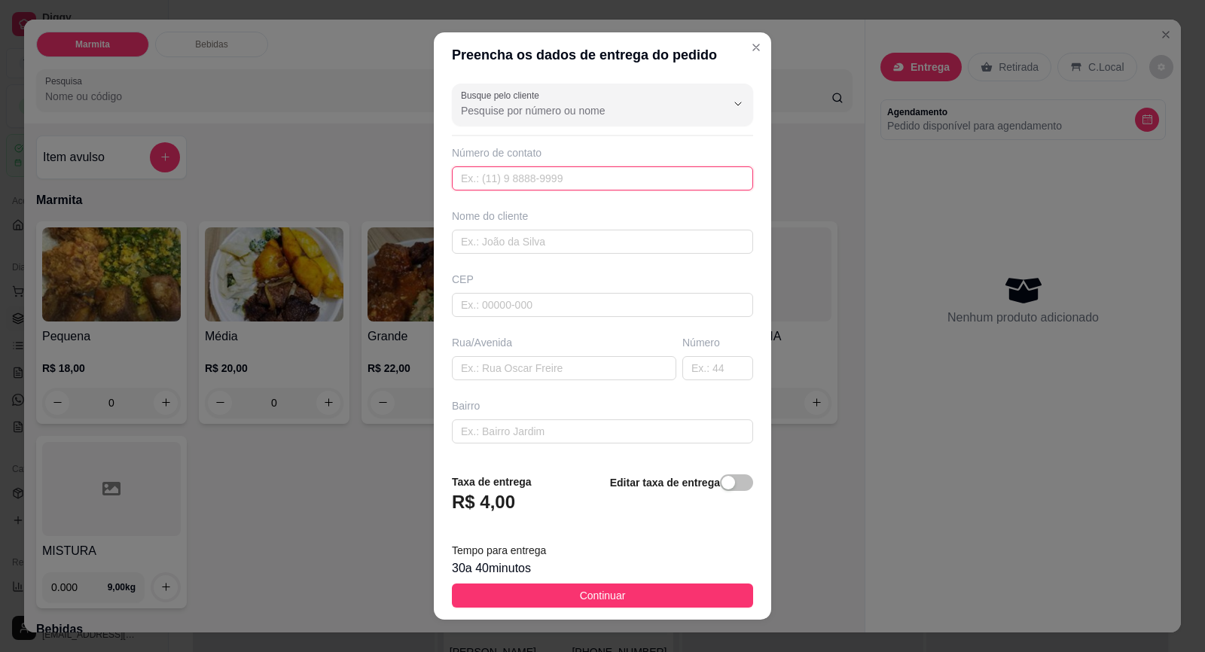
click at [540, 188] on input "text" at bounding box center [602, 178] width 301 height 24
paste input "[PHONE_NUMBER]"
type input "[PHONE_NUMBER]"
click at [551, 240] on input "text" at bounding box center [602, 242] width 301 height 24
type input "[PERSON_NAME]"
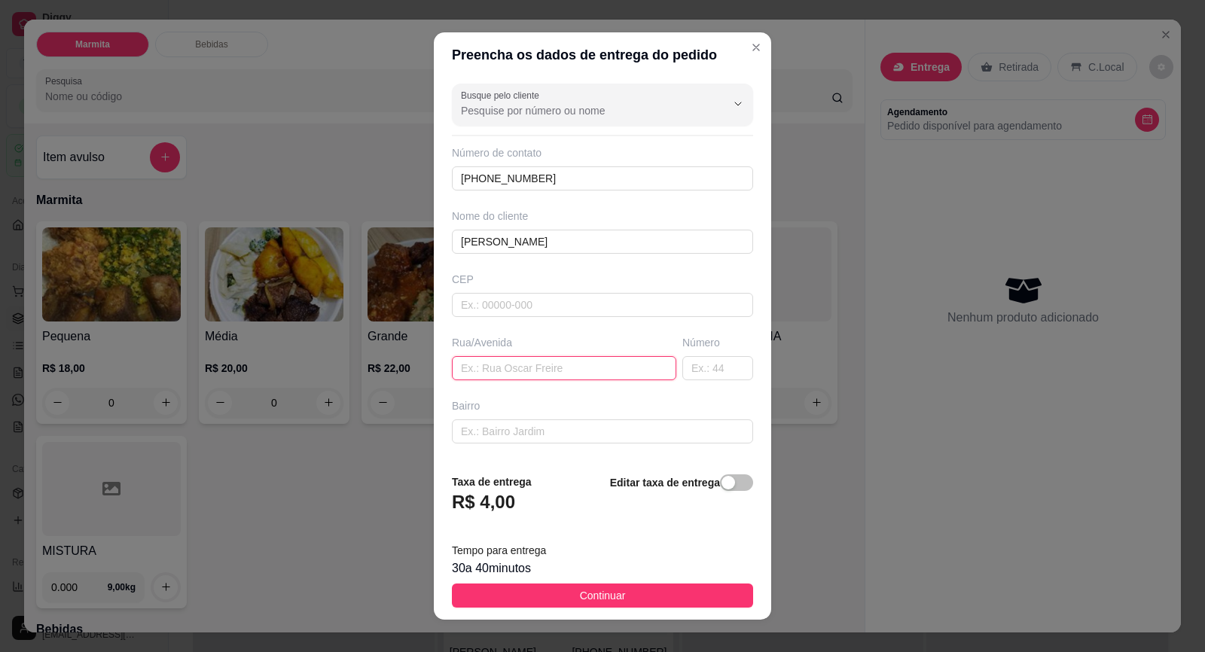
click at [568, 364] on input "text" at bounding box center [564, 368] width 224 height 24
paste input "Rua [PERSON_NAME]"
click at [524, 368] on input "Rua [PERSON_NAME]" at bounding box center [564, 368] width 224 height 24
click at [579, 368] on input "Rua [PERSON_NAME]" at bounding box center [564, 368] width 224 height 24
type input "Rua [PERSON_NAME]"
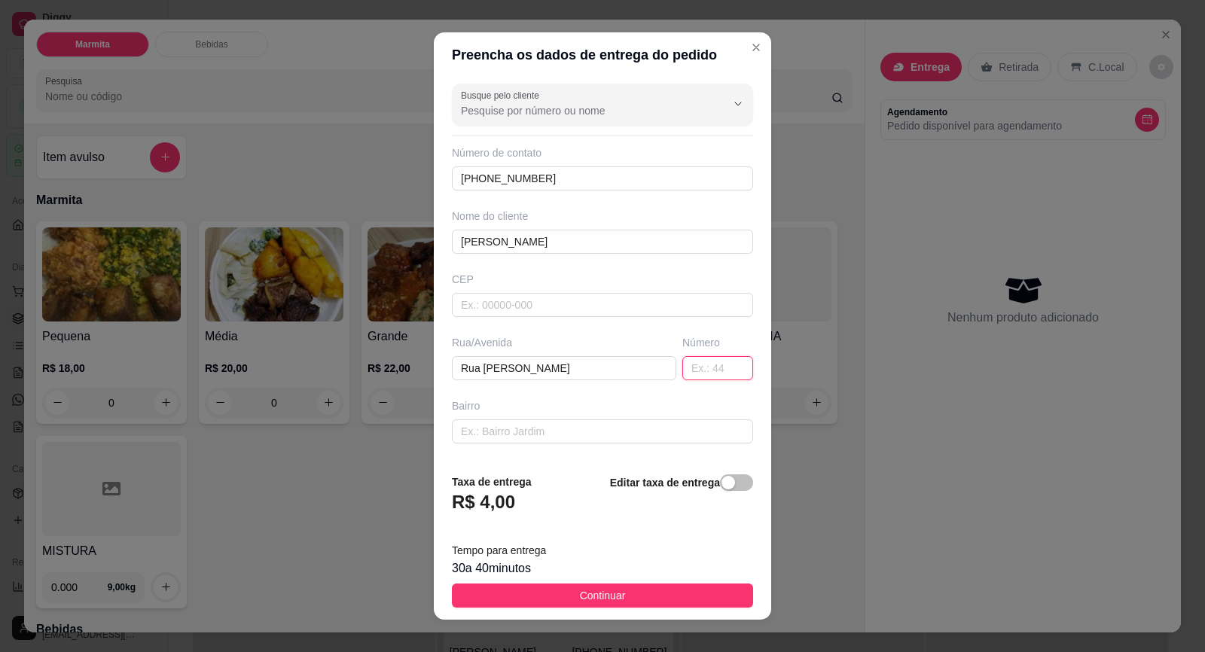
click at [682, 375] on input "text" at bounding box center [717, 368] width 71 height 24
type input "733"
click at [521, 439] on input "text" at bounding box center [602, 431] width 301 height 24
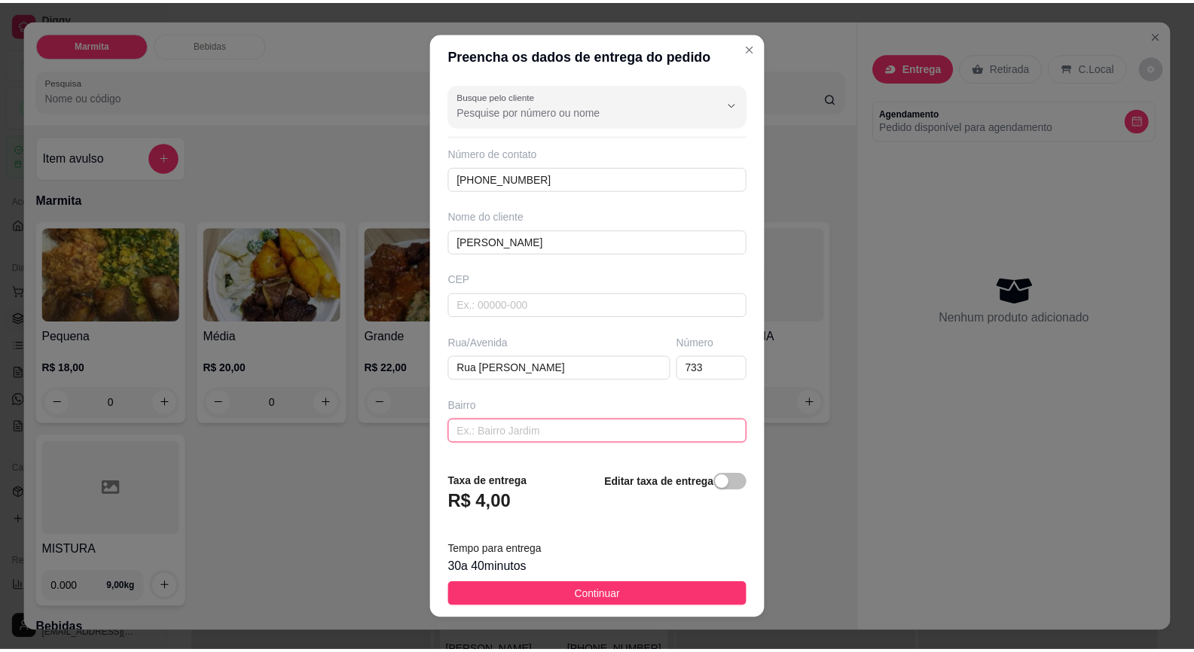
scroll to position [124, 0]
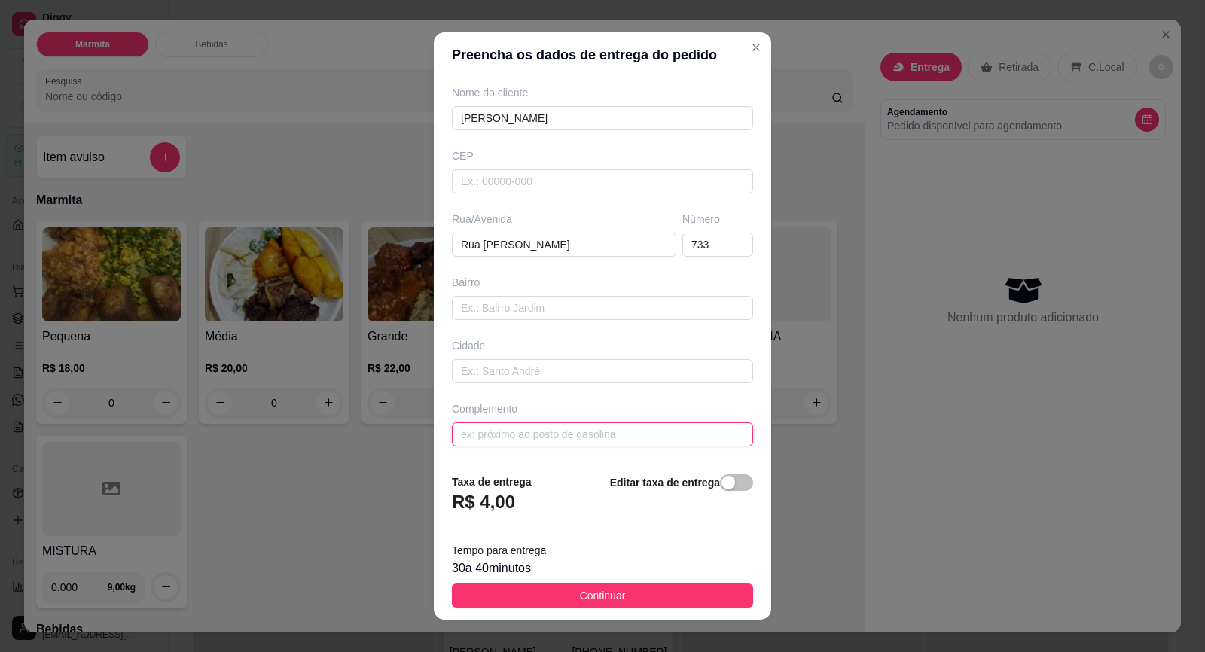
click at [522, 435] on input "text" at bounding box center [602, 434] width 301 height 24
paste input "casa de esquina [GEOGRAPHIC_DATA]"
type input "casa de esquina [GEOGRAPHIC_DATA]"
click at [536, 313] on input "text" at bounding box center [602, 308] width 301 height 24
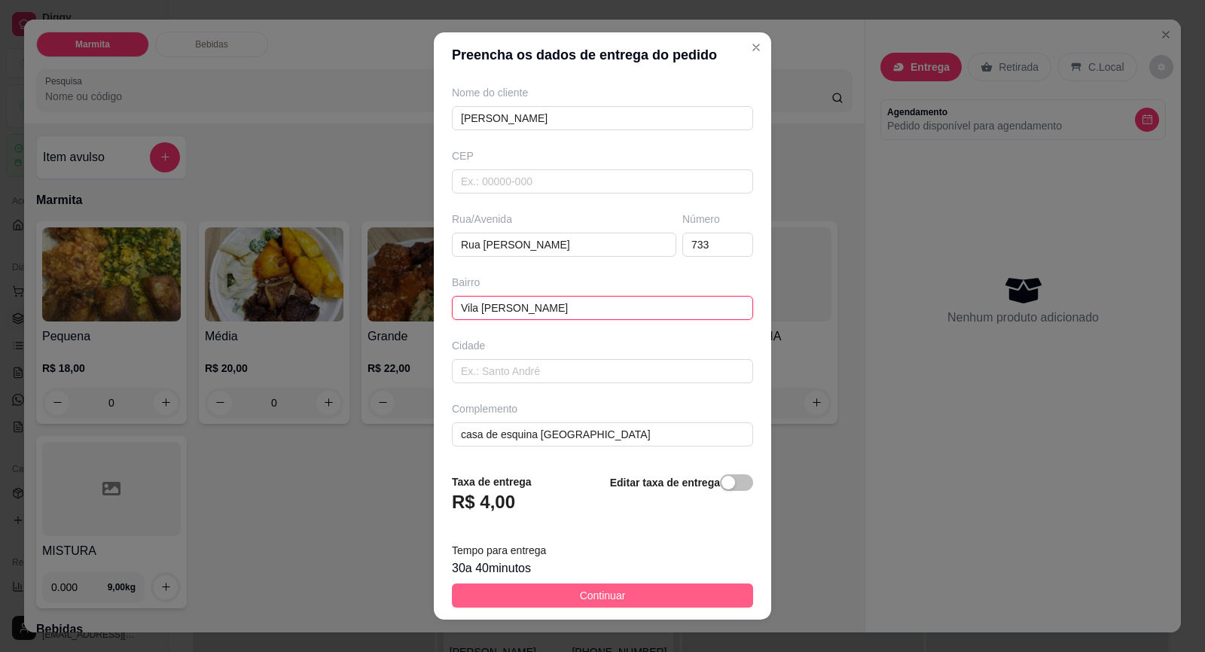
type input "Vila [PERSON_NAME]"
click at [625, 586] on button "Continuar" at bounding box center [602, 596] width 301 height 24
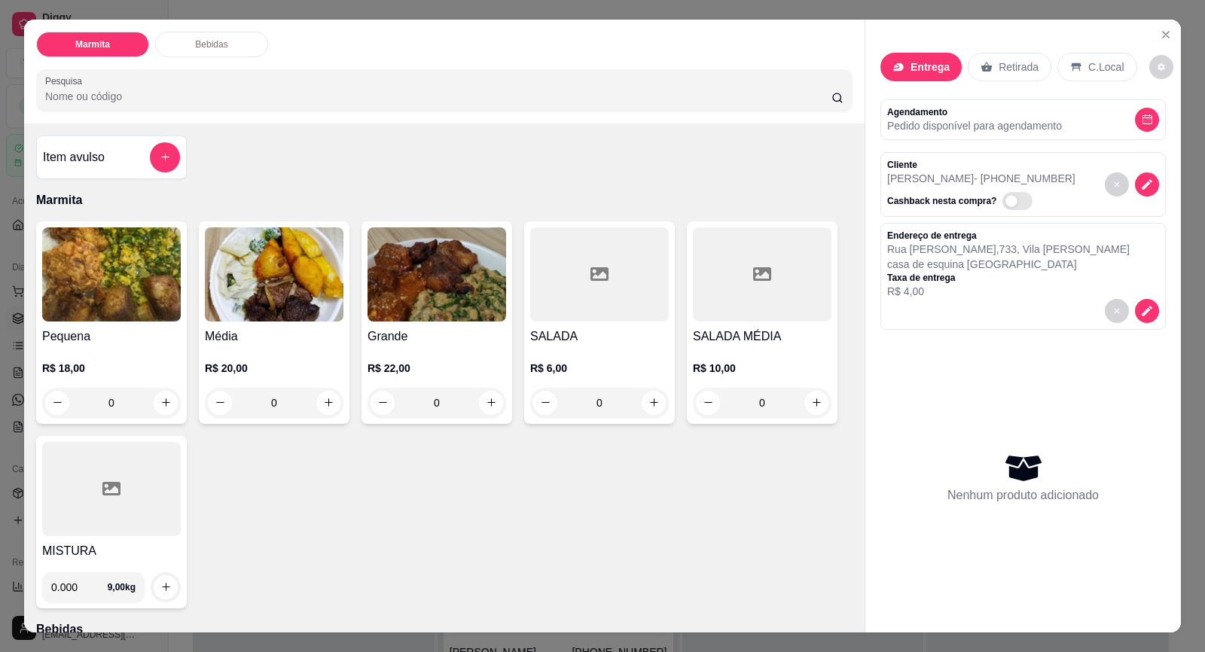
click at [423, 312] on img at bounding box center [437, 274] width 139 height 94
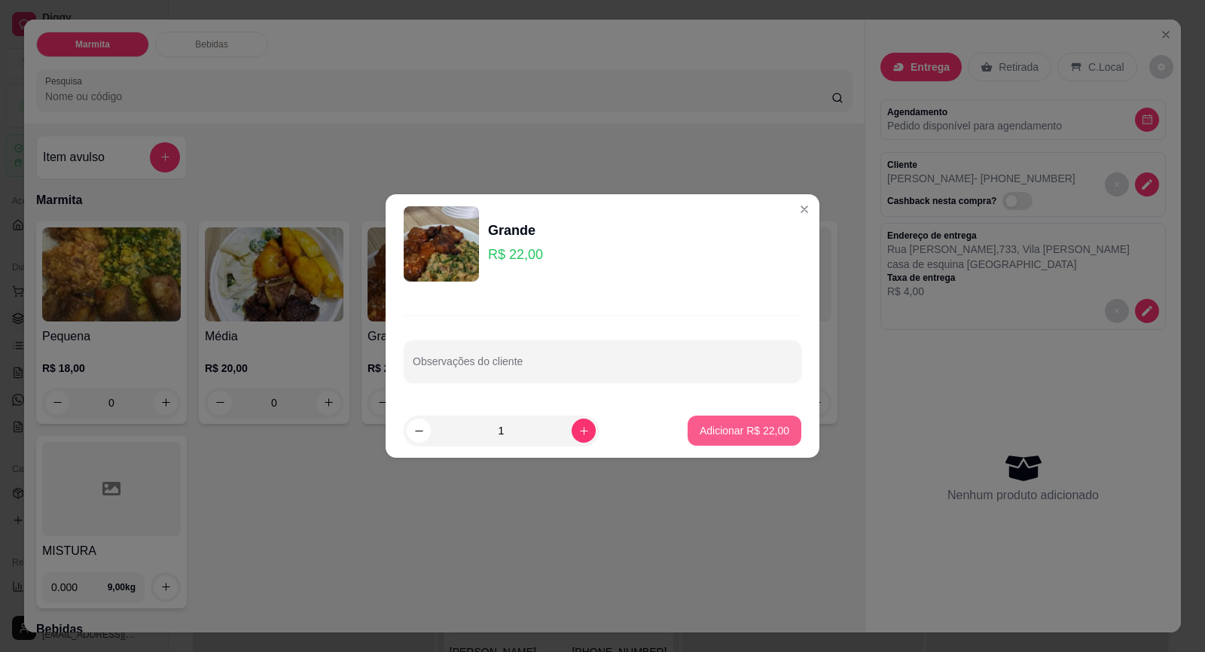
click at [713, 422] on button "Adicionar R$ 22,00" at bounding box center [745, 431] width 114 height 30
type input "1"
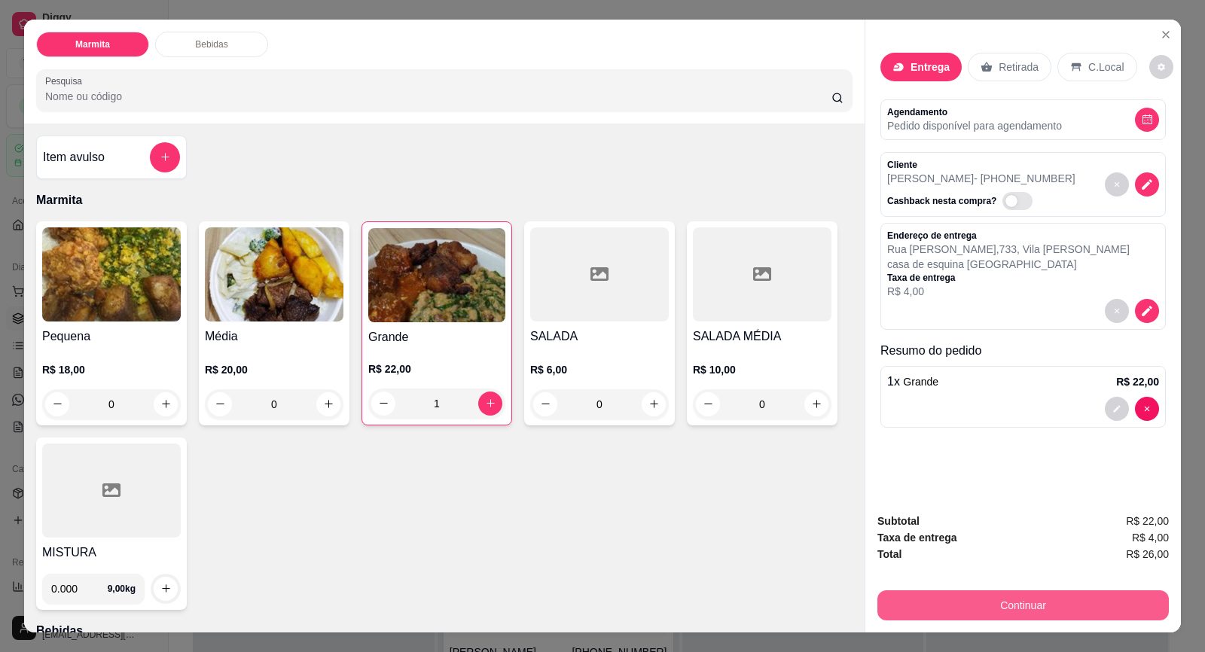
click at [1002, 602] on button "Continuar" at bounding box center [1022, 605] width 291 height 30
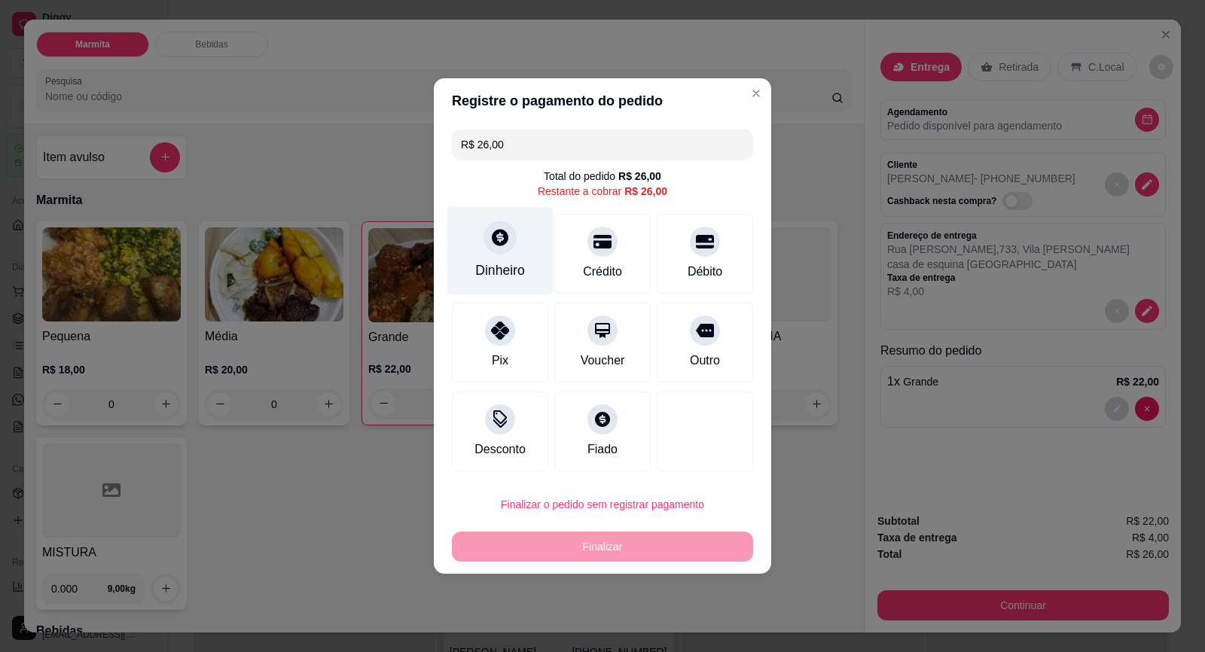
click at [515, 239] on div "Dinheiro" at bounding box center [500, 251] width 106 height 88
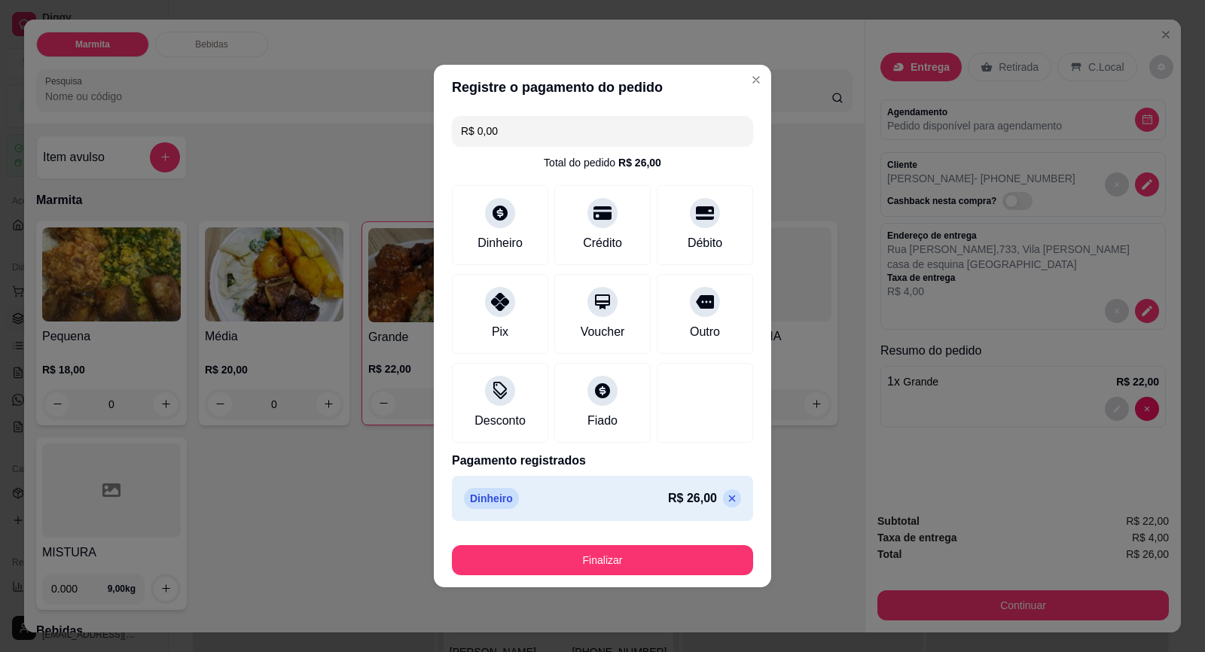
type input "R$ 0,00"
click at [666, 553] on button "Finalizar" at bounding box center [602, 560] width 301 height 30
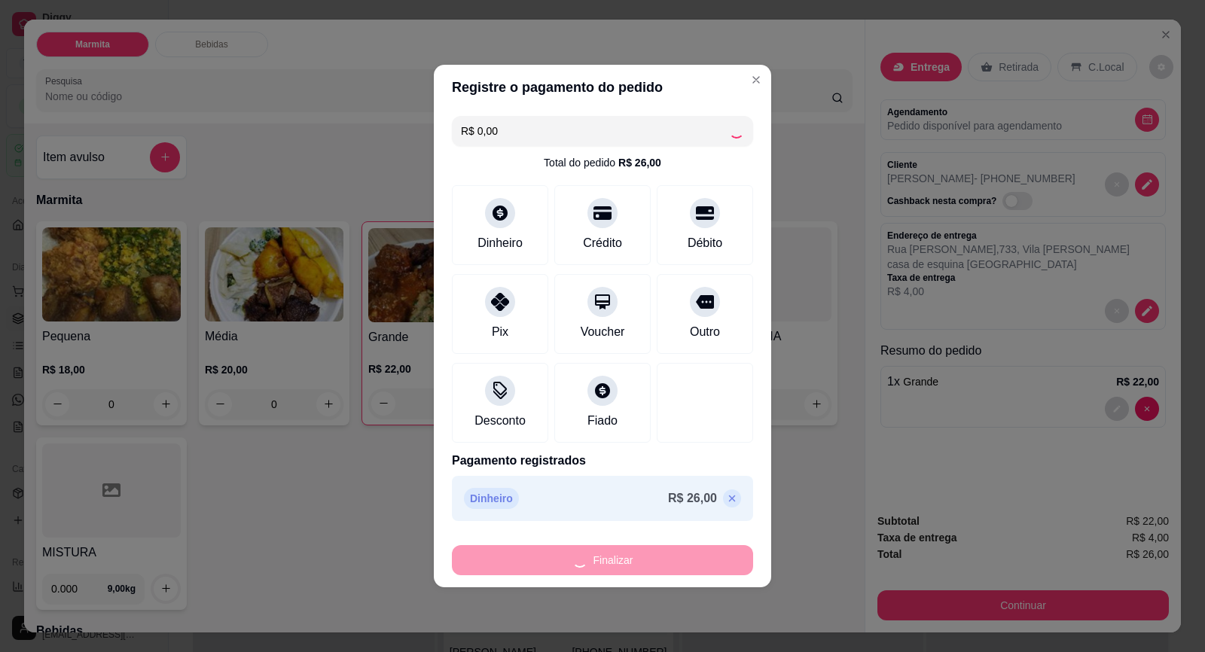
type input "0"
type input "-R$ 26,00"
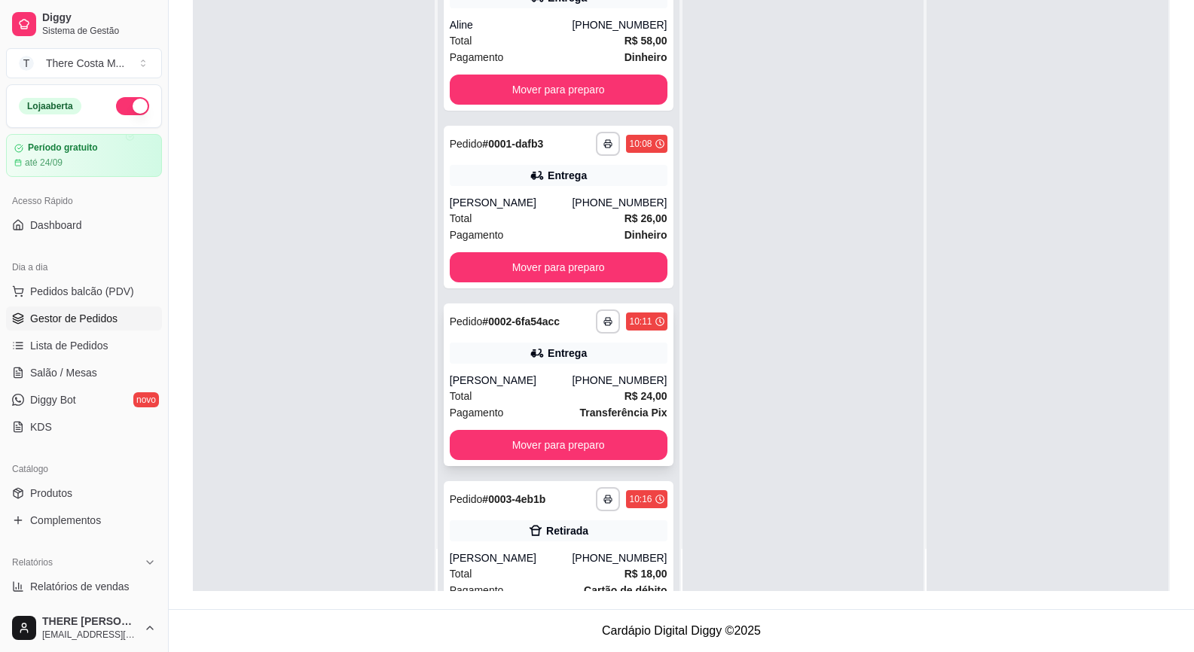
scroll to position [74, 0]
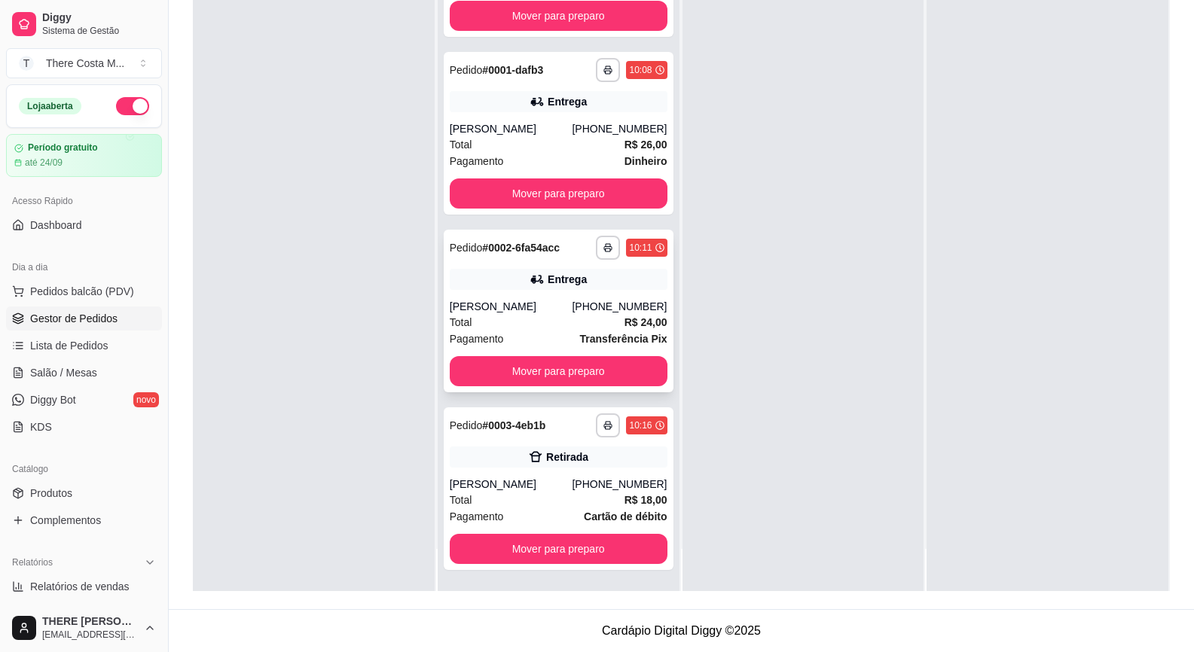
click at [547, 308] on div "[PERSON_NAME]" at bounding box center [511, 306] width 123 height 15
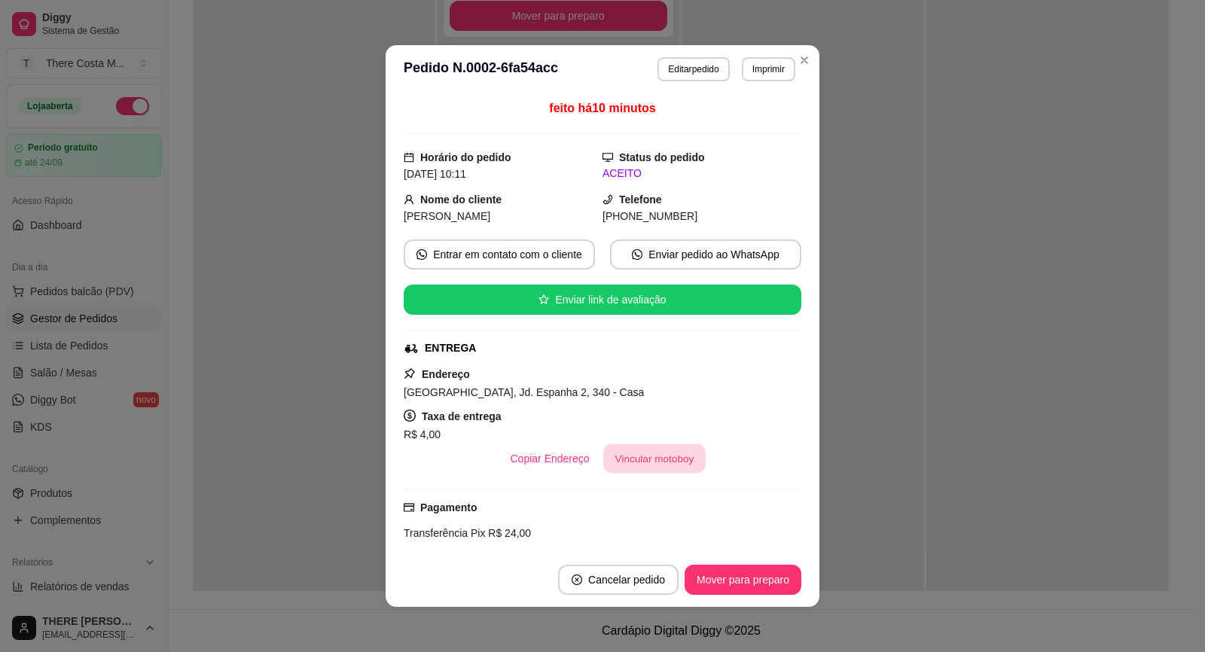
click at [638, 469] on button "Vincular motoboy" at bounding box center [654, 458] width 102 height 29
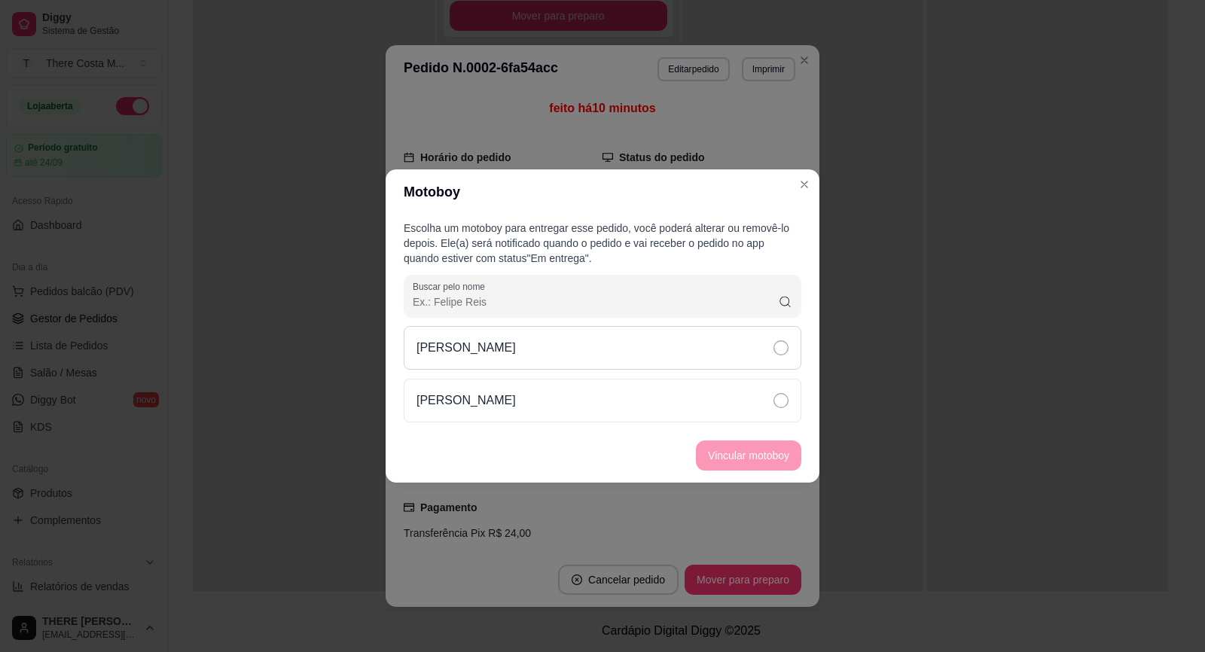
click at [782, 361] on div "[PERSON_NAME]" at bounding box center [603, 348] width 398 height 44
click at [783, 453] on button "Vincular motoboy" at bounding box center [748, 455] width 102 height 29
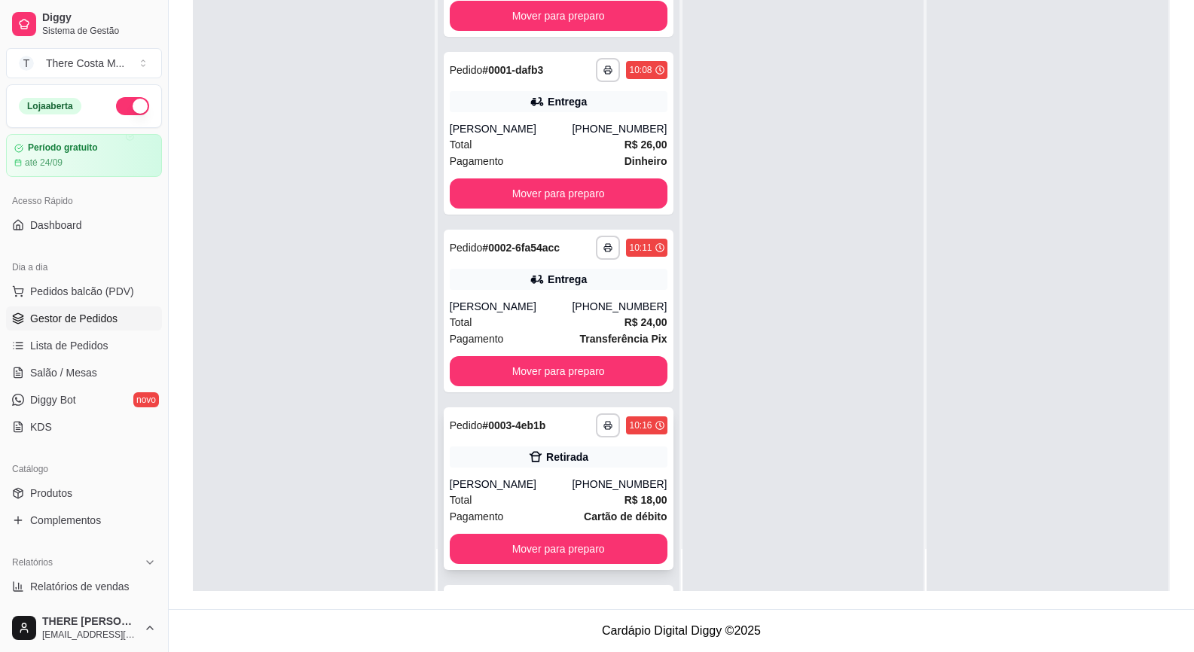
click at [526, 468] on div "**********" at bounding box center [559, 488] width 230 height 163
click at [502, 298] on div "**********" at bounding box center [559, 311] width 230 height 163
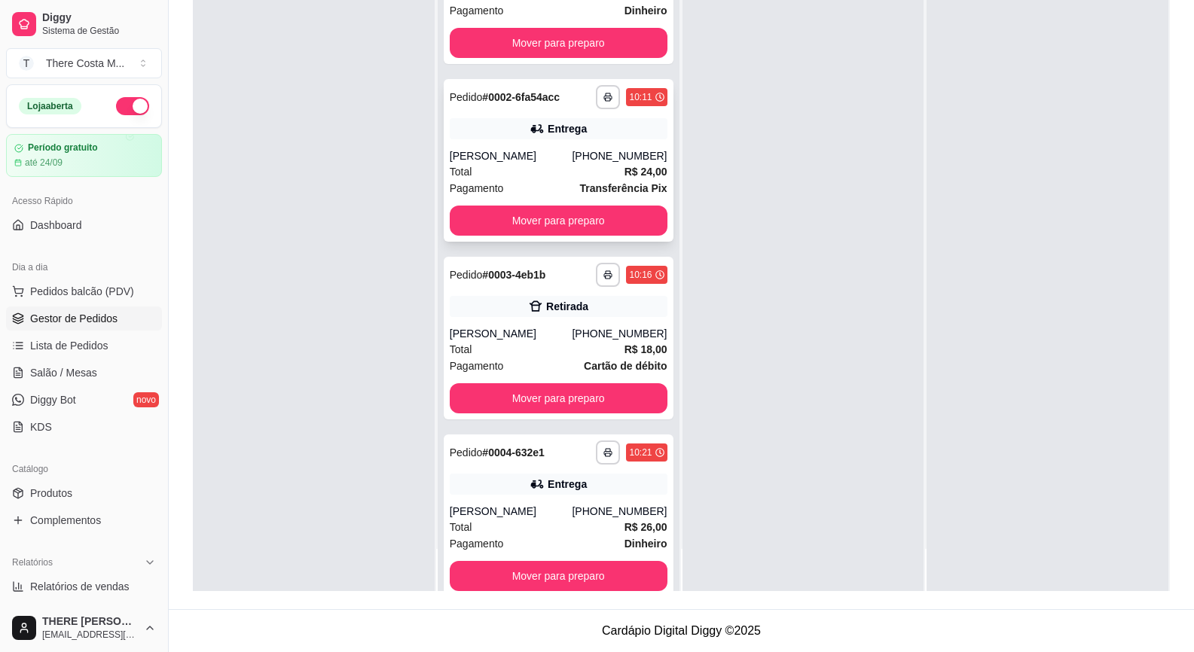
scroll to position [252, 0]
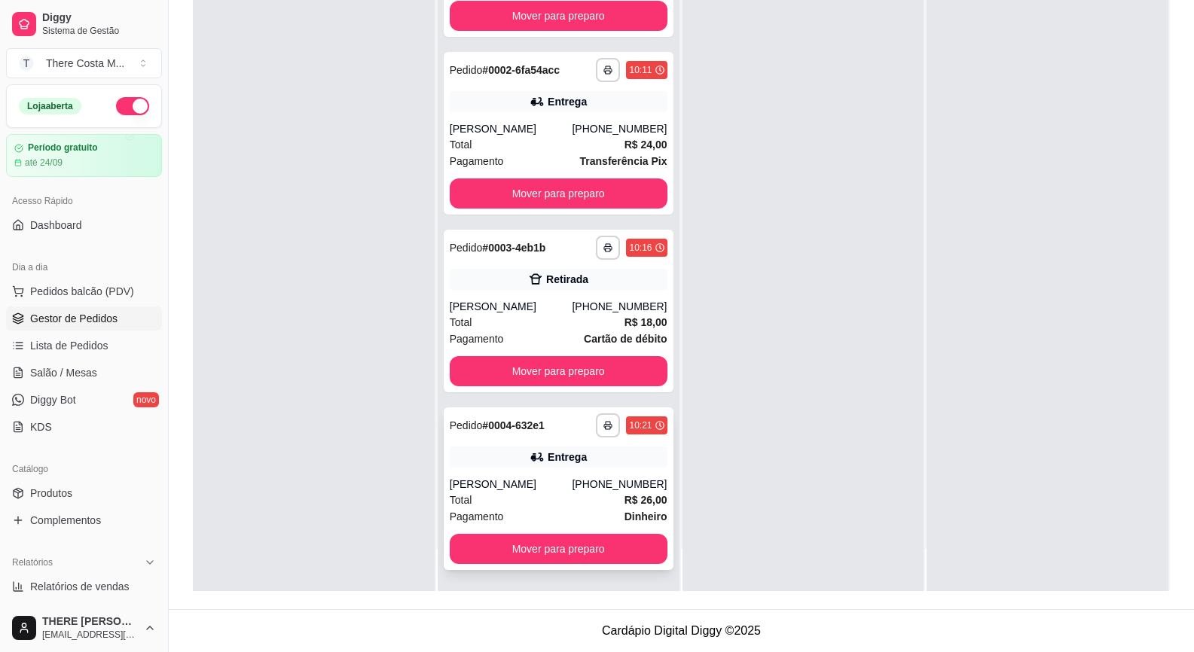
click at [553, 435] on div "**********" at bounding box center [559, 425] width 218 height 24
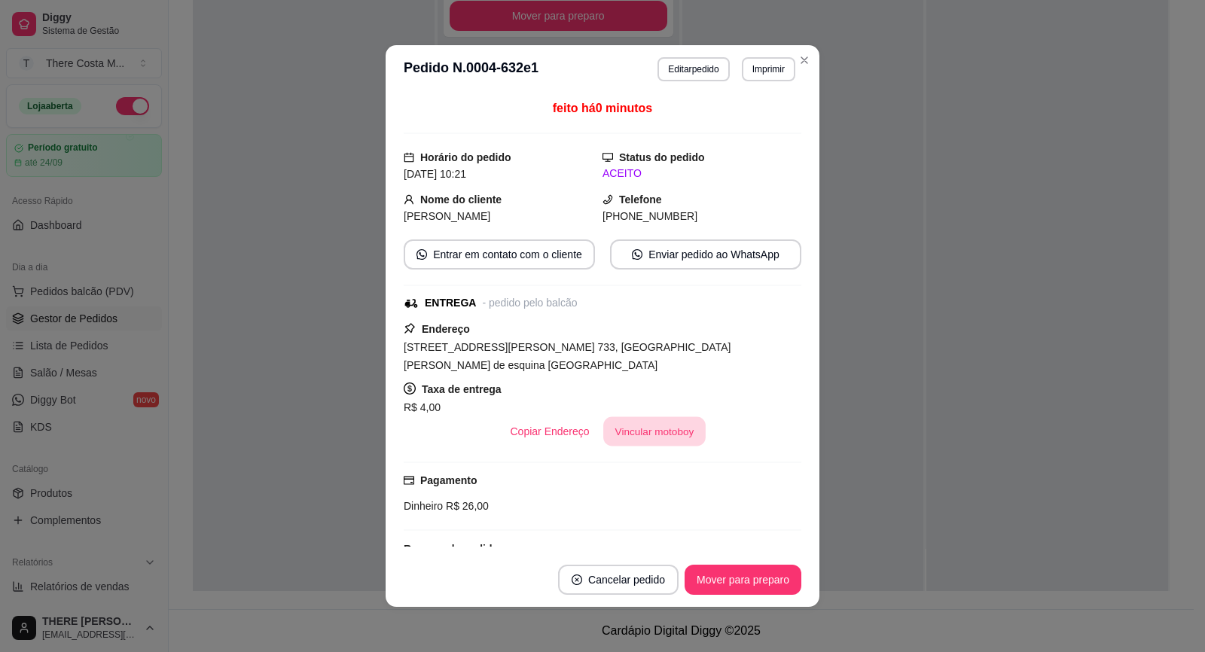
click at [603, 441] on button "Vincular motoboy" at bounding box center [654, 431] width 102 height 29
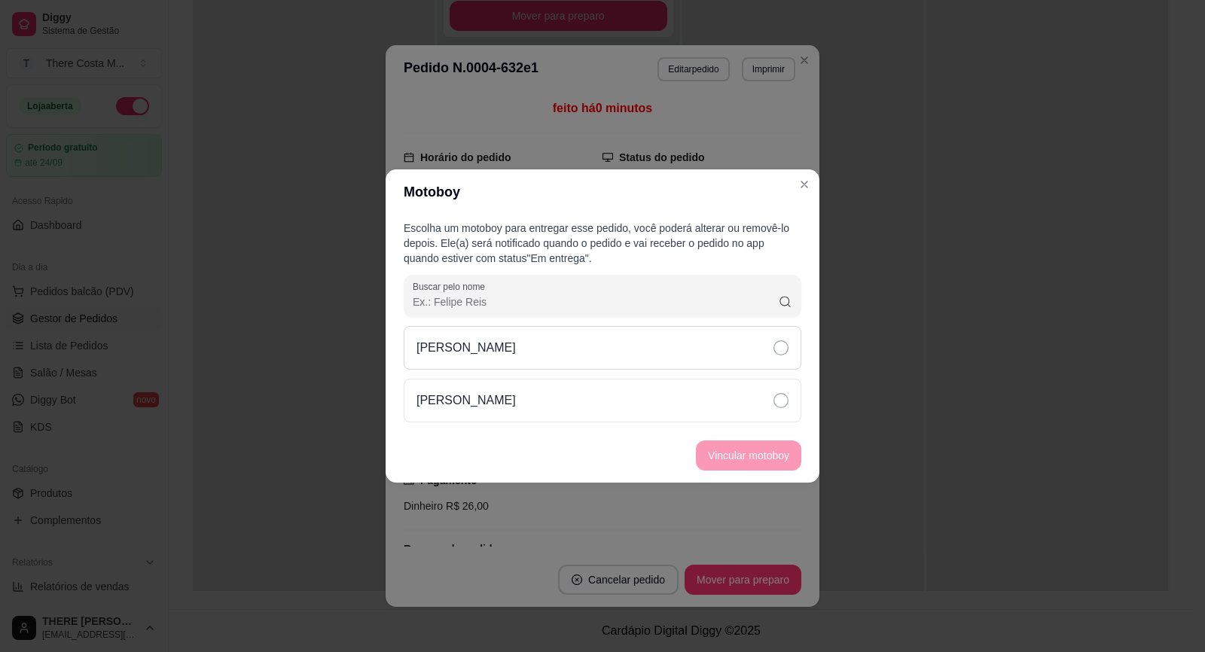
drag, startPoint x: 758, startPoint y: 359, endPoint x: 761, endPoint y: 367, distance: 7.9
click at [760, 359] on div "[PERSON_NAME]" at bounding box center [603, 348] width 398 height 44
click at [787, 453] on button "Vincular motoboy" at bounding box center [748, 455] width 102 height 29
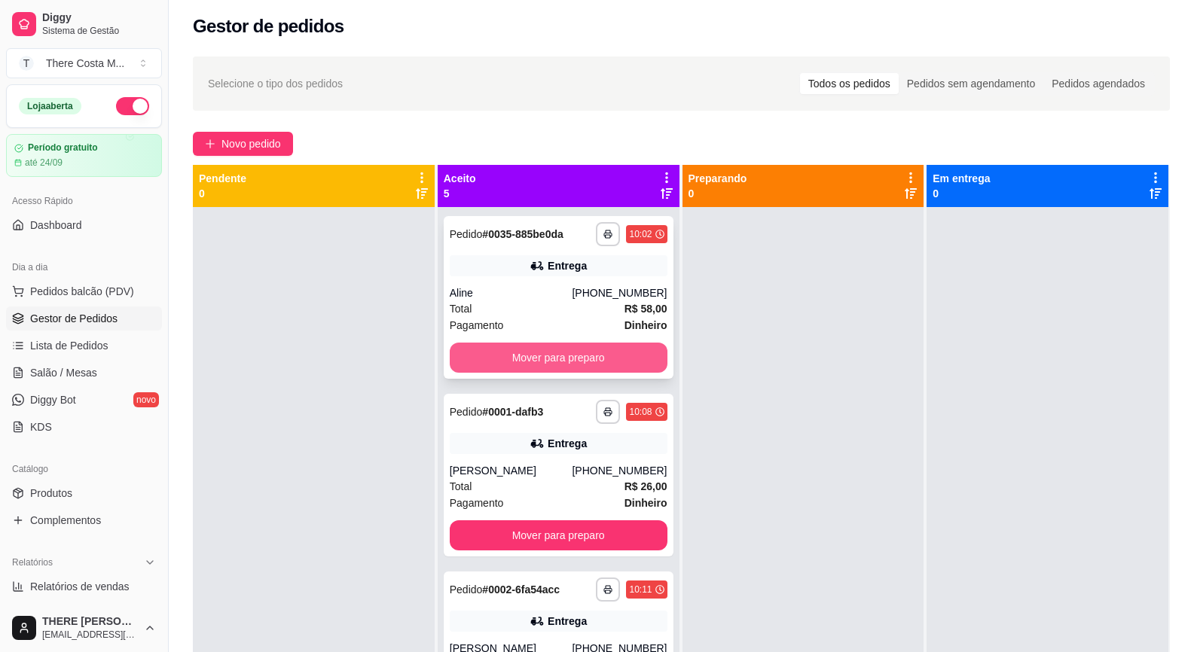
scroll to position [0, 0]
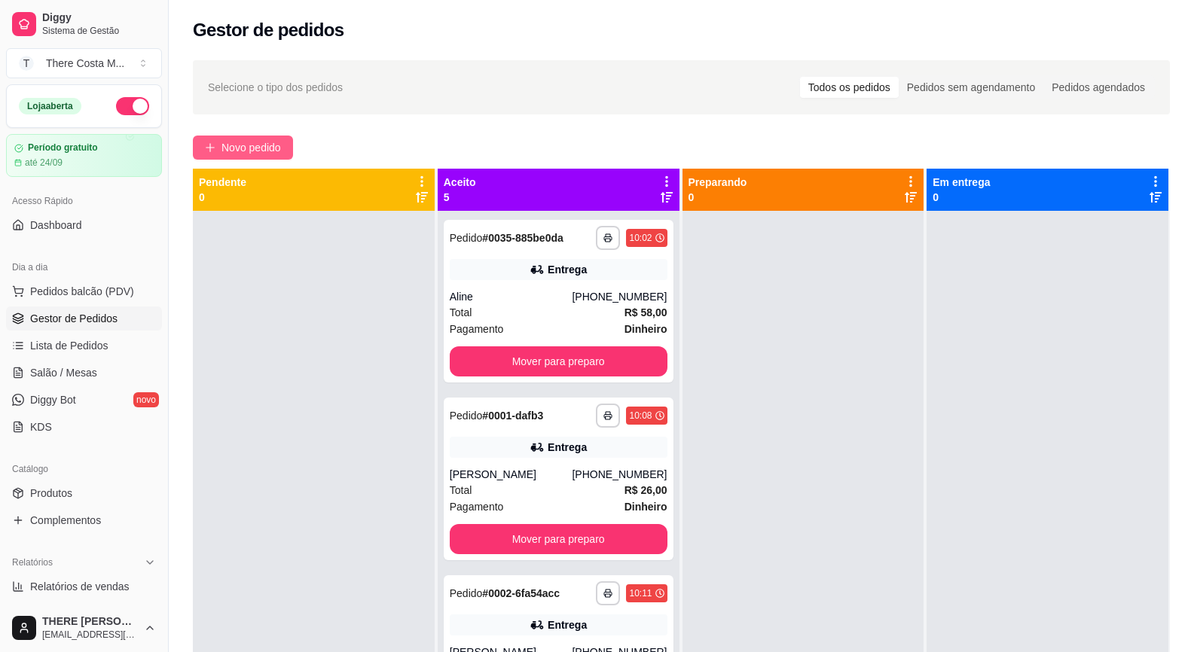
click at [260, 145] on span "Novo pedido" at bounding box center [250, 147] width 59 height 17
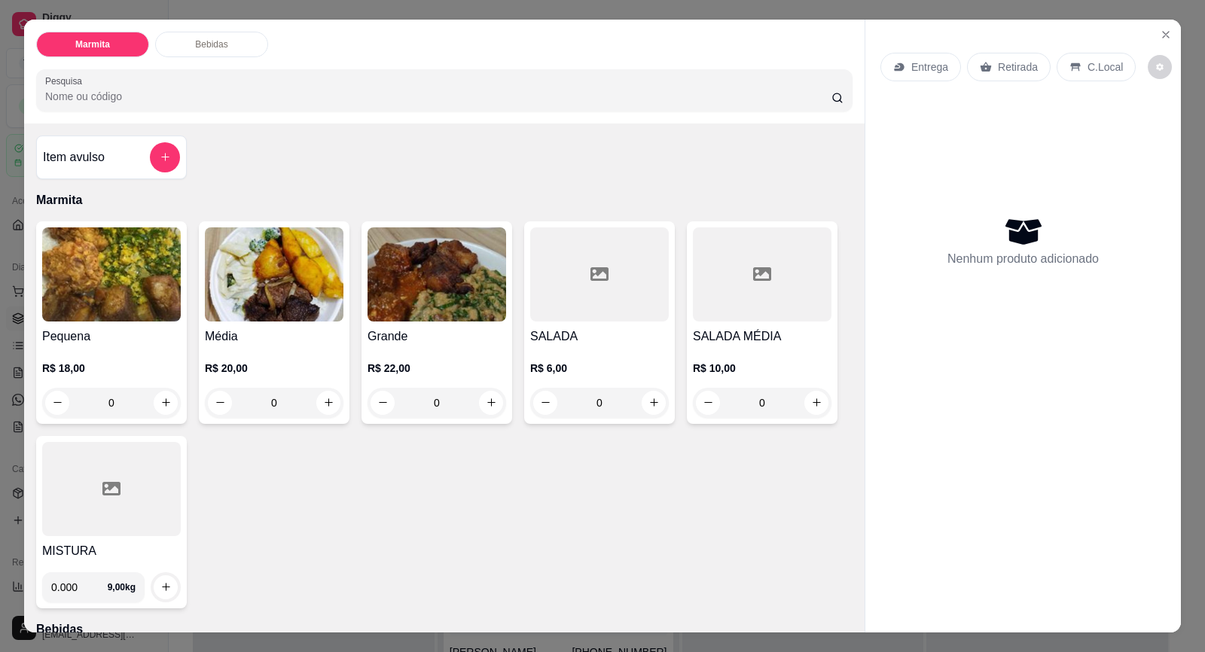
click at [904, 60] on div "Entrega" at bounding box center [920, 67] width 81 height 29
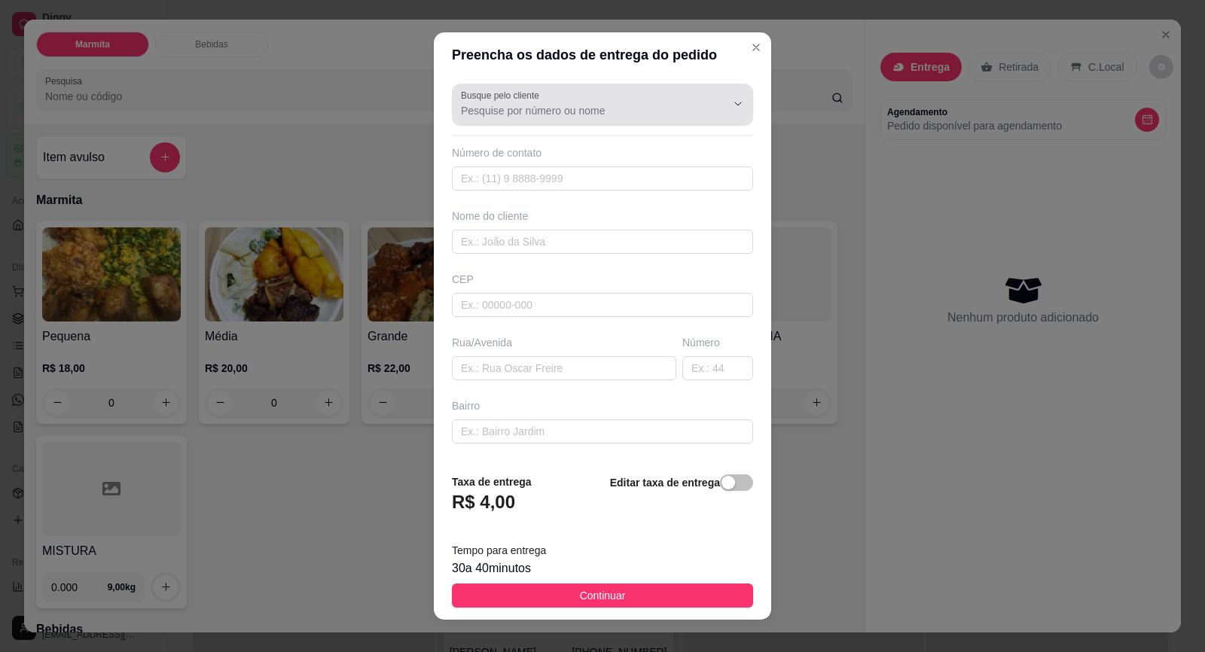
click at [539, 124] on div "Busque pelo cliente" at bounding box center [602, 105] width 301 height 42
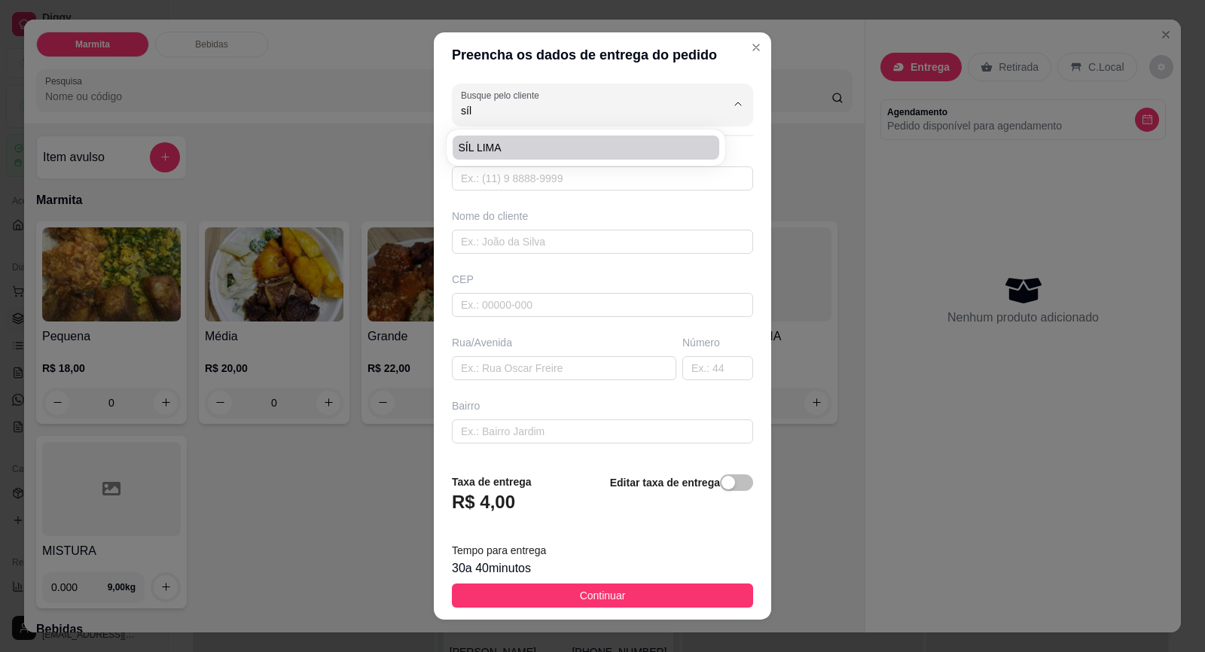
click at [514, 151] on span "SÍL LIMA" at bounding box center [578, 147] width 239 height 15
type input "SÍL LIMA"
type input "15997179678"
type input "SÍL LIMA"
type input "18440000"
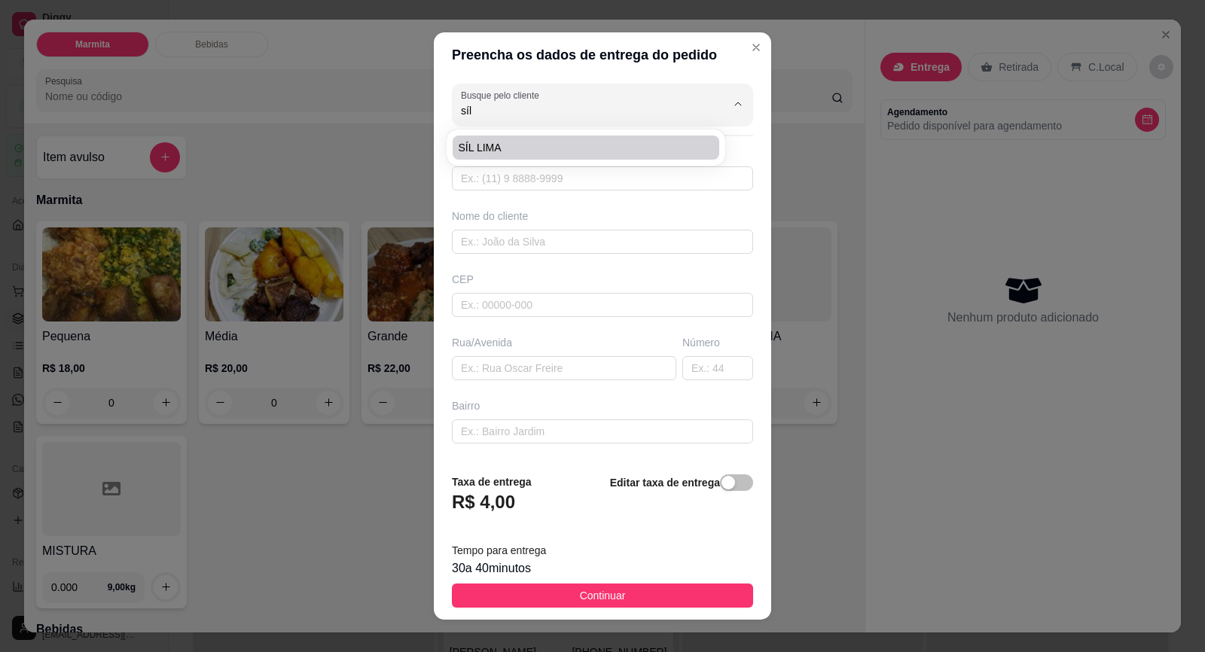
type input "POSTO TREVO"
type input "X"
type input "XX"
type input "Itaberá"
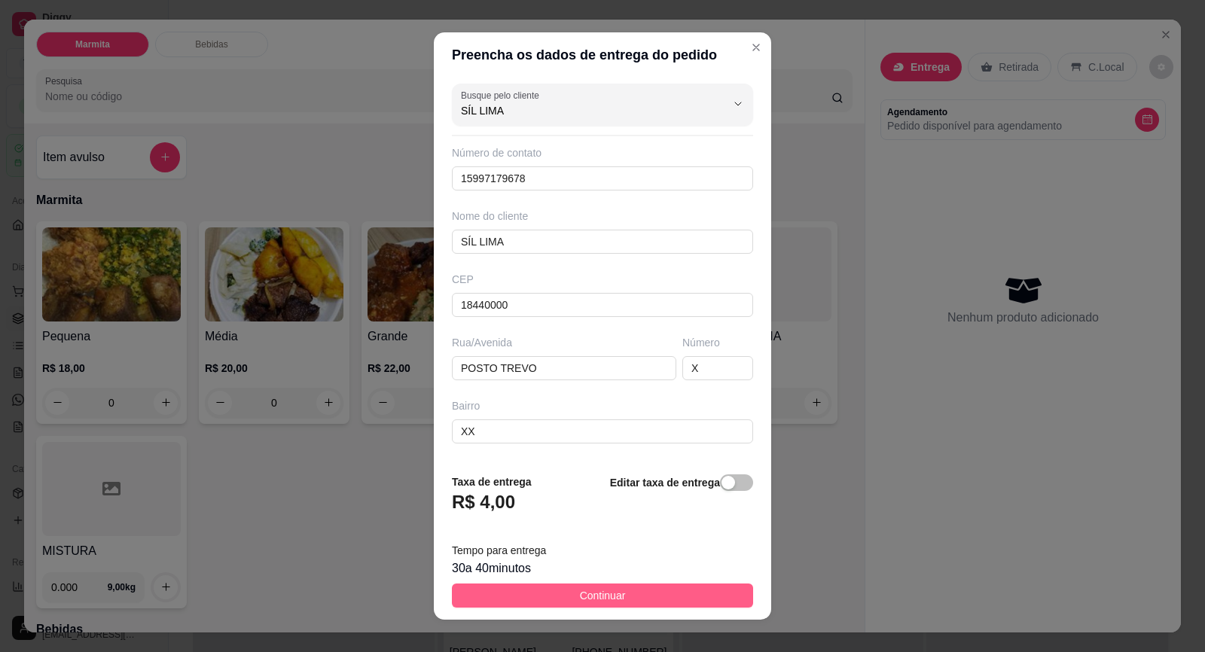
type input "SÍL LIMA"
click at [634, 599] on button "Continuar" at bounding box center [602, 596] width 301 height 24
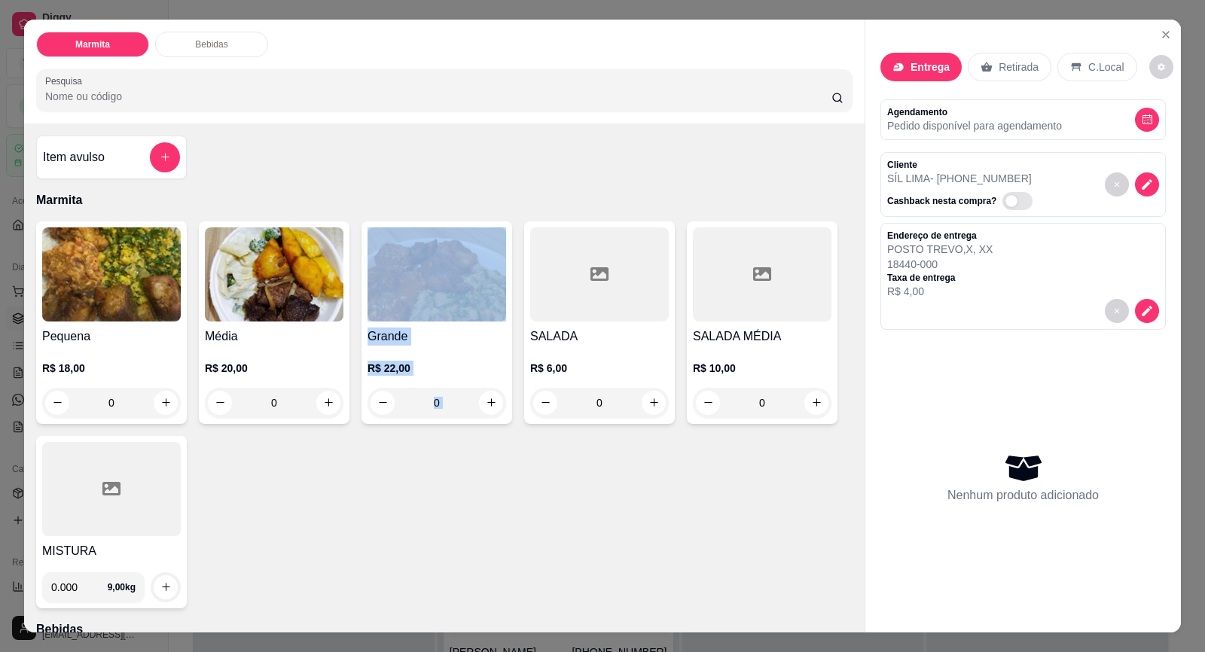
drag, startPoint x: 493, startPoint y: 486, endPoint x: 394, endPoint y: 266, distance: 241.3
click at [394, 266] on div "Pequena R$ 18,00 0 Média R$ 20,00 0 Grande R$ 22,00 0 SALADA R$ 6,00 0 SALADA M…" at bounding box center [444, 414] width 816 height 387
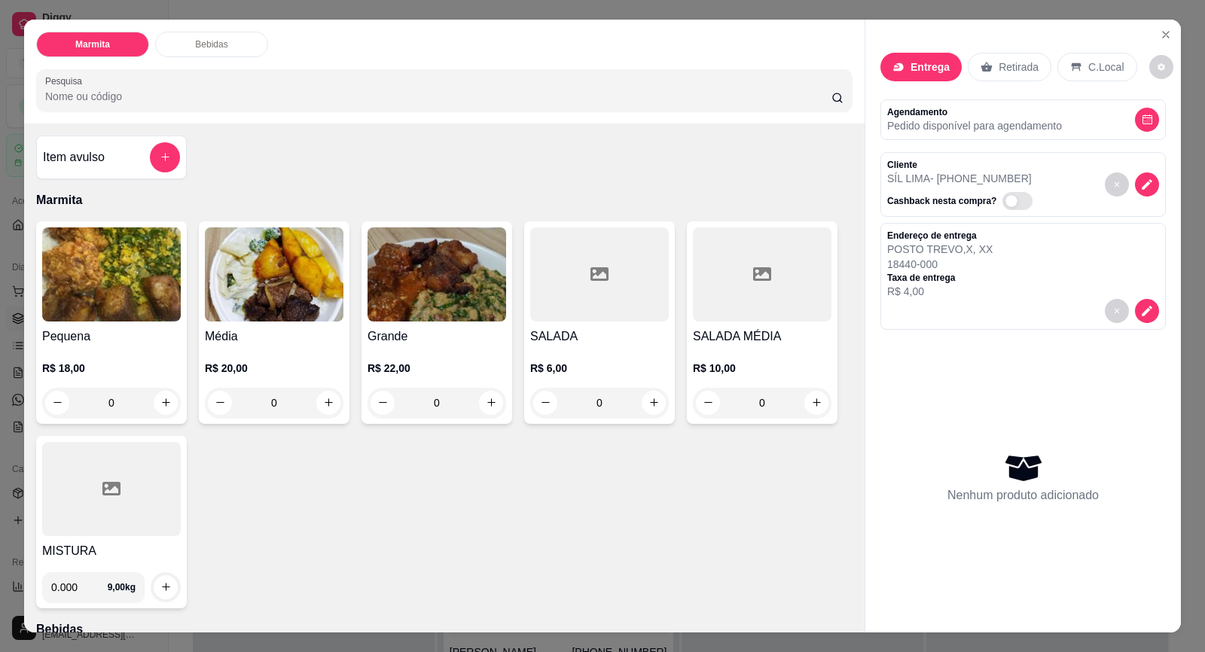
click at [291, 481] on div "Pequena R$ 18,00 0 Média R$ 20,00 0 Grande R$ 22,00 0 SALADA R$ 6,00 0 SALADA M…" at bounding box center [444, 414] width 816 height 387
click at [160, 400] on icon "increase-product-quantity" at bounding box center [165, 403] width 11 height 11
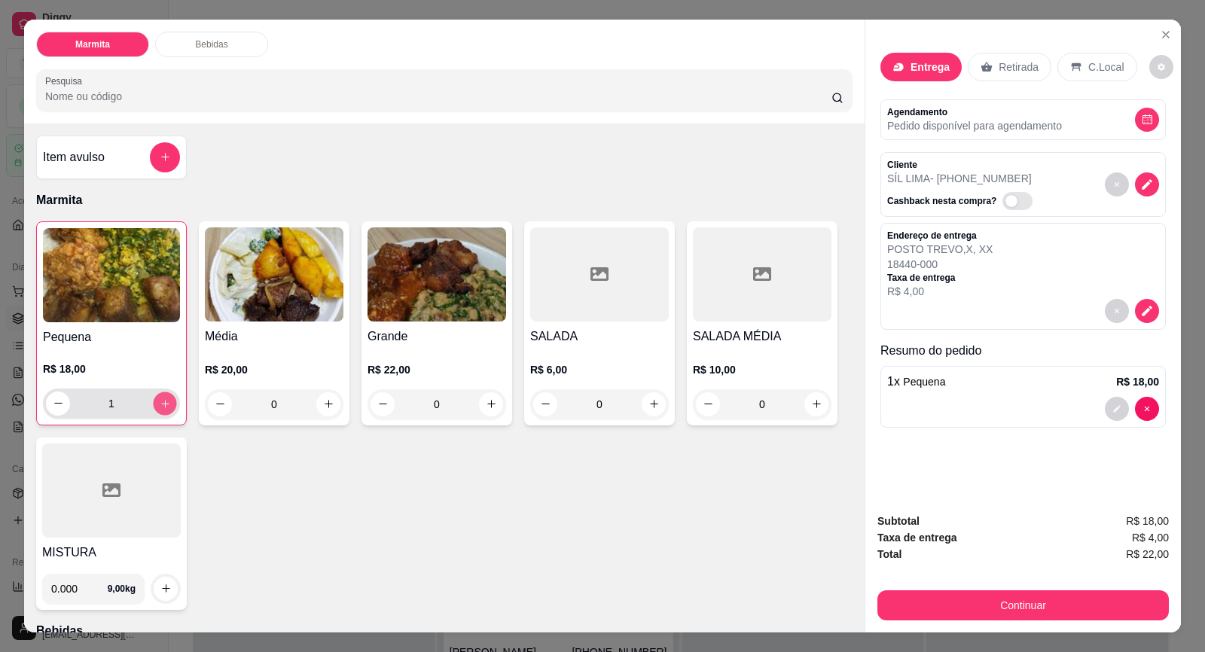
click at [160, 400] on icon "increase-product-quantity" at bounding box center [165, 403] width 11 height 11
type input "2"
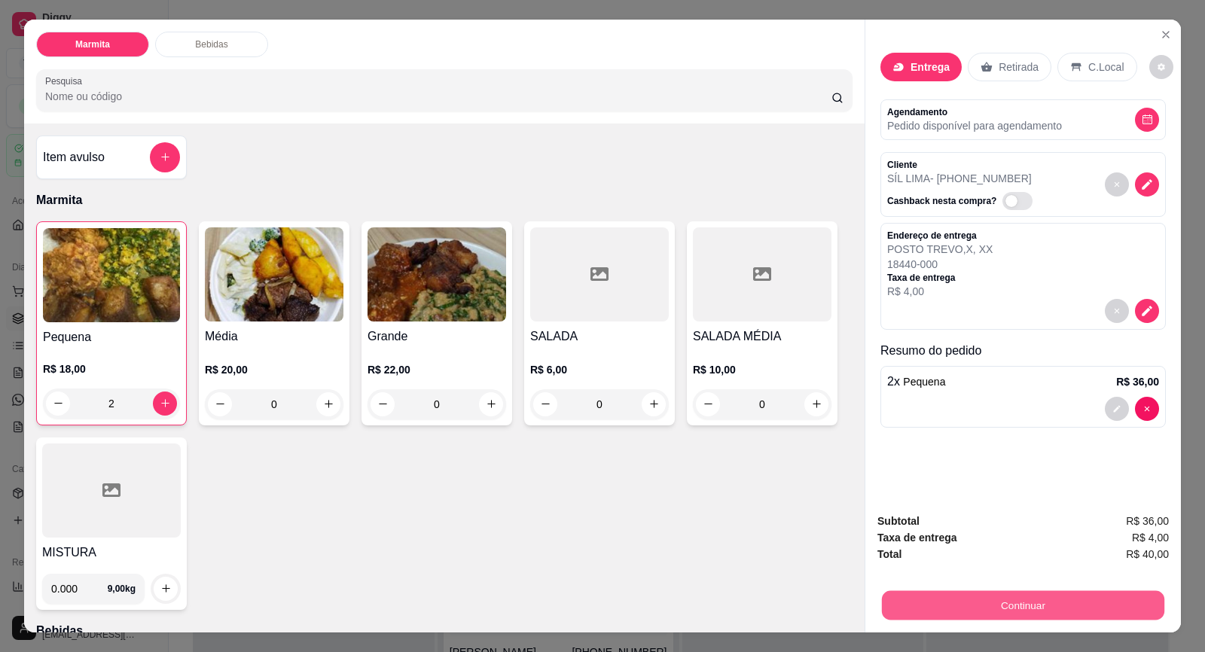
click at [959, 596] on button "Continuar" at bounding box center [1023, 605] width 282 height 29
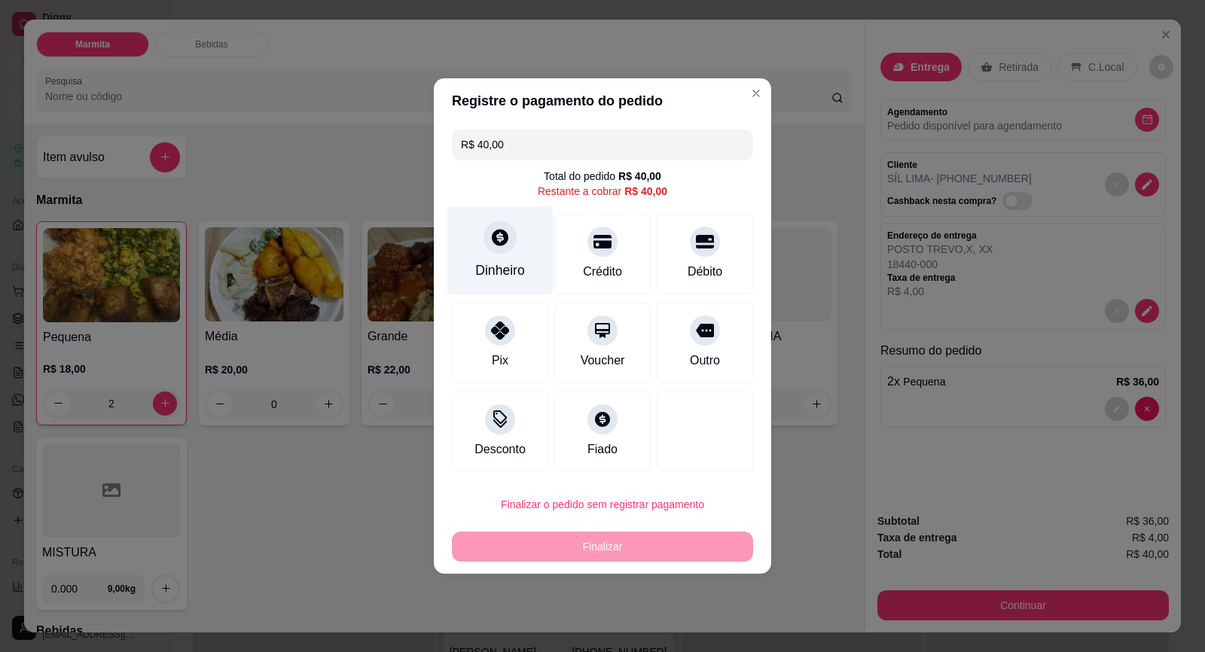
click at [486, 239] on div at bounding box center [499, 237] width 33 height 33
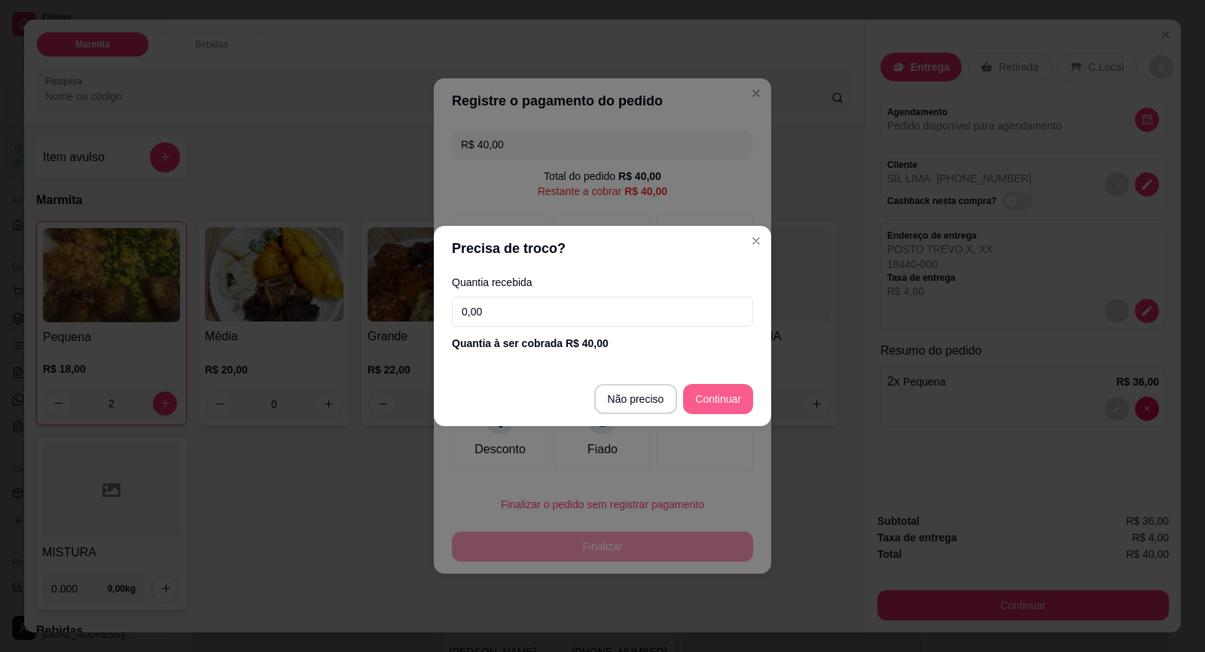
type input "R$ 0,00"
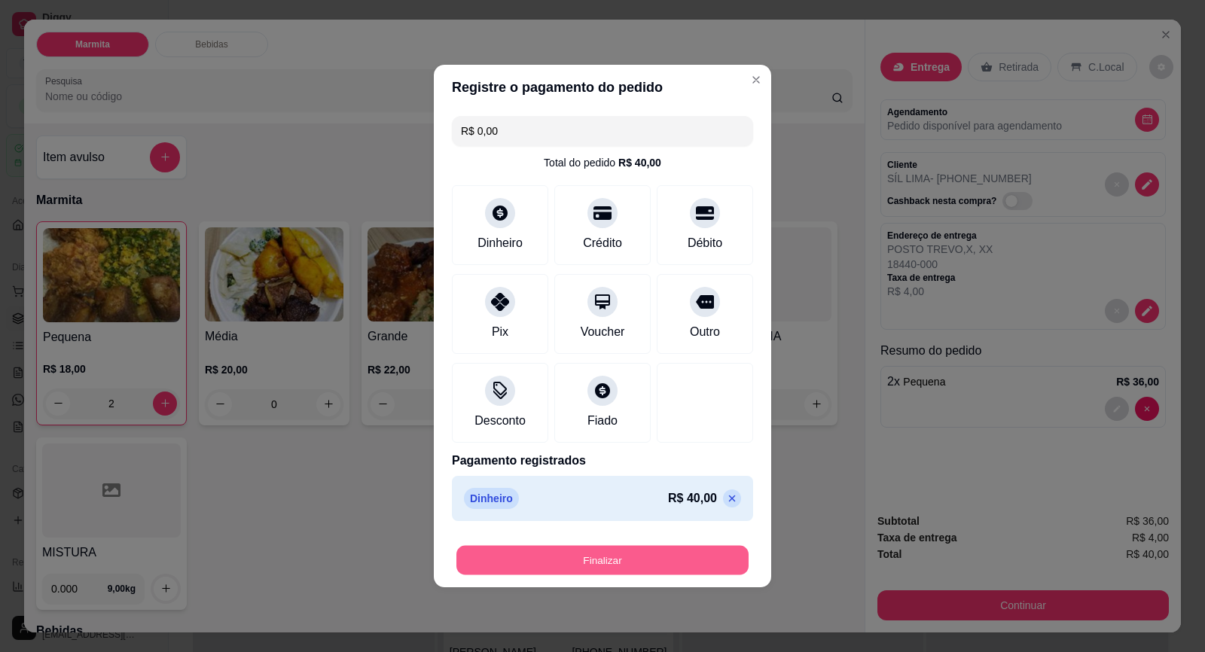
click at [646, 557] on button "Finalizar" at bounding box center [602, 560] width 292 height 29
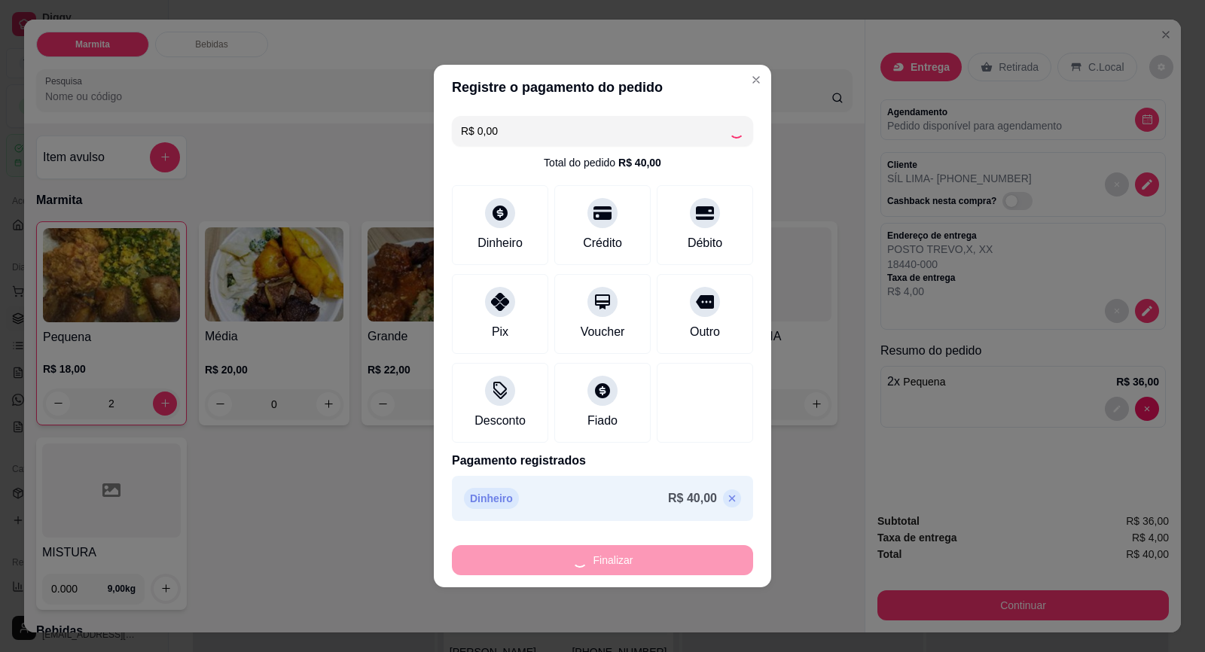
type input "0"
type input "-R$ 40,00"
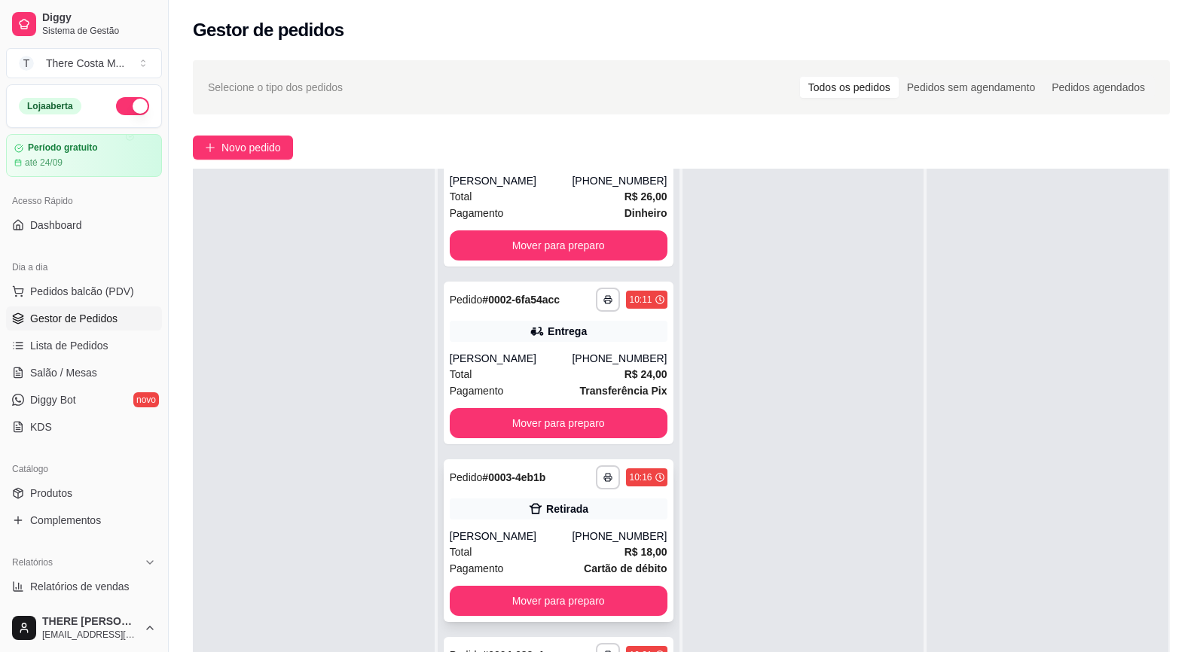
scroll to position [230, 0]
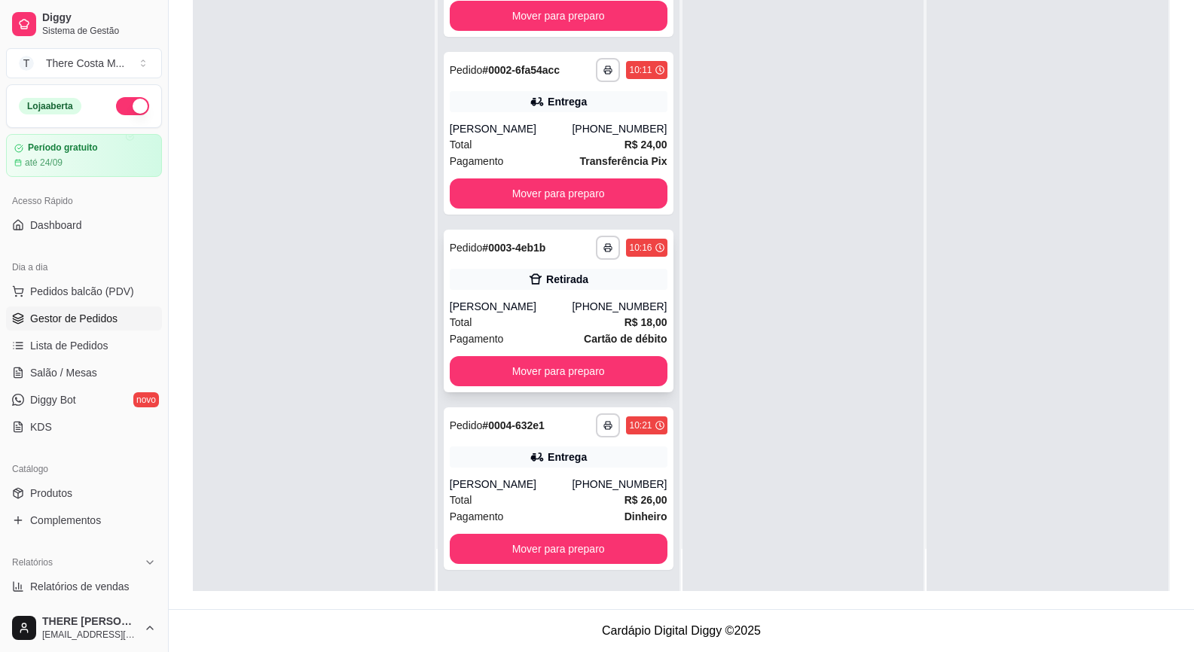
click at [553, 478] on div "[PERSON_NAME]" at bounding box center [511, 484] width 123 height 15
